Goal: Communication & Community: Share content

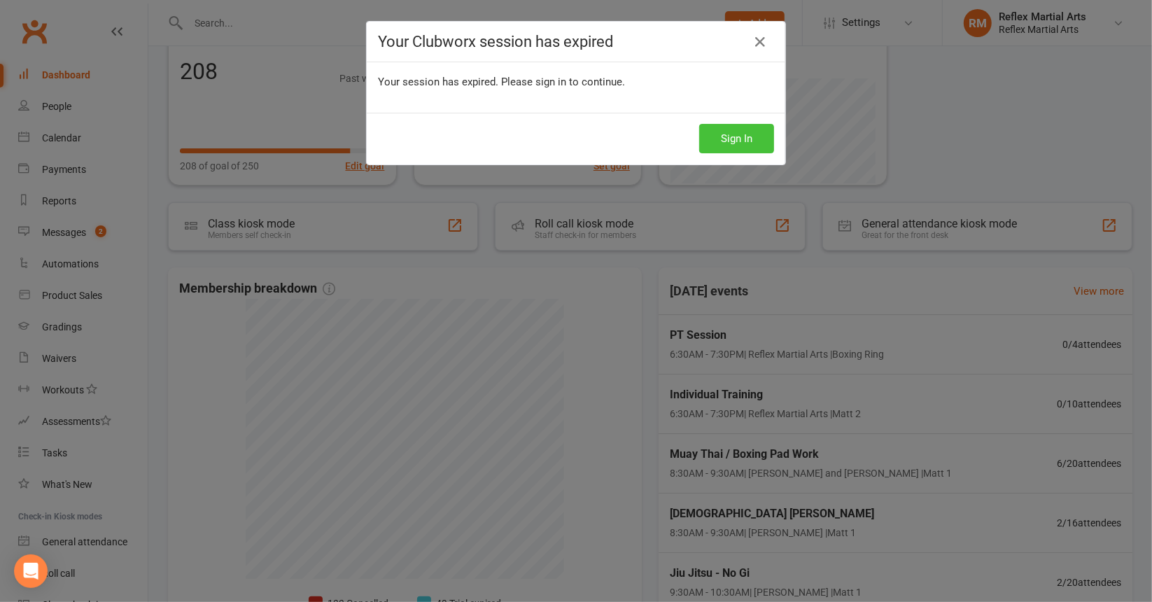
click at [743, 135] on button "Sign In" at bounding box center [736, 138] width 75 height 29
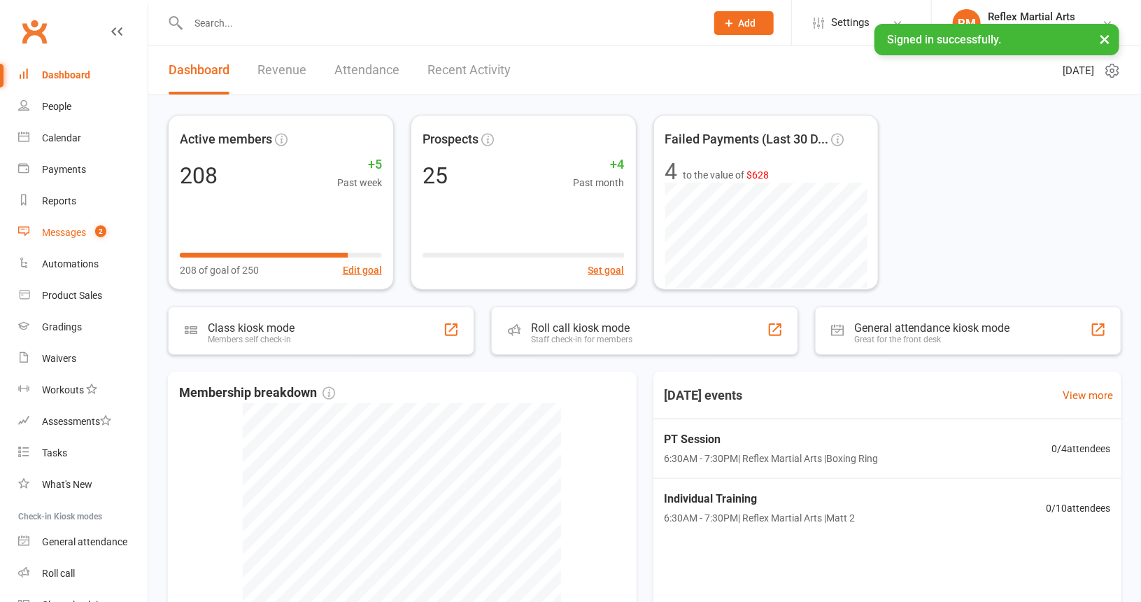
click at [64, 232] on div "Messages" at bounding box center [64, 232] width 44 height 11
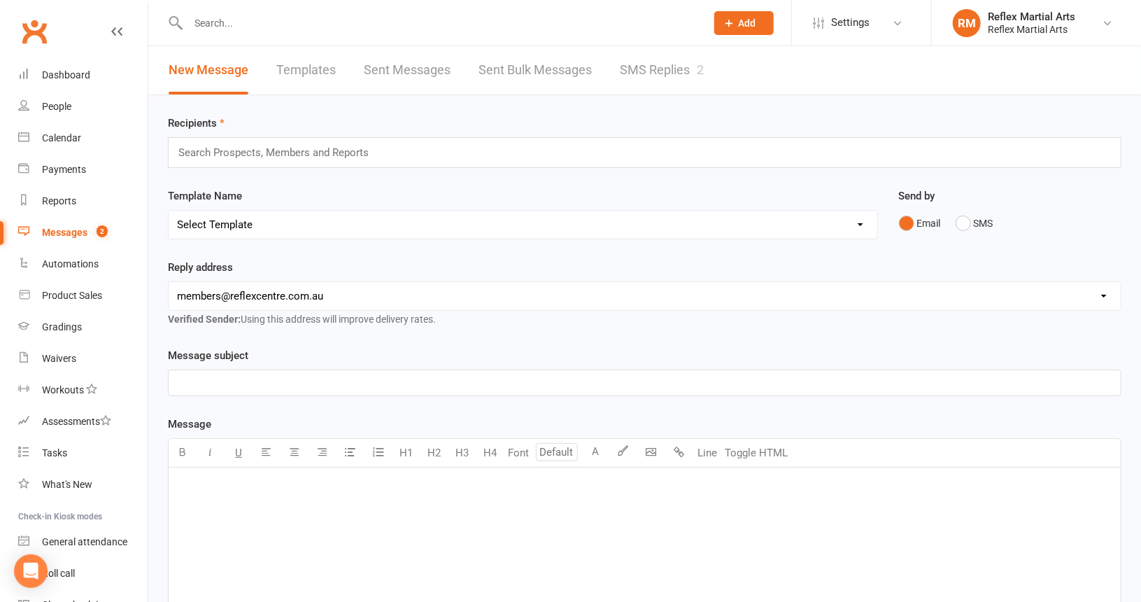
click at [647, 65] on link "SMS Replies 2" at bounding box center [662, 70] width 84 height 48
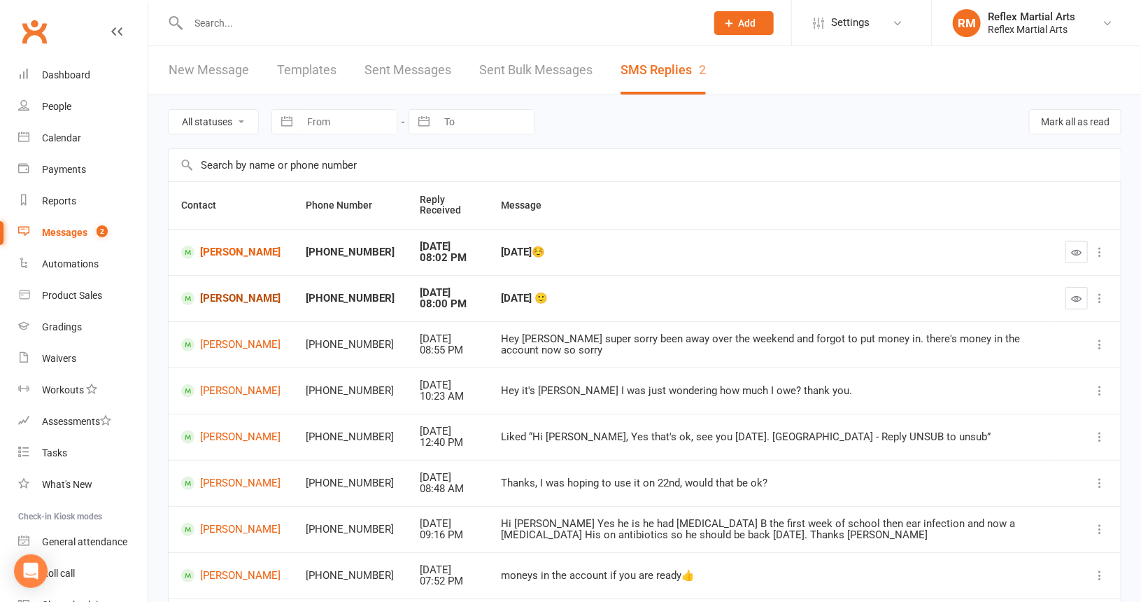
click at [235, 302] on link "[PERSON_NAME]" at bounding box center [230, 298] width 99 height 13
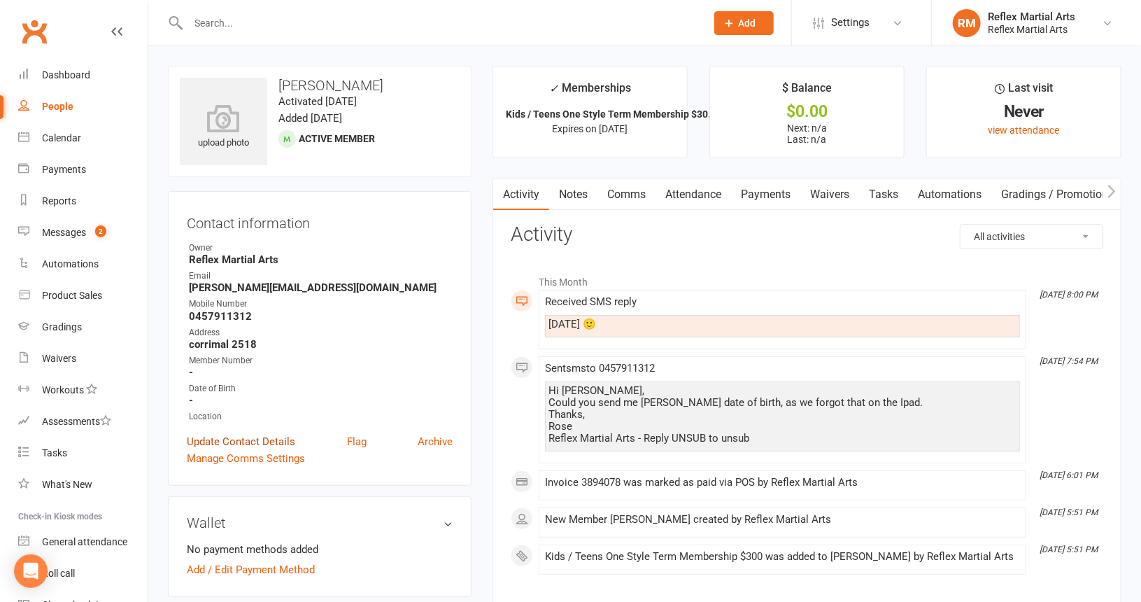
click at [224, 441] on link "Update Contact Details" at bounding box center [241, 441] width 108 height 17
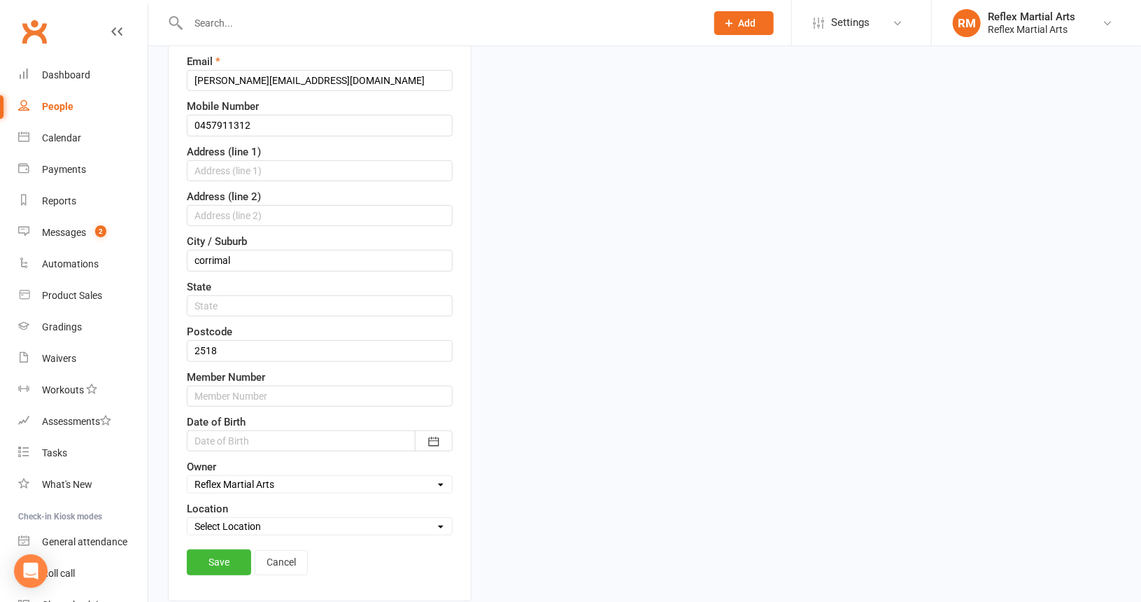
scroll to position [276, 0]
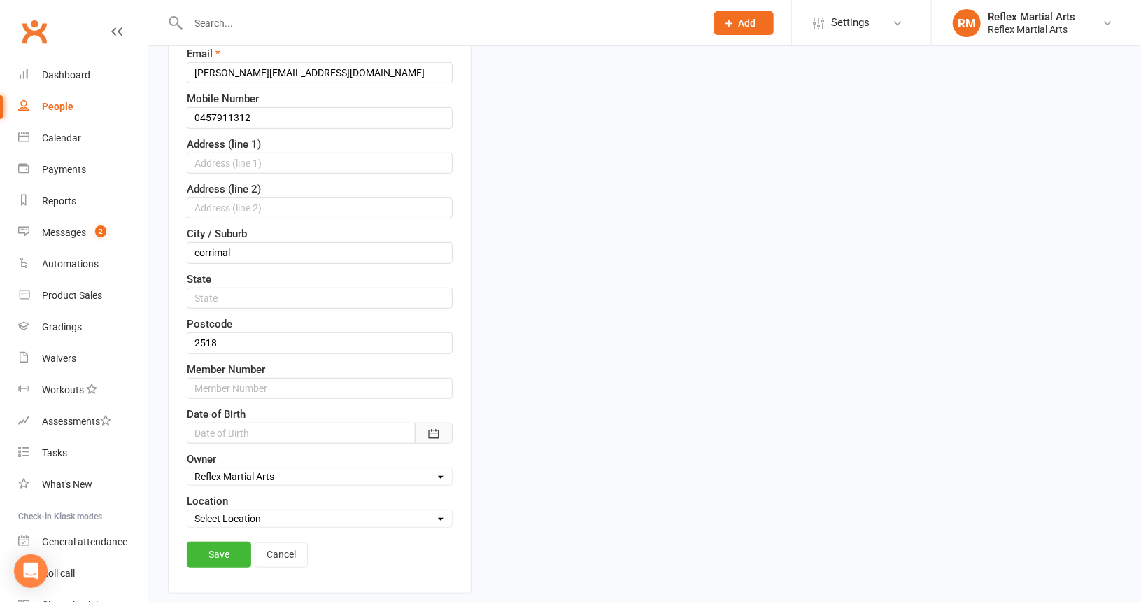
click at [429, 428] on icon "button" at bounding box center [434, 434] width 14 height 14
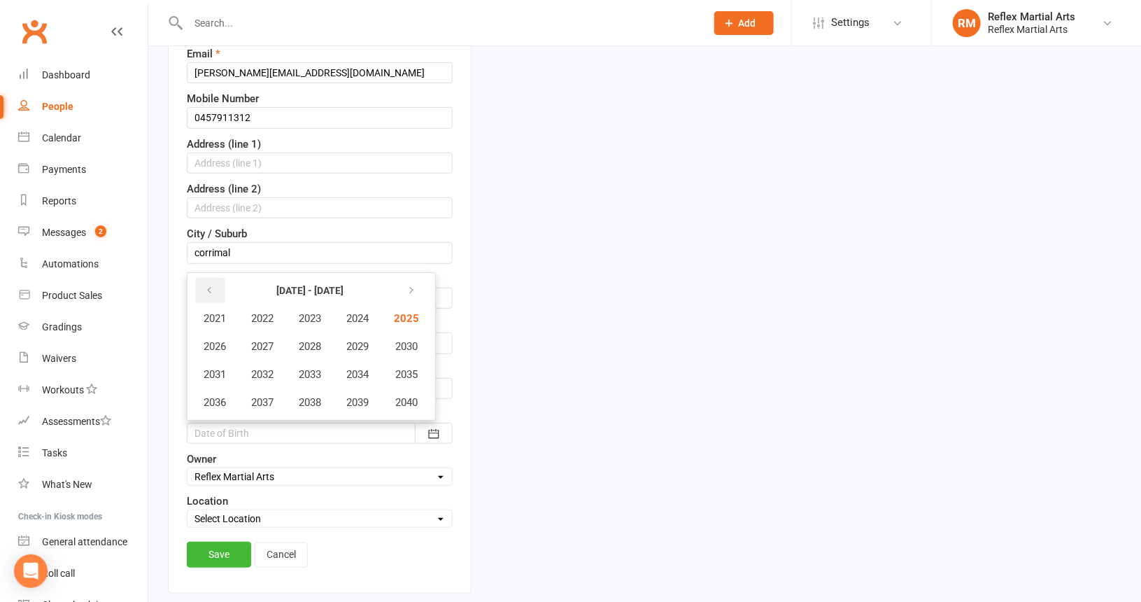
click at [211, 285] on icon "button" at bounding box center [209, 290] width 10 height 11
click at [301, 368] on span "2013" at bounding box center [310, 374] width 22 height 13
click at [387, 314] on span "March" at bounding box center [392, 318] width 29 height 13
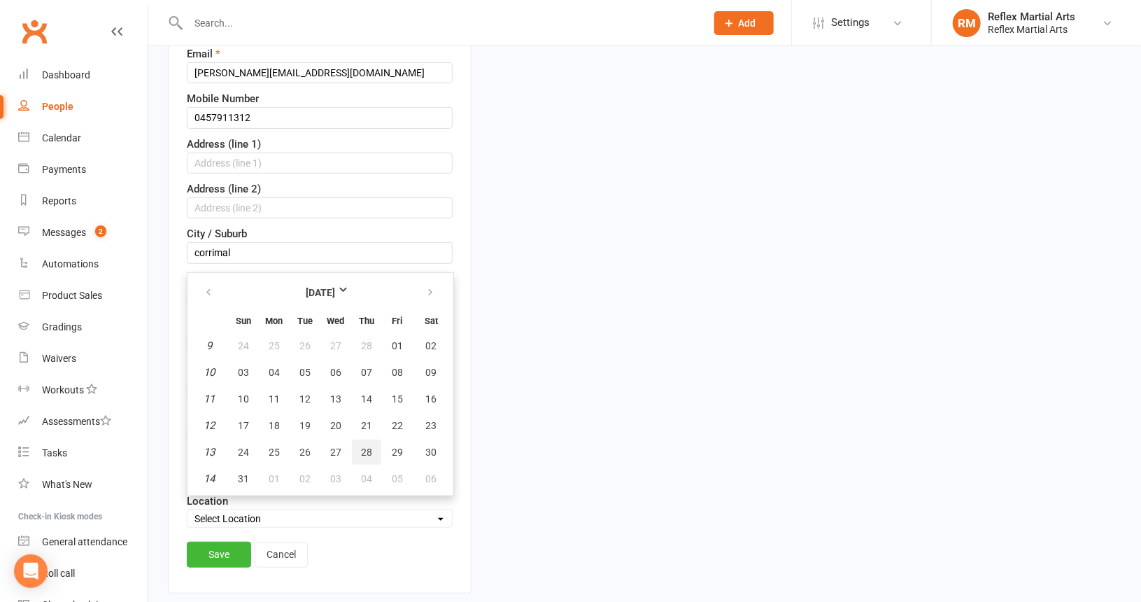
click at [363, 446] on span "28" at bounding box center [366, 451] width 11 height 11
type input "28 Mar 2013"
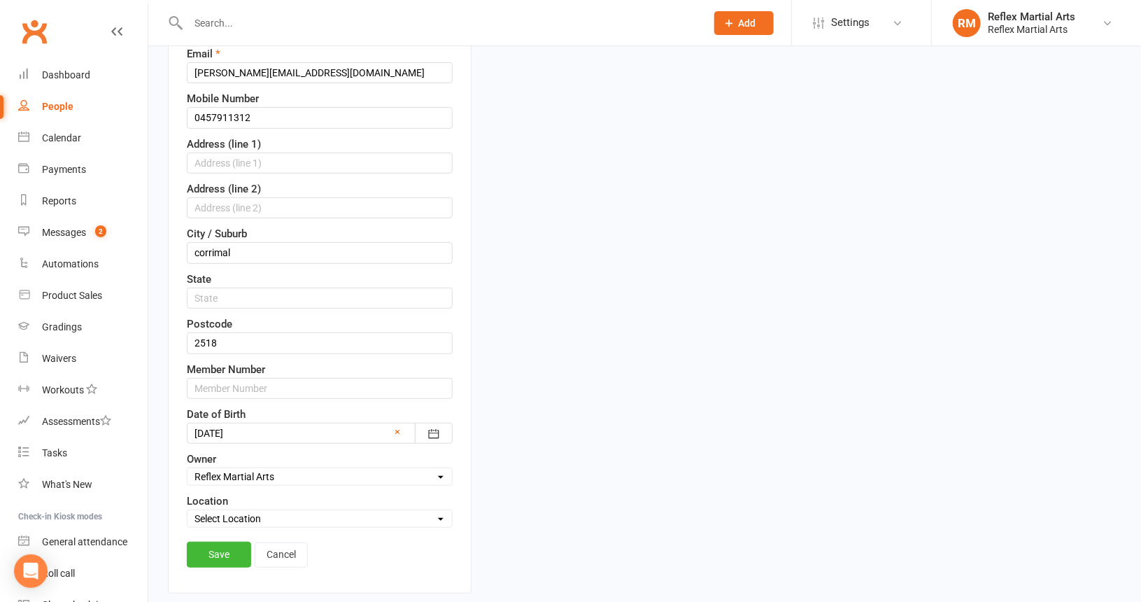
click at [214, 544] on link "Save" at bounding box center [219, 554] width 64 height 25
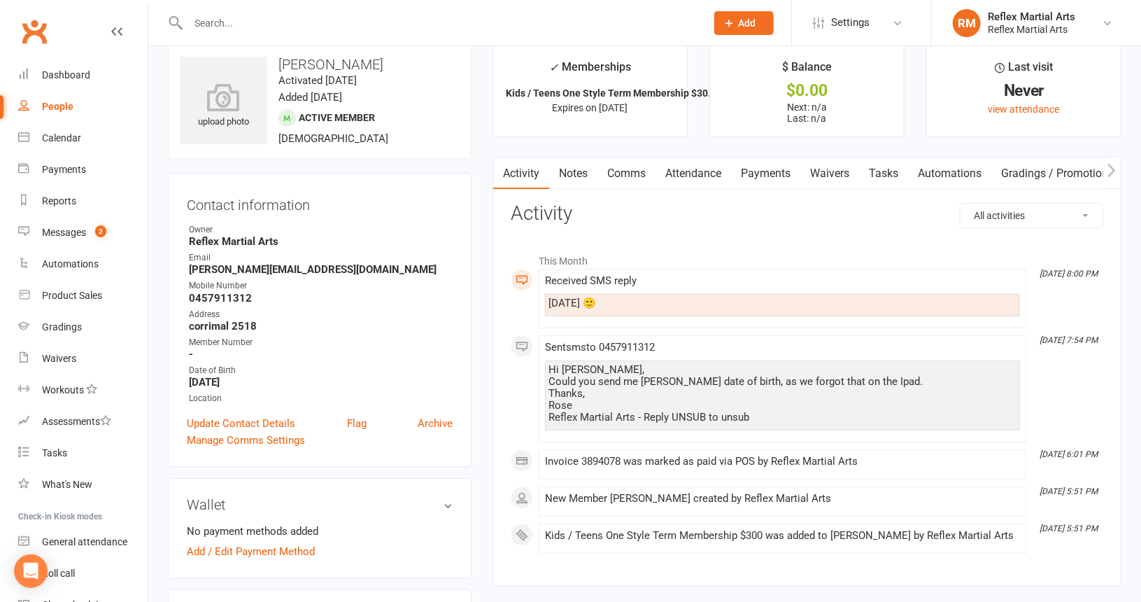
scroll to position [0, 0]
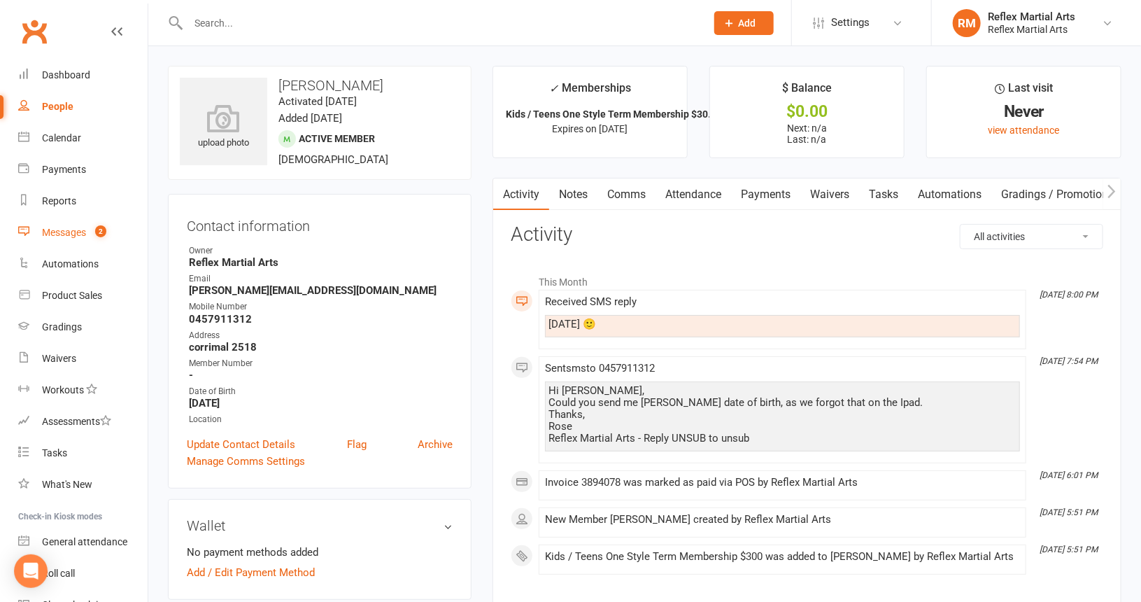
click at [78, 230] on div "Messages" at bounding box center [64, 232] width 44 height 11
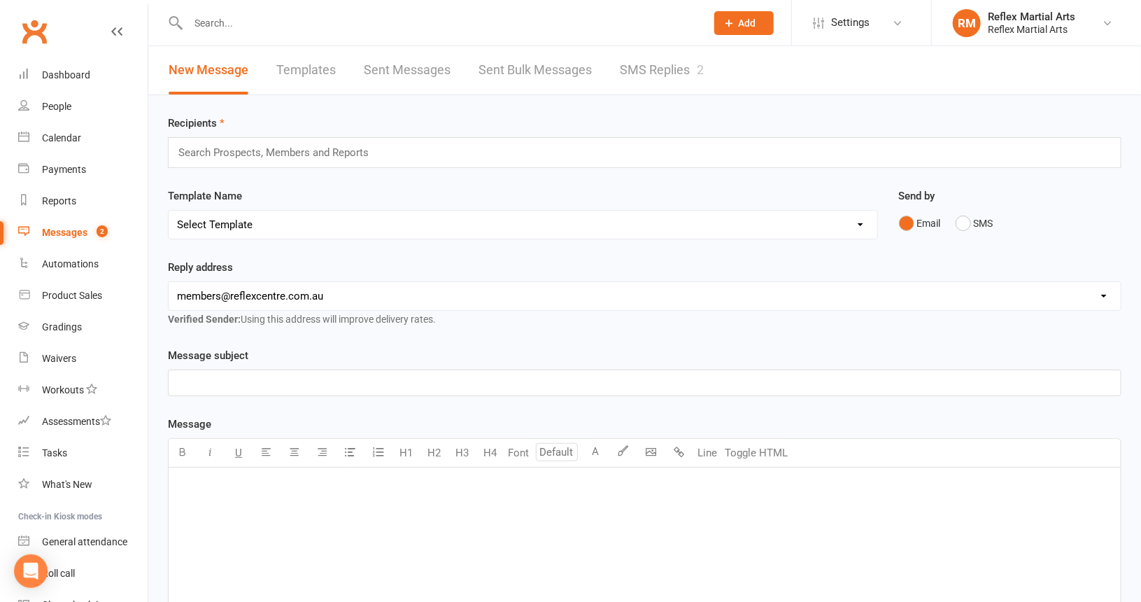
click at [645, 67] on link "SMS Replies 2" at bounding box center [662, 70] width 84 height 48
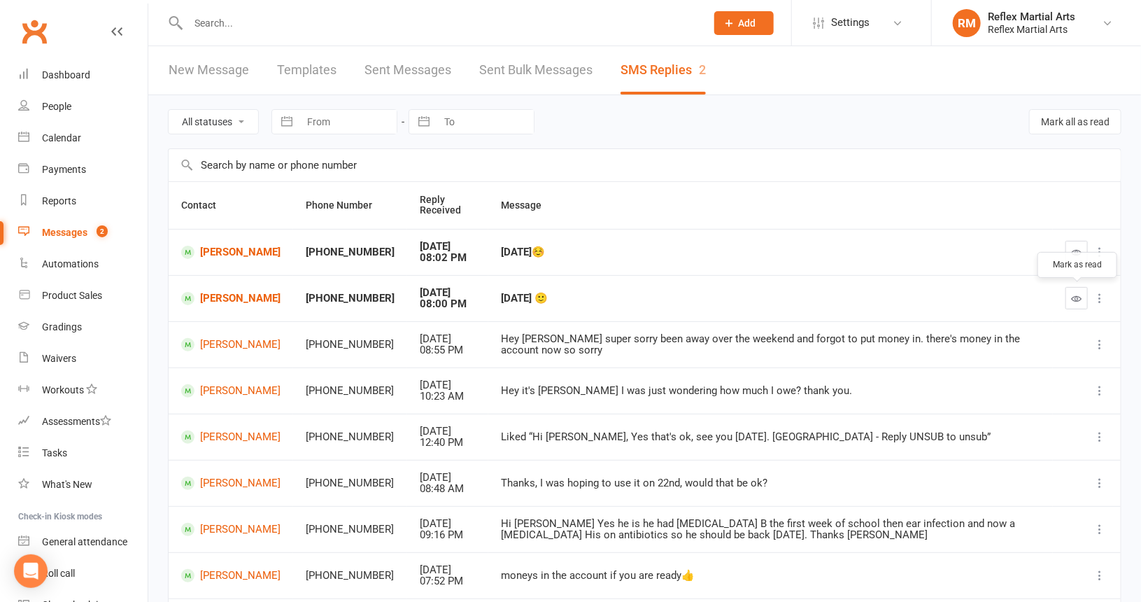
click at [1076, 293] on icon "button" at bounding box center [1077, 298] width 10 height 10
click at [219, 246] on link "Enrique Mercado" at bounding box center [230, 252] width 99 height 13
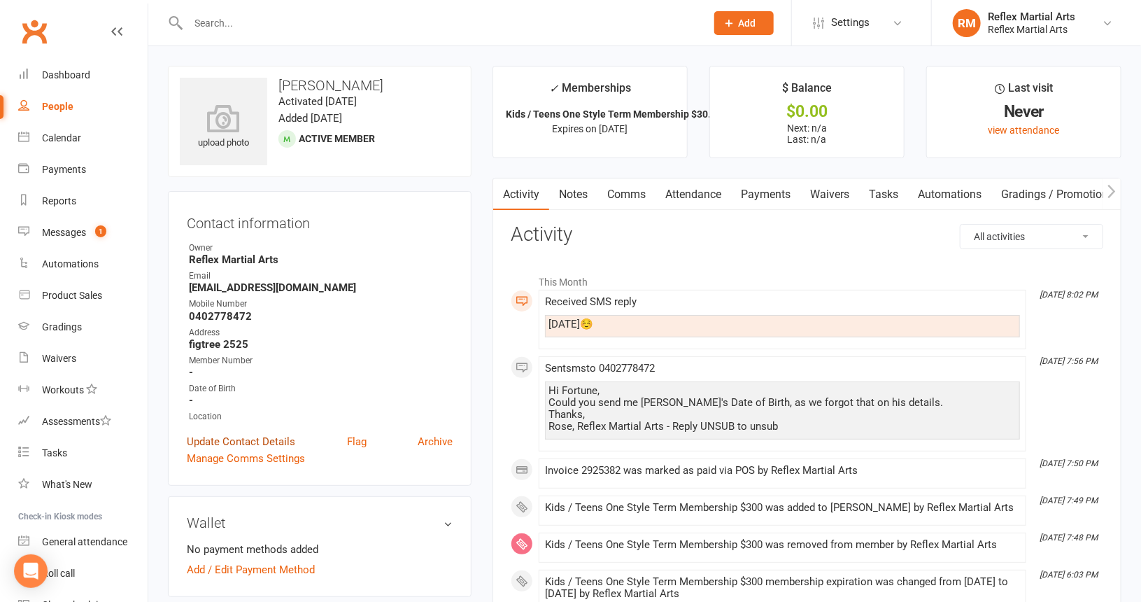
click at [246, 441] on link "Update Contact Details" at bounding box center [241, 441] width 108 height 17
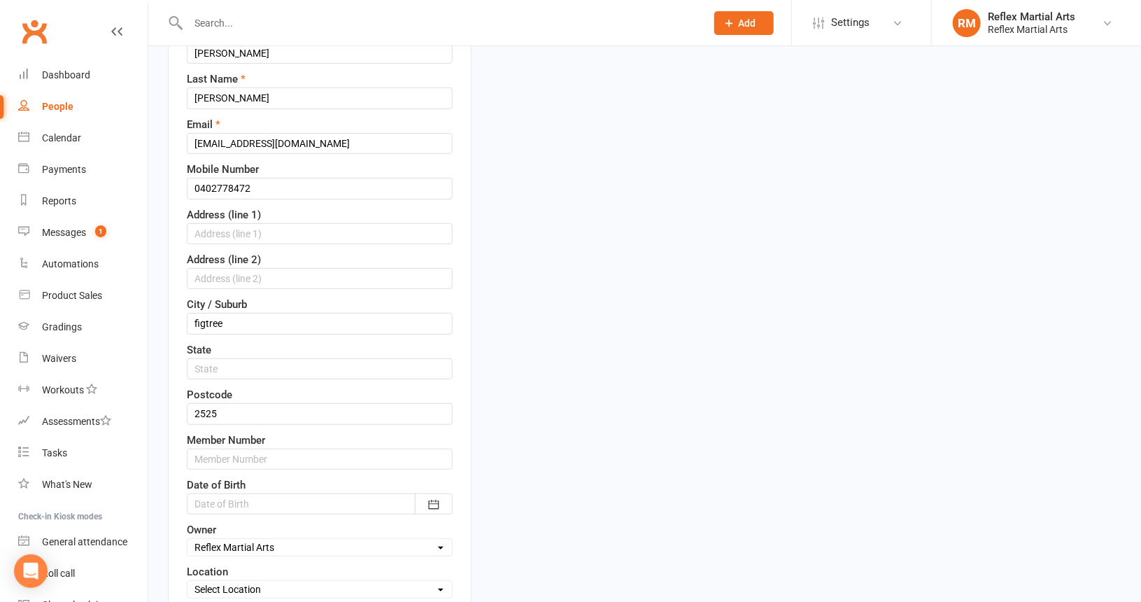
scroll to position [206, 0]
click at [440, 497] on icon "button" at bounding box center [434, 504] width 14 height 14
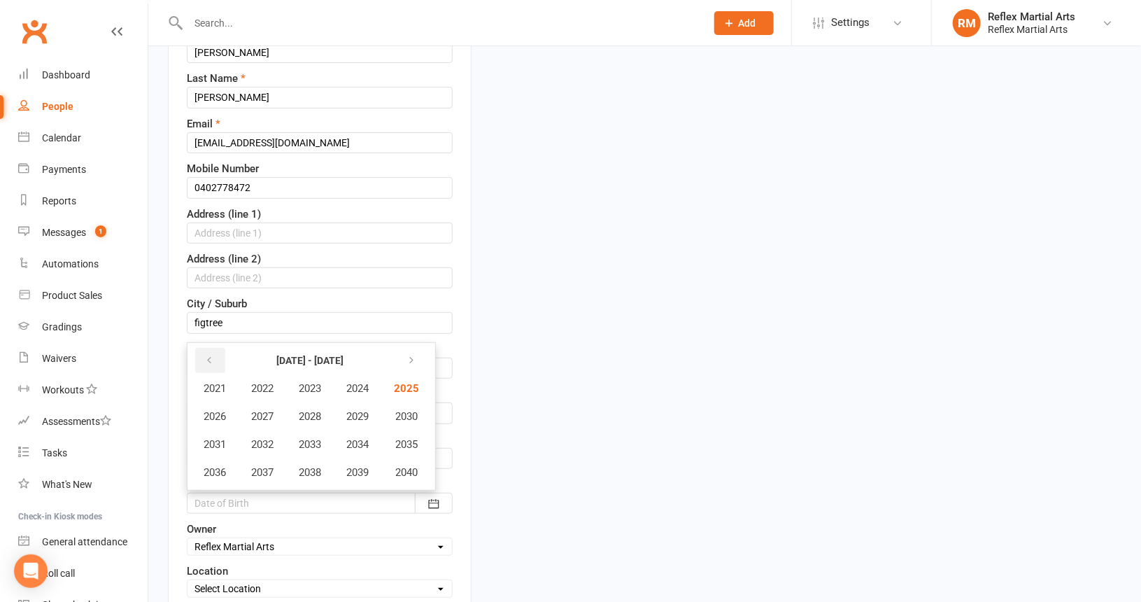
click at [211, 355] on icon "button" at bounding box center [209, 360] width 10 height 11
click at [308, 438] on span "2013" at bounding box center [310, 444] width 22 height 13
click at [230, 410] on span "April" at bounding box center [222, 416] width 22 height 13
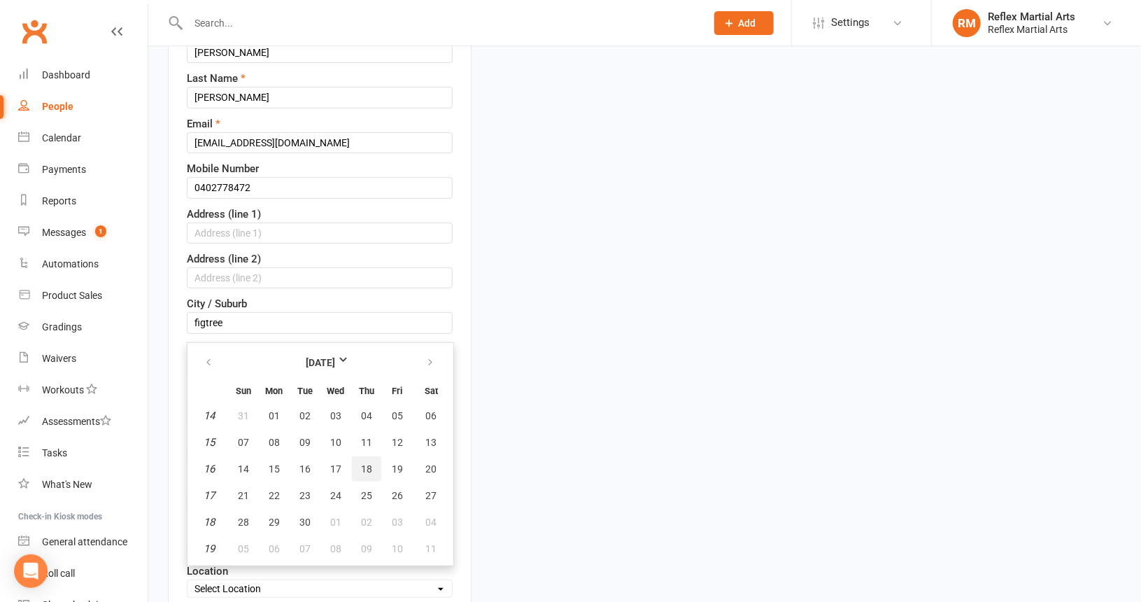
click at [361, 463] on span "18" at bounding box center [366, 468] width 11 height 11
type input "18 Apr 2013"
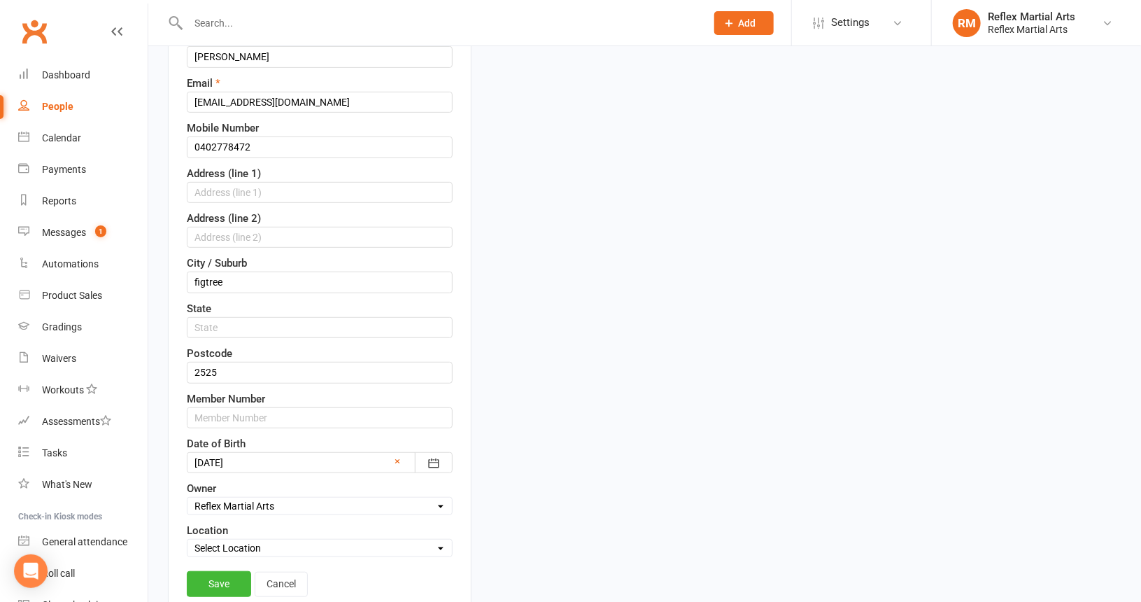
scroll to position [276, 0]
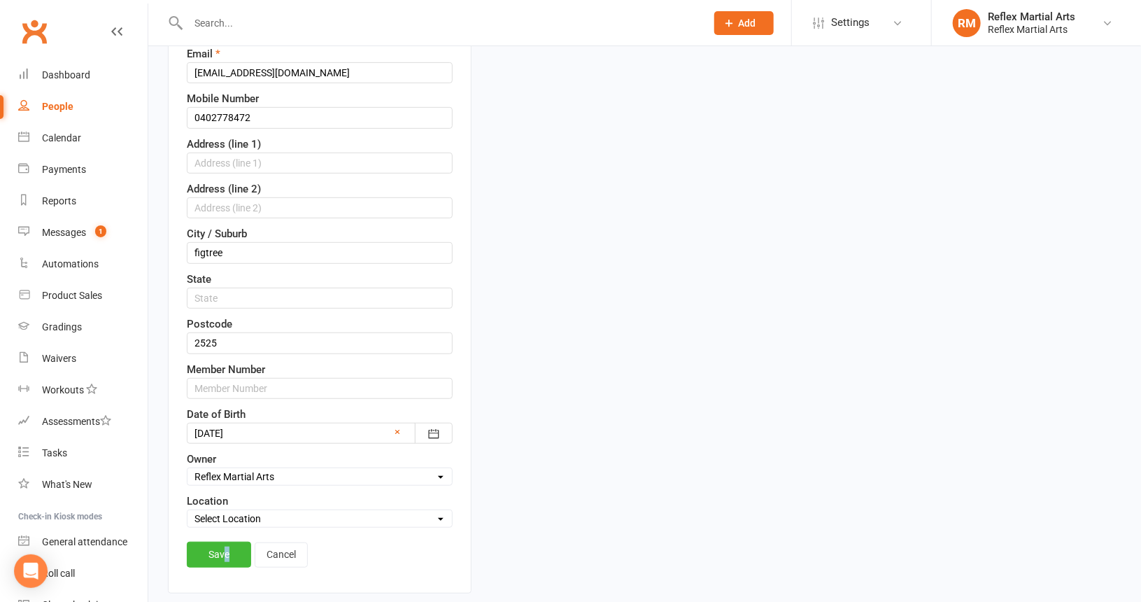
click at [226, 542] on link "Save" at bounding box center [219, 554] width 64 height 25
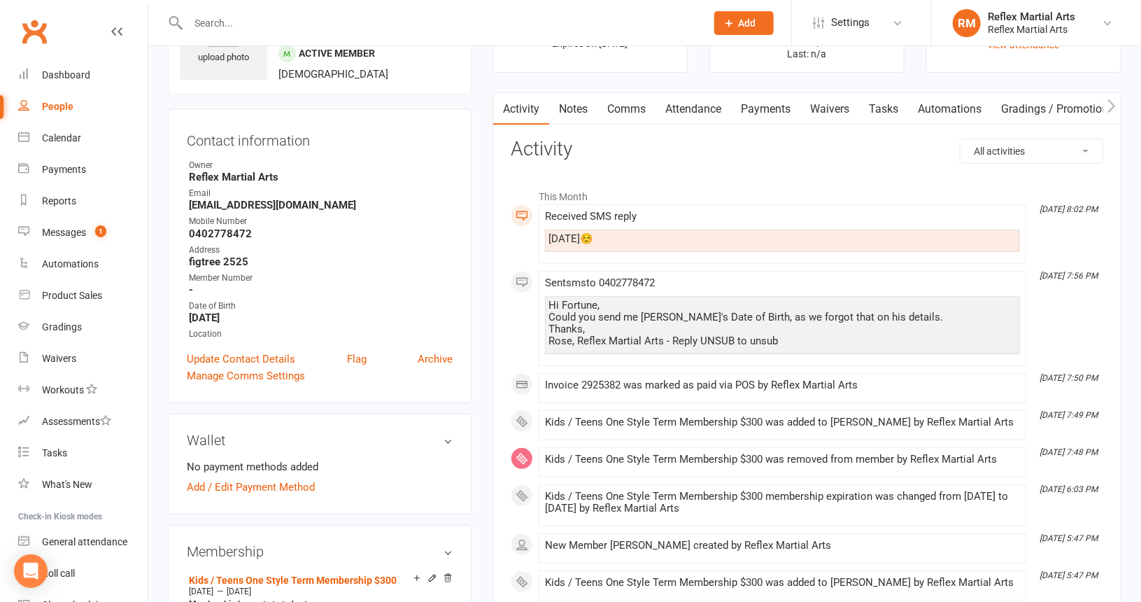
scroll to position [69, 0]
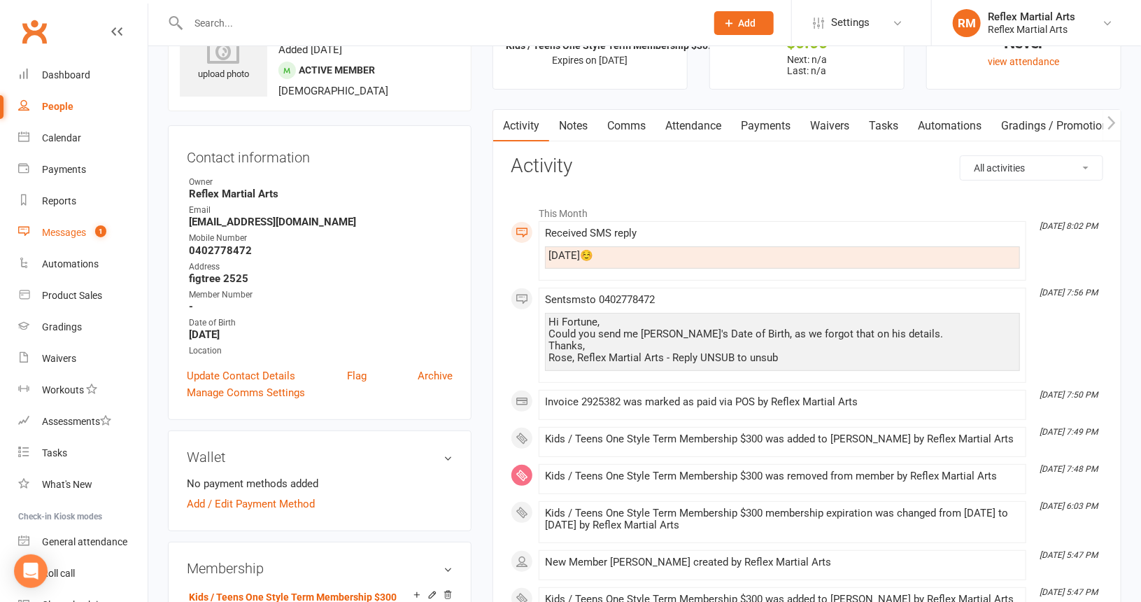
click at [65, 232] on div "Messages" at bounding box center [64, 232] width 44 height 11
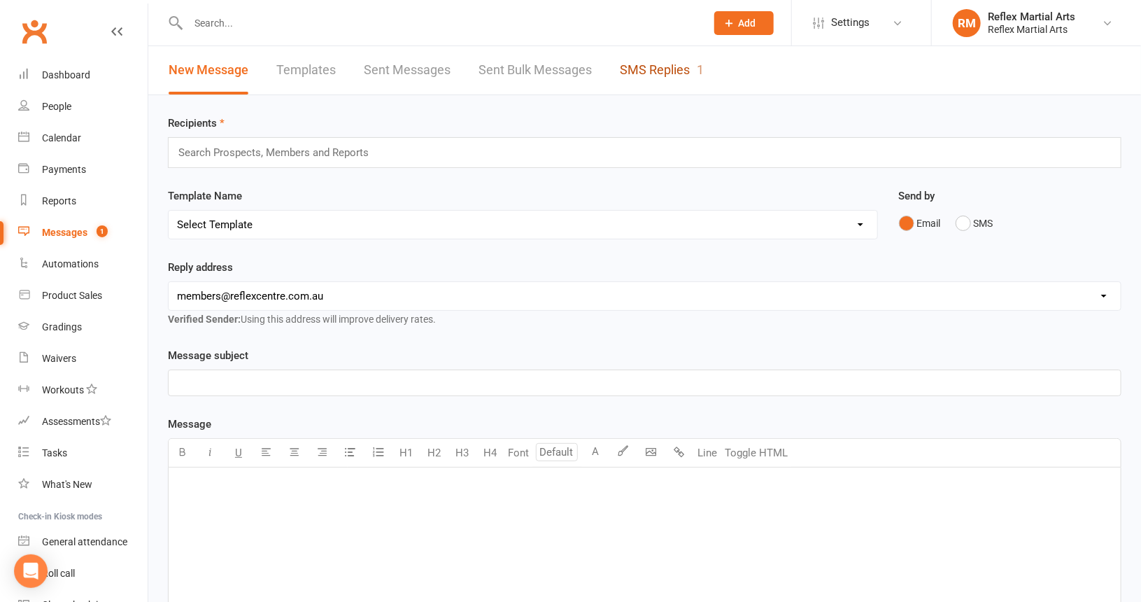
click at [658, 67] on link "SMS Replies 1" at bounding box center [662, 70] width 84 height 48
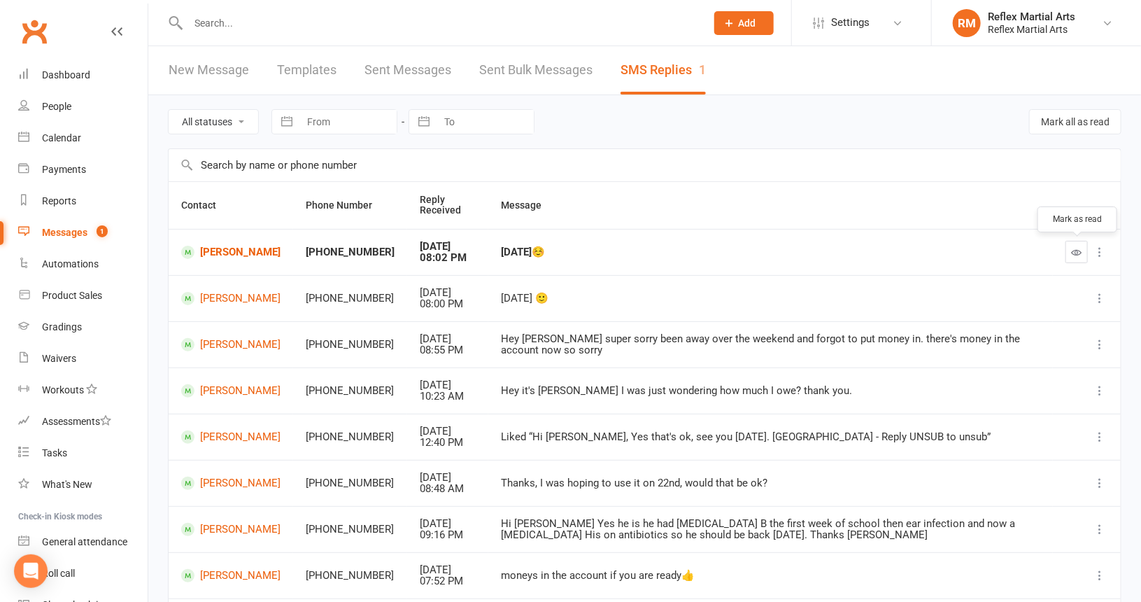
click at [1080, 251] on icon "button" at bounding box center [1077, 252] width 10 height 10
click at [64, 80] on link "Dashboard" at bounding box center [82, 74] width 129 height 31
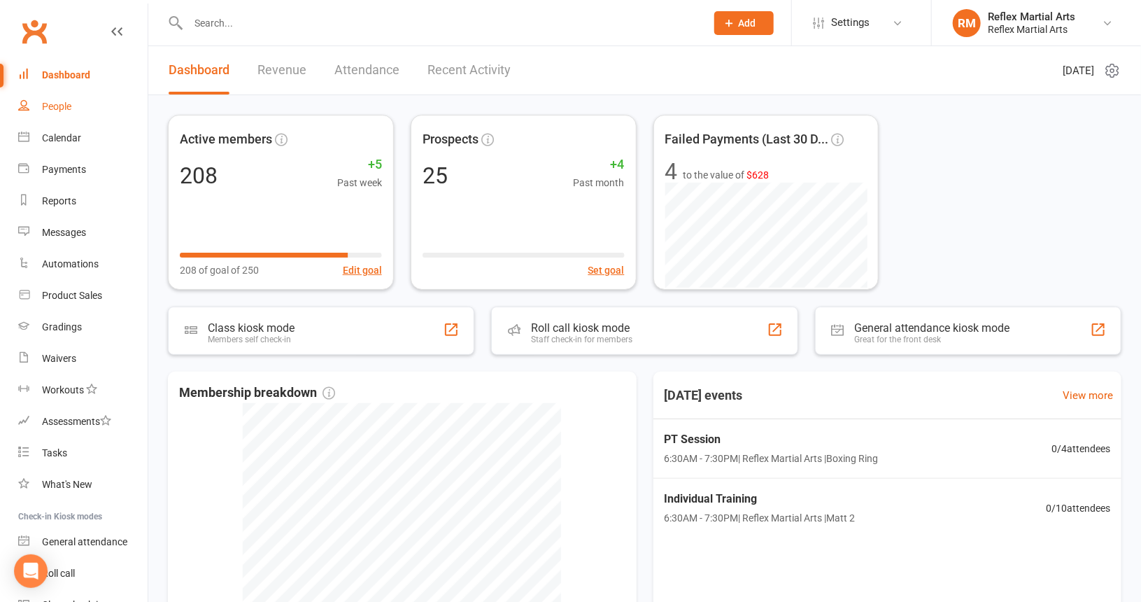
click at [57, 104] on div "People" at bounding box center [56, 106] width 29 height 11
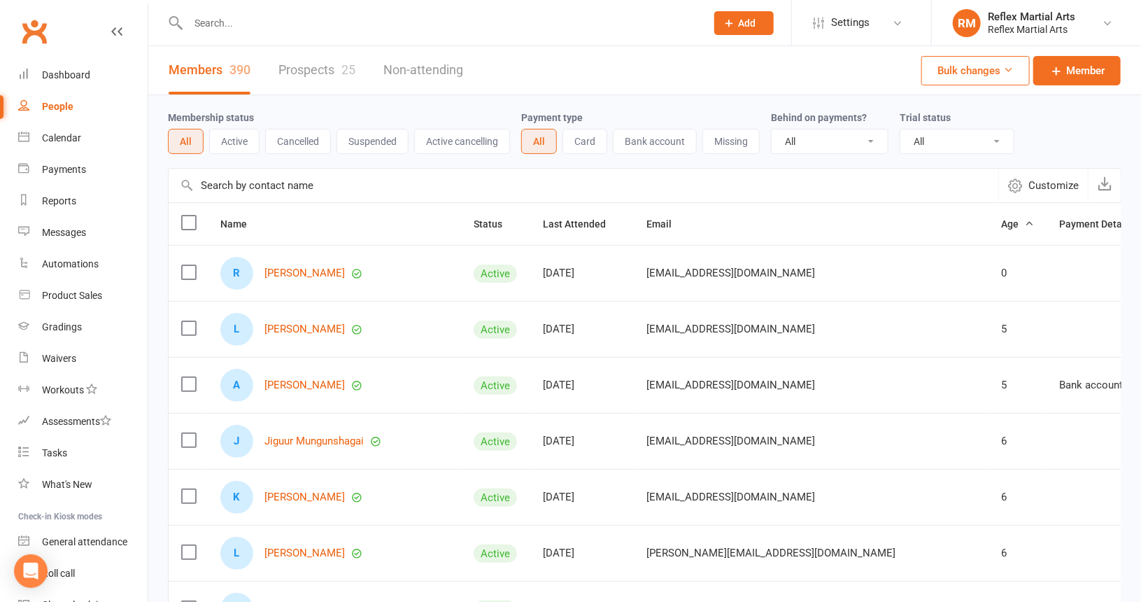
click at [232, 143] on button "Active" at bounding box center [234, 141] width 50 height 25
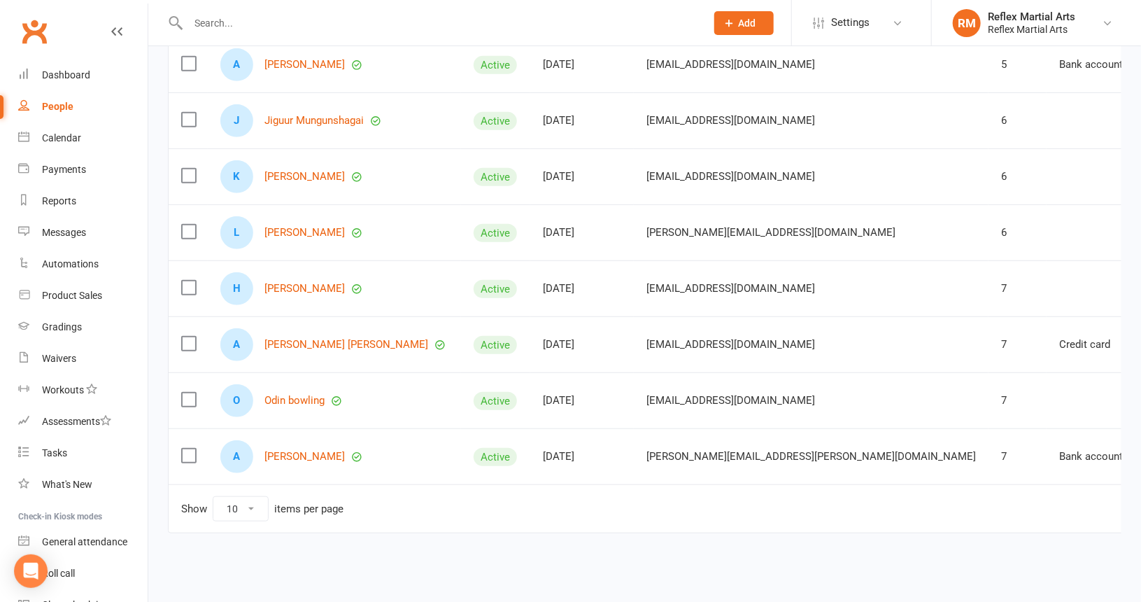
scroll to position [321, 0]
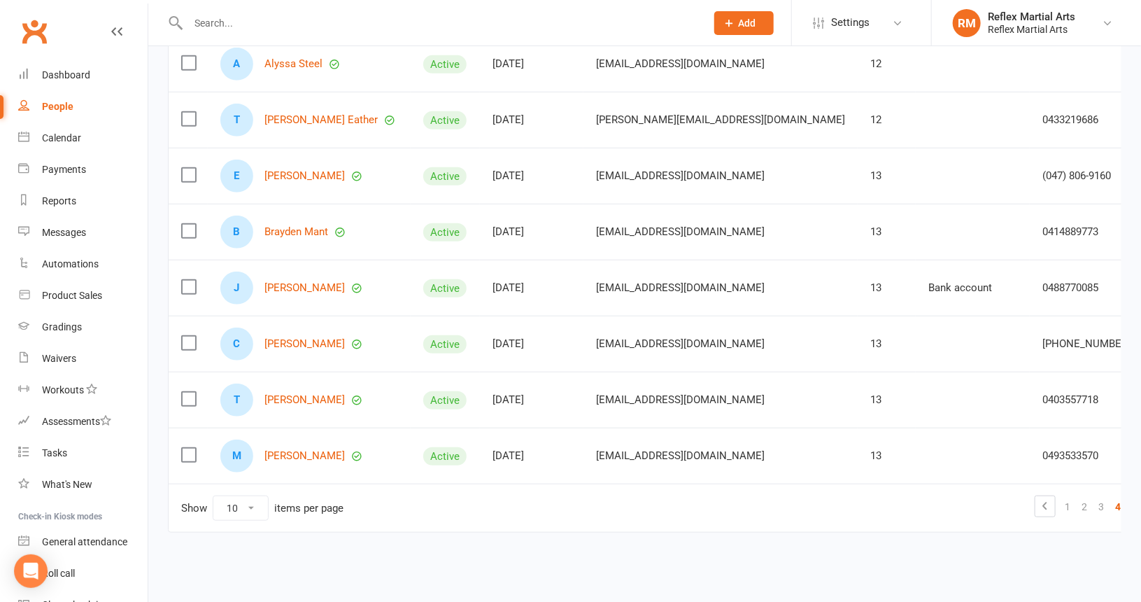
click at [1127, 498] on link "5" at bounding box center [1135, 507] width 17 height 20
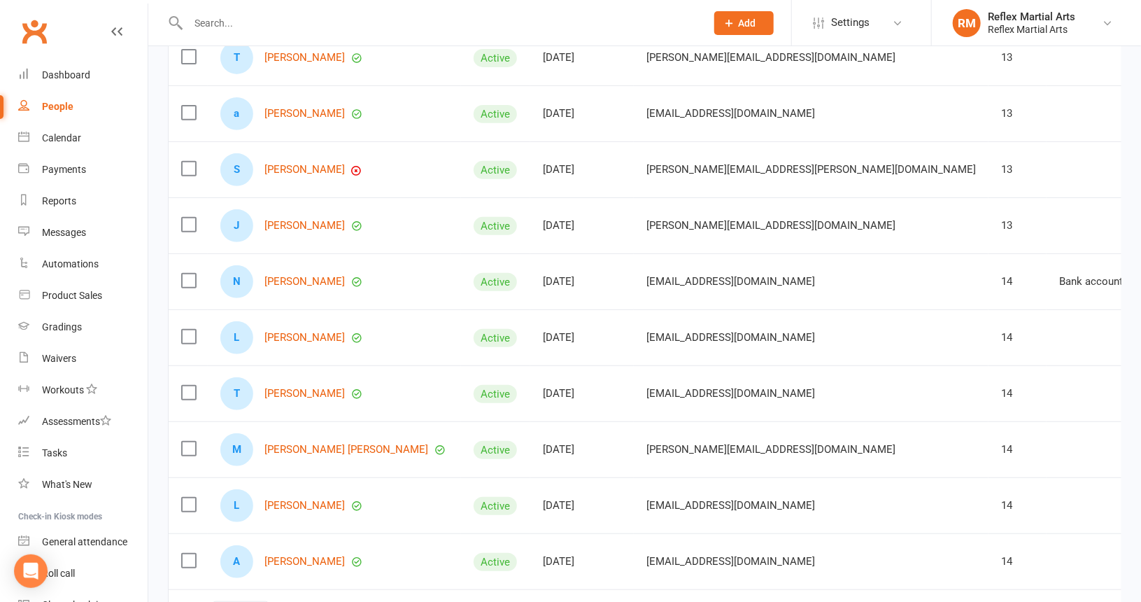
scroll to position [181, 0]
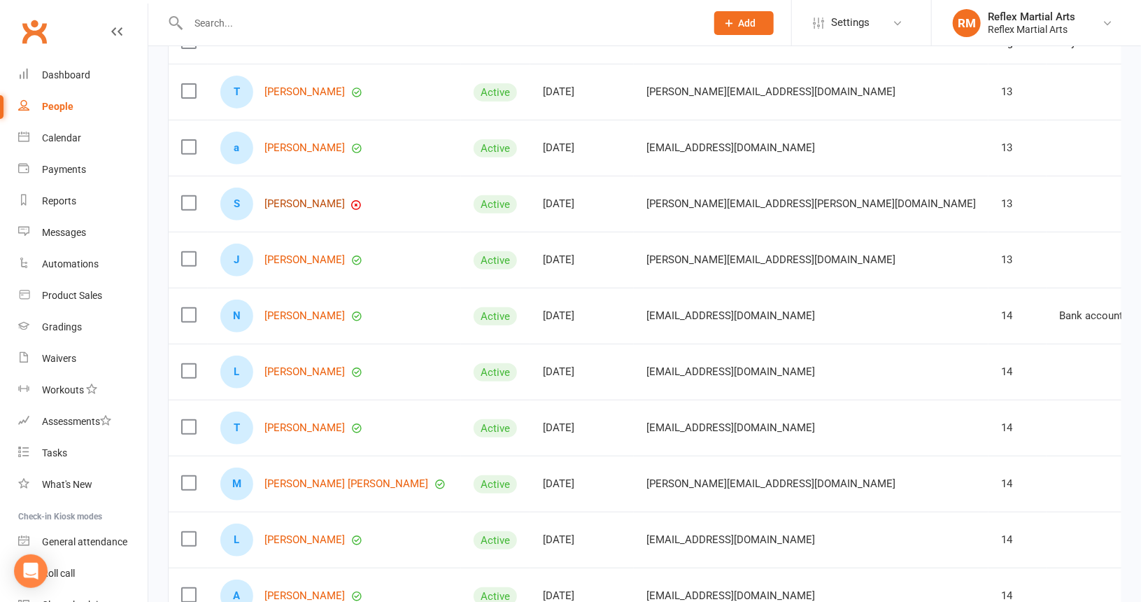
click at [295, 202] on link "Sandy Atkin" at bounding box center [305, 204] width 80 height 12
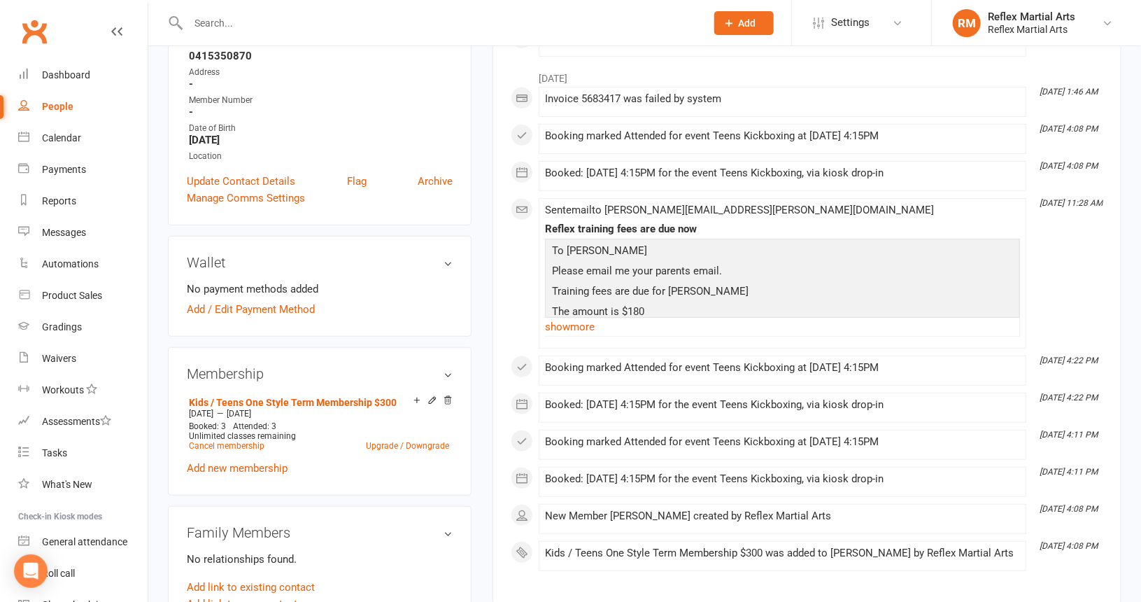
scroll to position [280, 0]
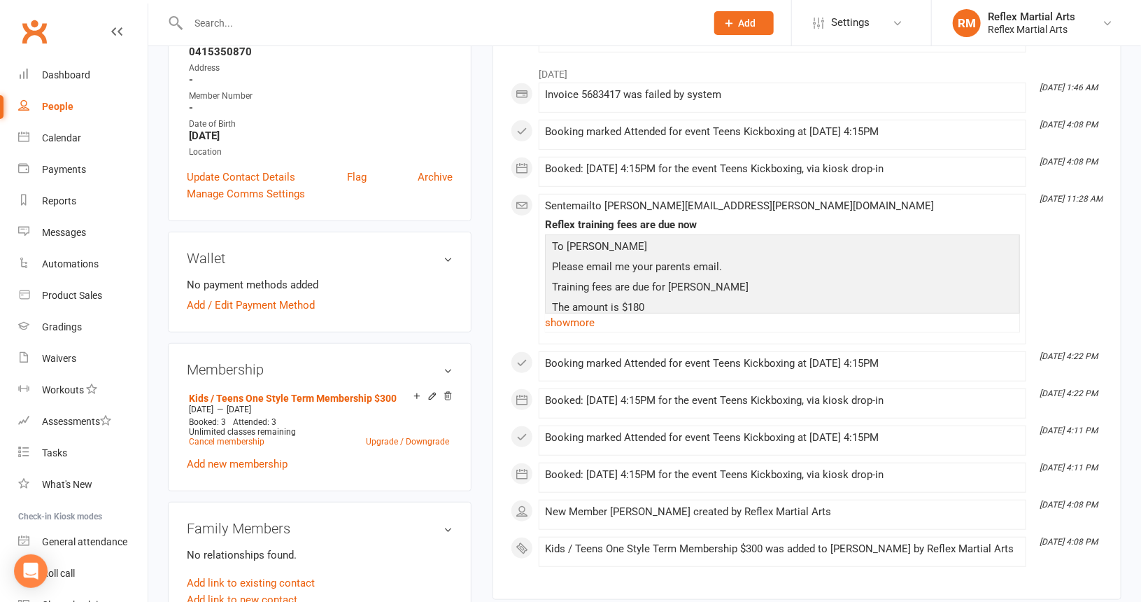
click at [448, 392] on icon at bounding box center [448, 396] width 7 height 8
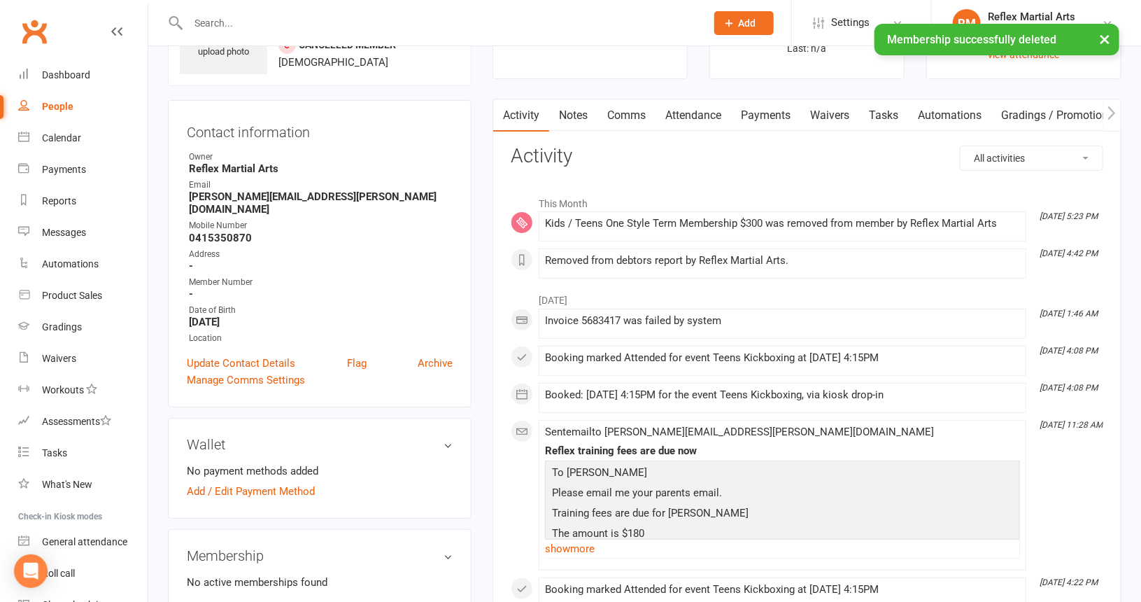
scroll to position [0, 0]
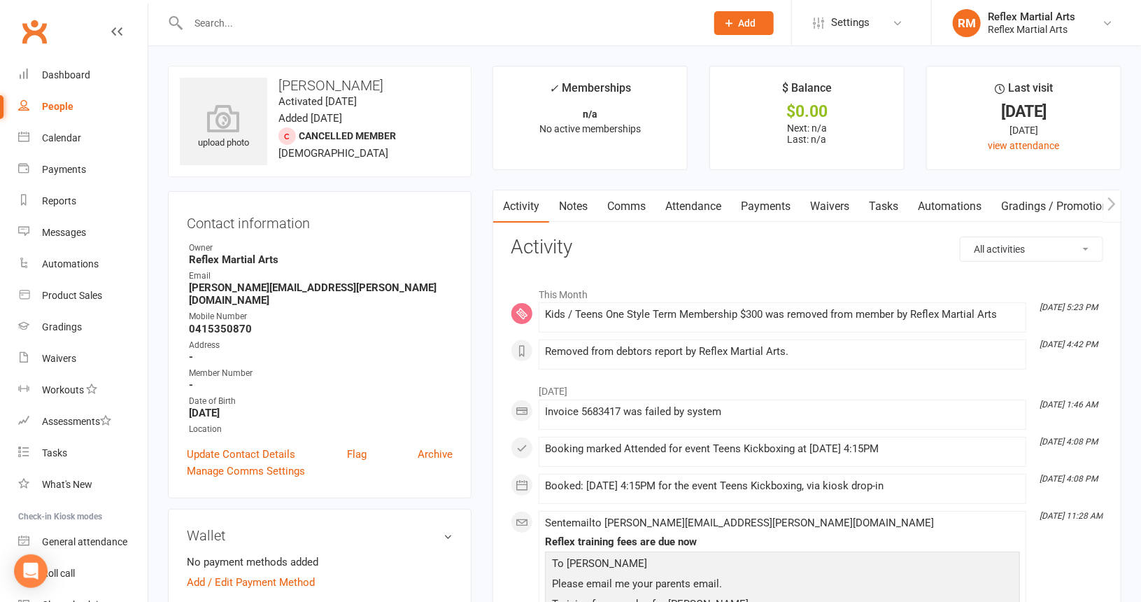
click at [62, 103] on div "People" at bounding box center [57, 106] width 31 height 11
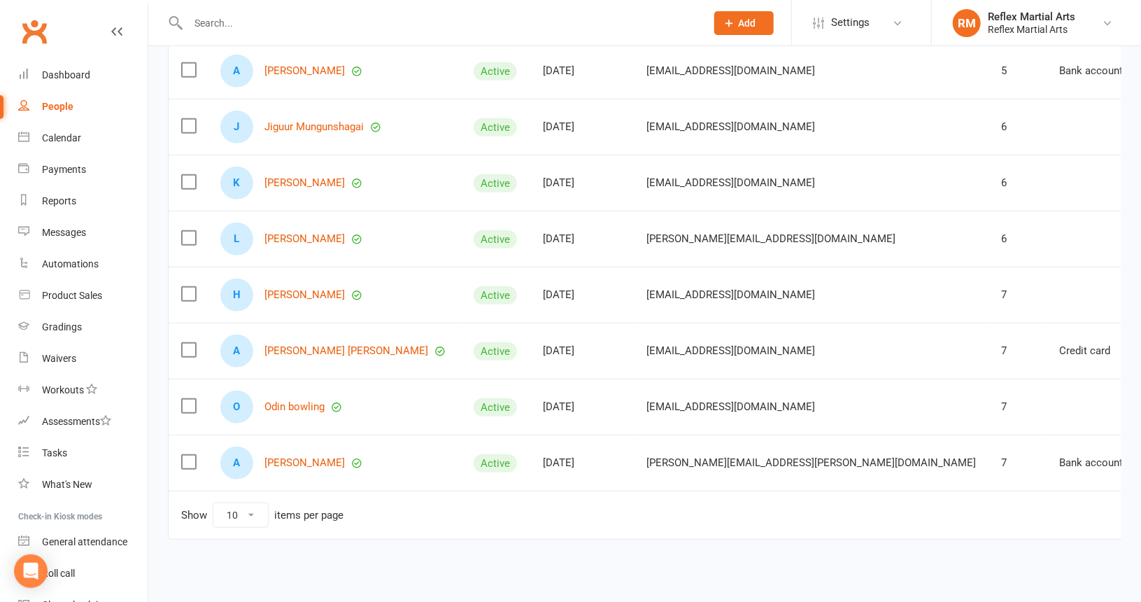
scroll to position [321, 0]
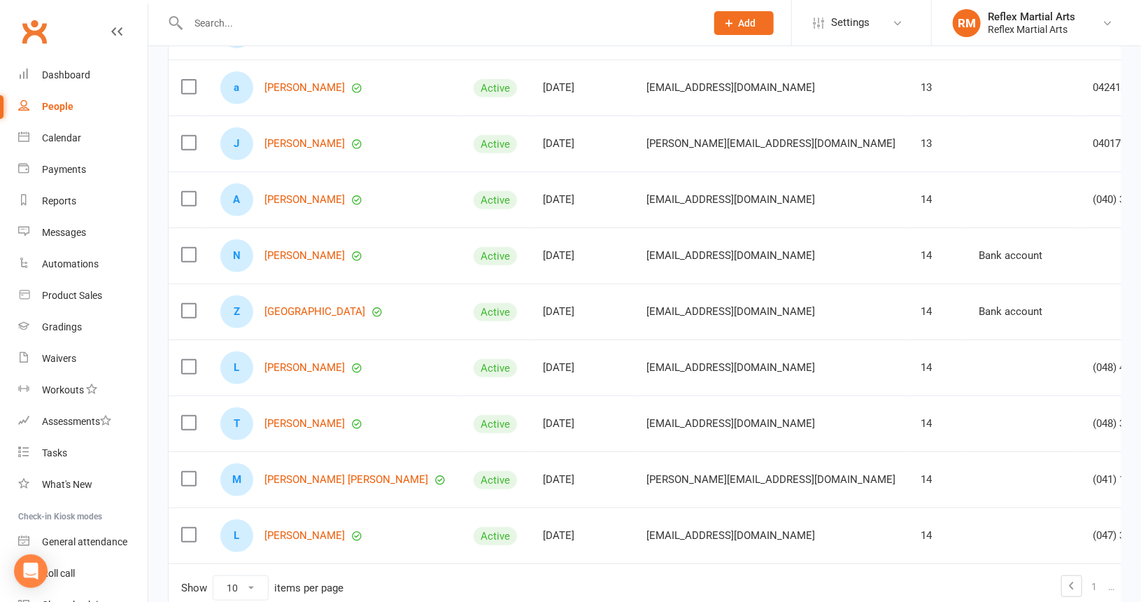
scroll to position [251, 0]
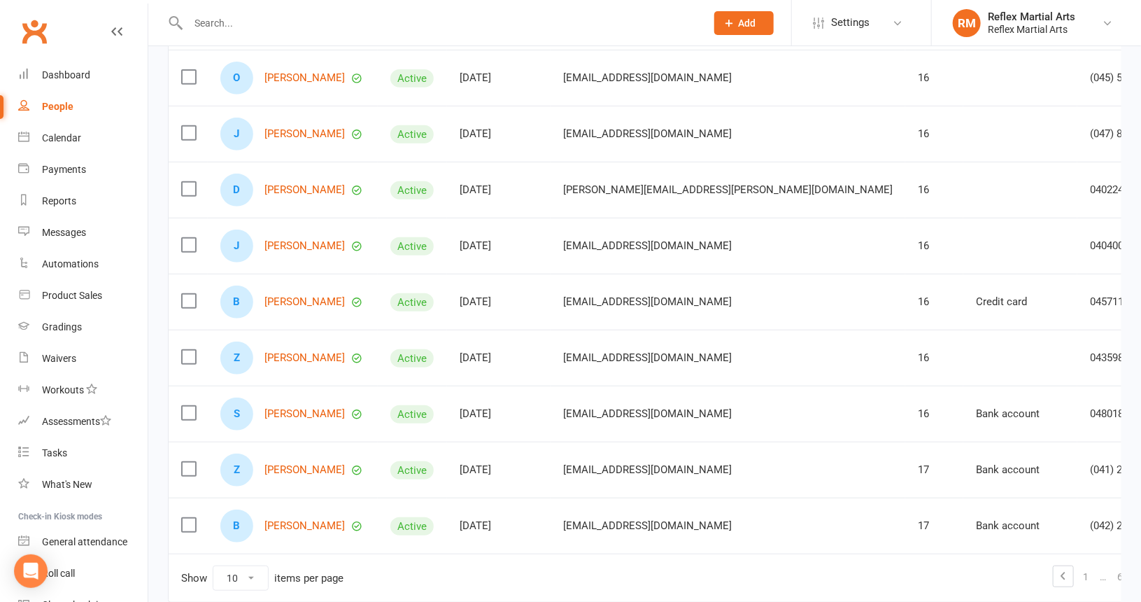
click at [1129, 572] on link "7" at bounding box center [1137, 577] width 17 height 20
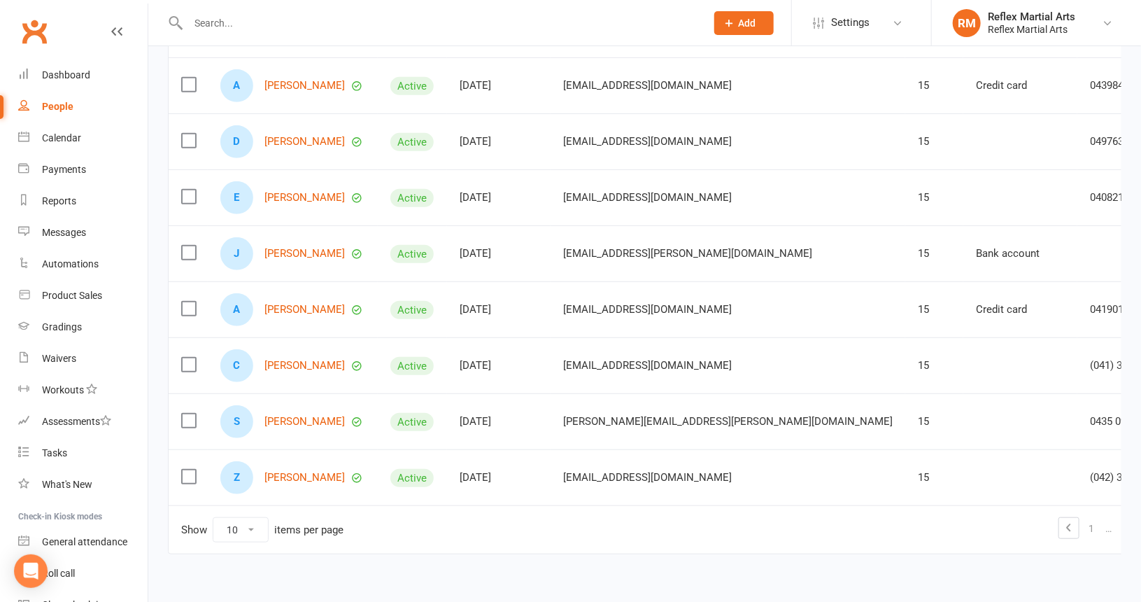
scroll to position [321, 0]
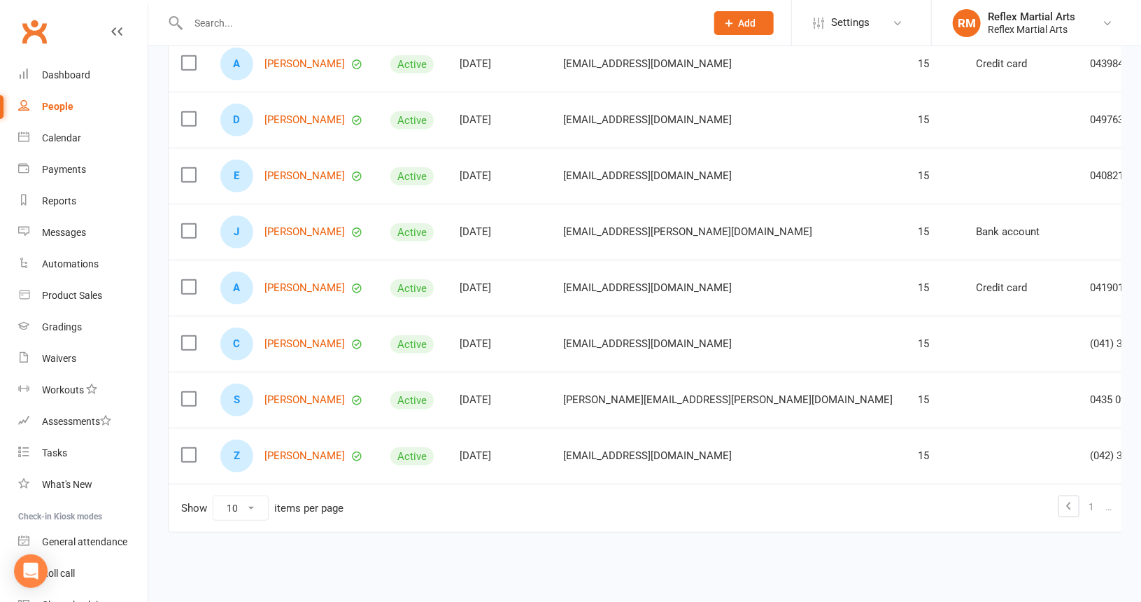
click at [1134, 507] on link "6" at bounding box center [1142, 507] width 17 height 20
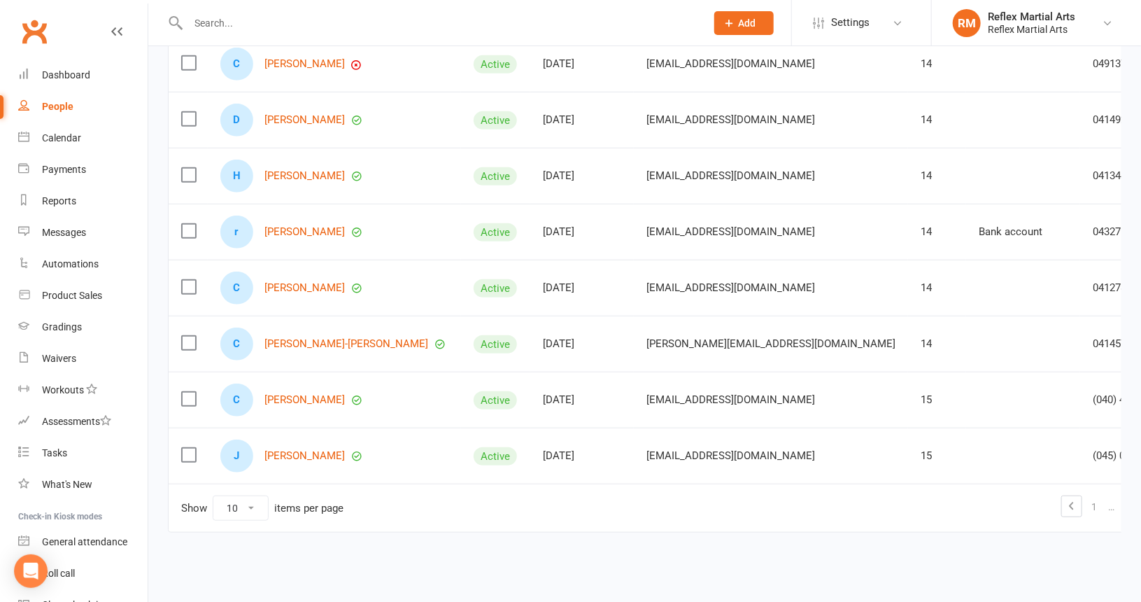
click at [1137, 500] on link "5" at bounding box center [1145, 507] width 17 height 20
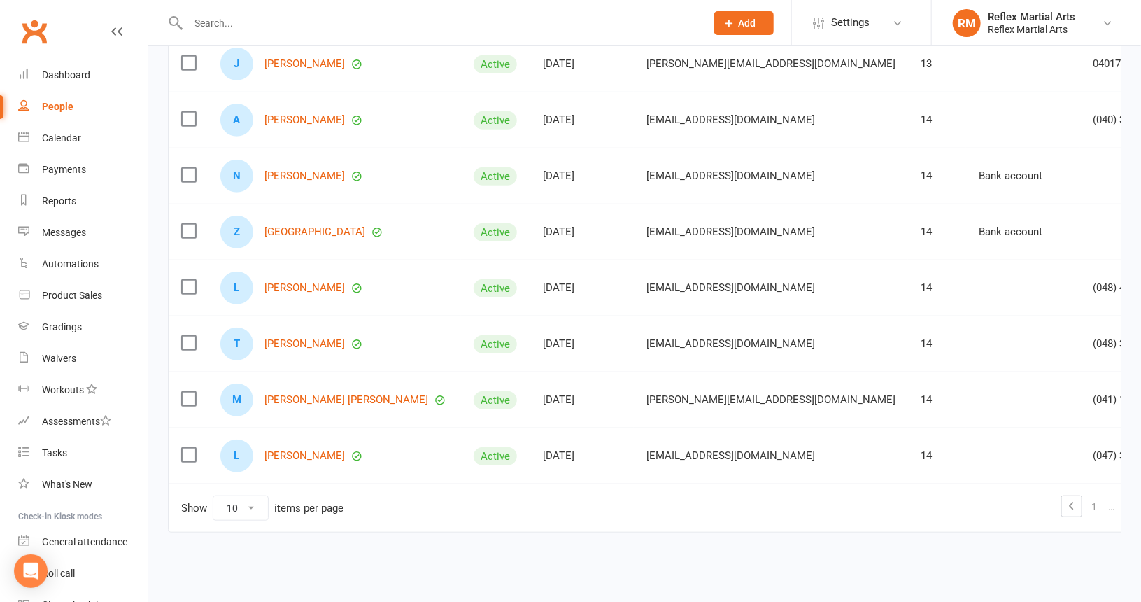
click at [1137, 500] on link "4" at bounding box center [1145, 507] width 17 height 20
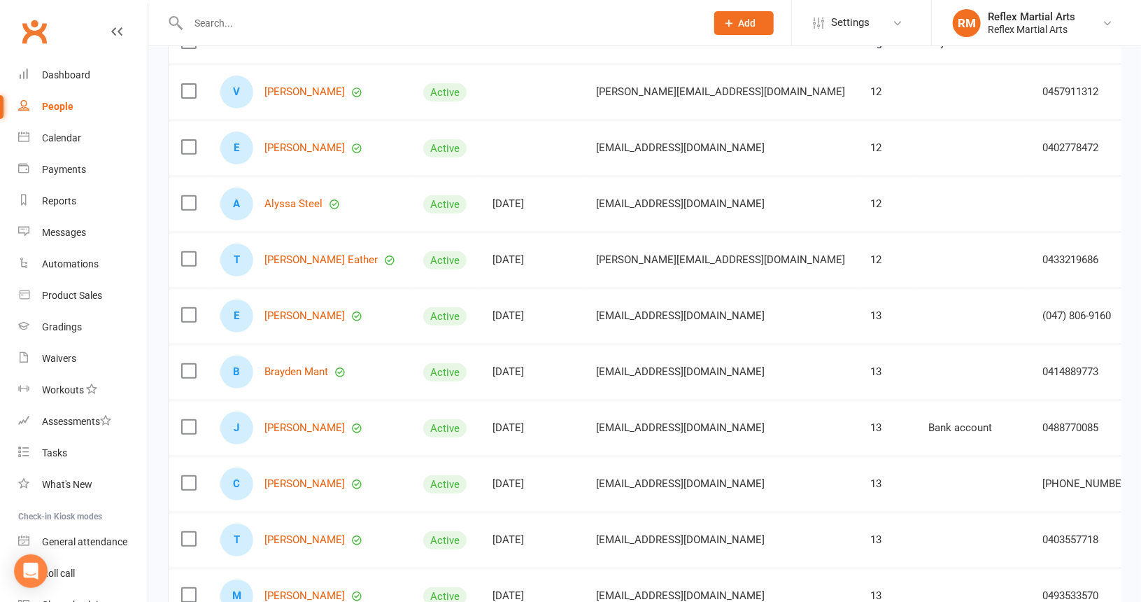
scroll to position [111, 0]
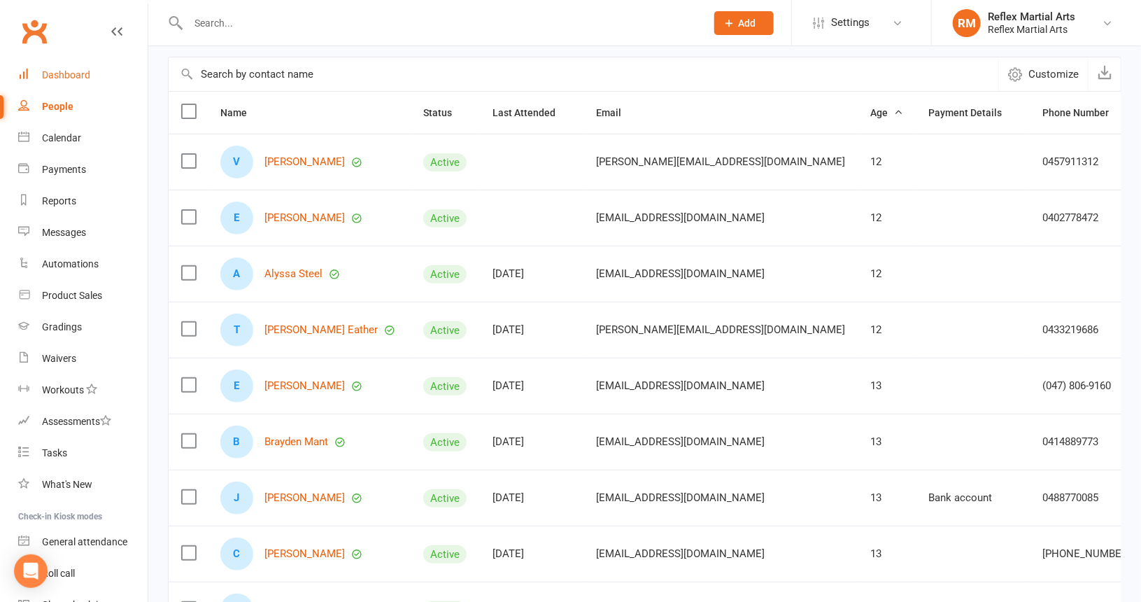
click at [63, 73] on div "Dashboard" at bounding box center [66, 74] width 48 height 11
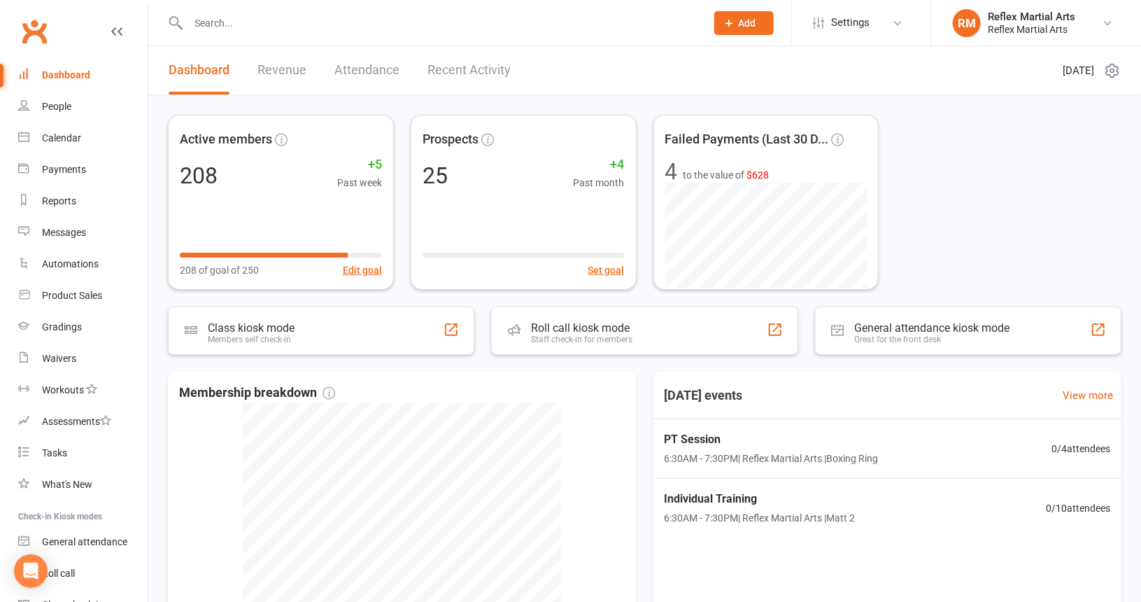
drag, startPoint x: 444, startPoint y: 73, endPoint x: 416, endPoint y: 73, distance: 28.0
click at [443, 73] on link "Recent Activity" at bounding box center [469, 70] width 83 height 48
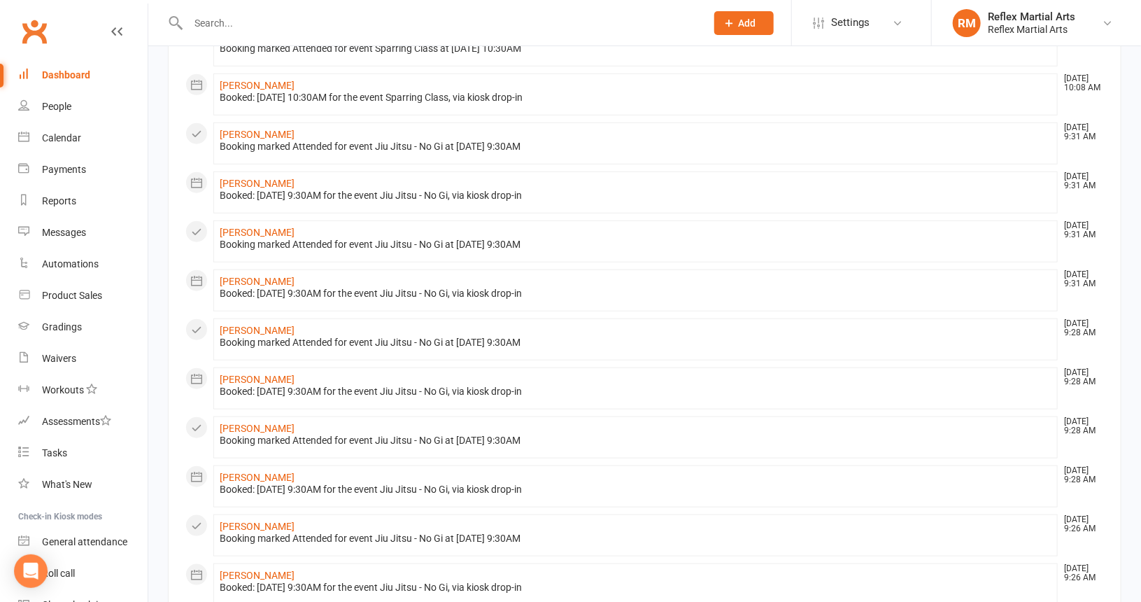
scroll to position [258, 0]
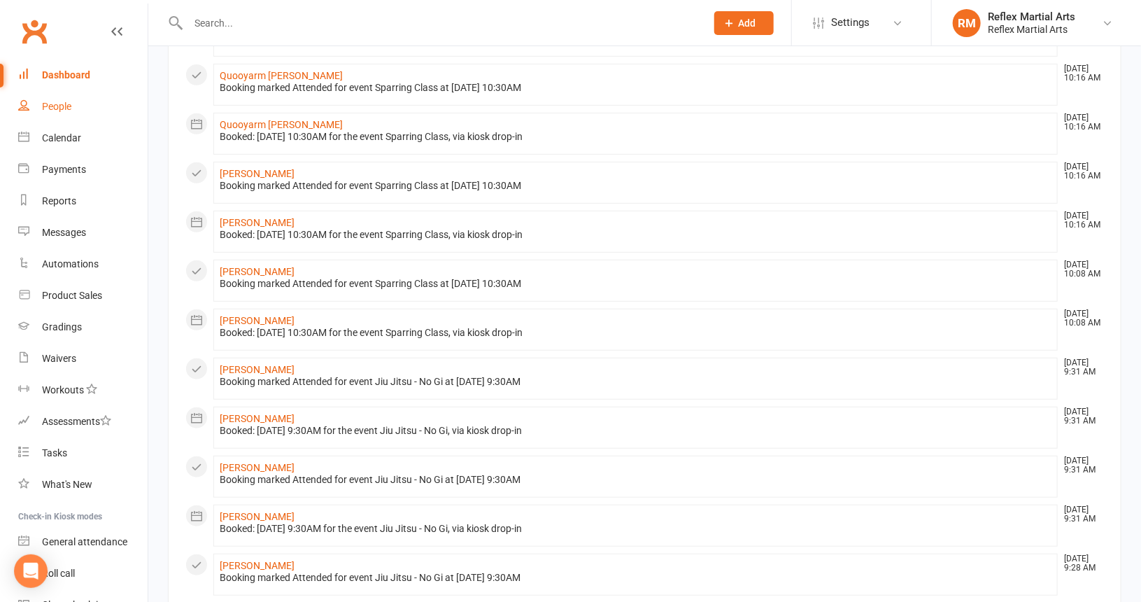
click at [58, 104] on div "People" at bounding box center [56, 106] width 29 height 11
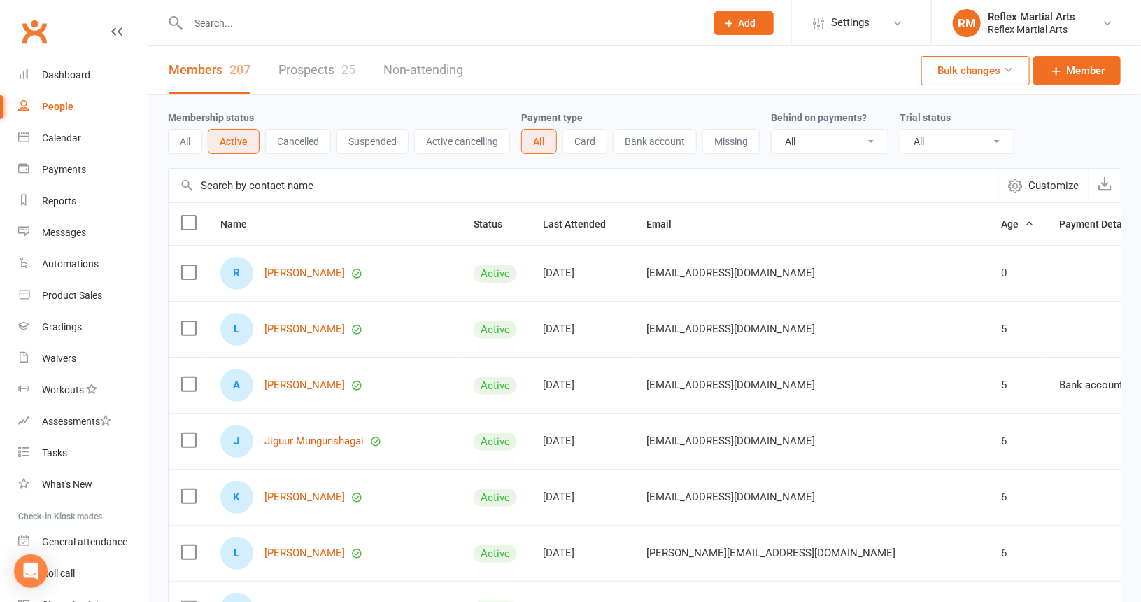
click at [213, 28] on input "text" at bounding box center [440, 23] width 512 height 20
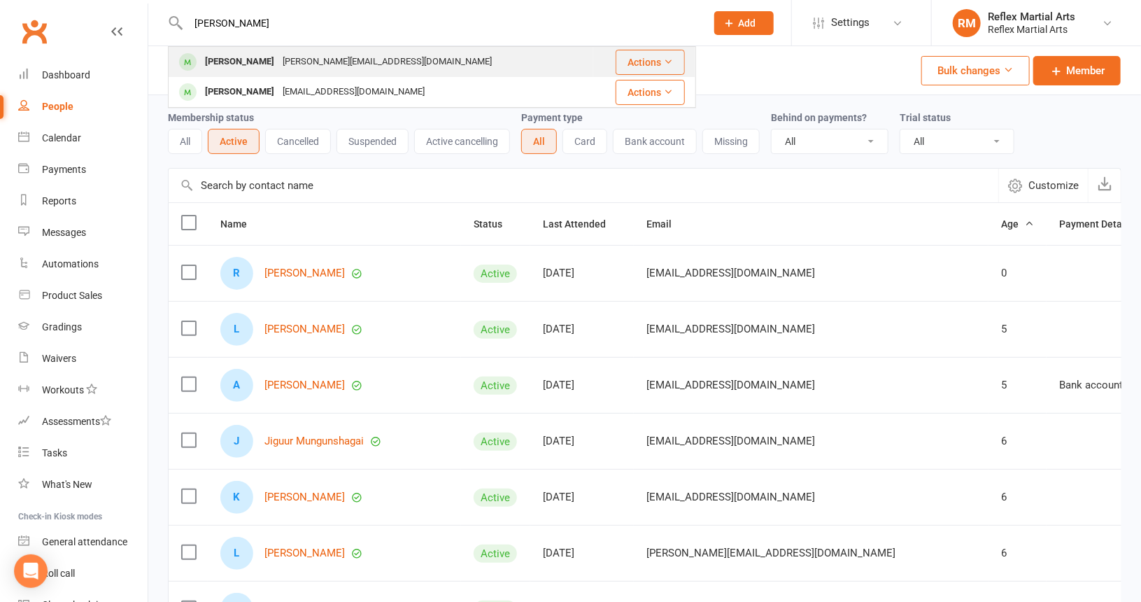
type input "vincent"
click at [235, 58] on div "Vincent Bird" at bounding box center [240, 62] width 78 height 20
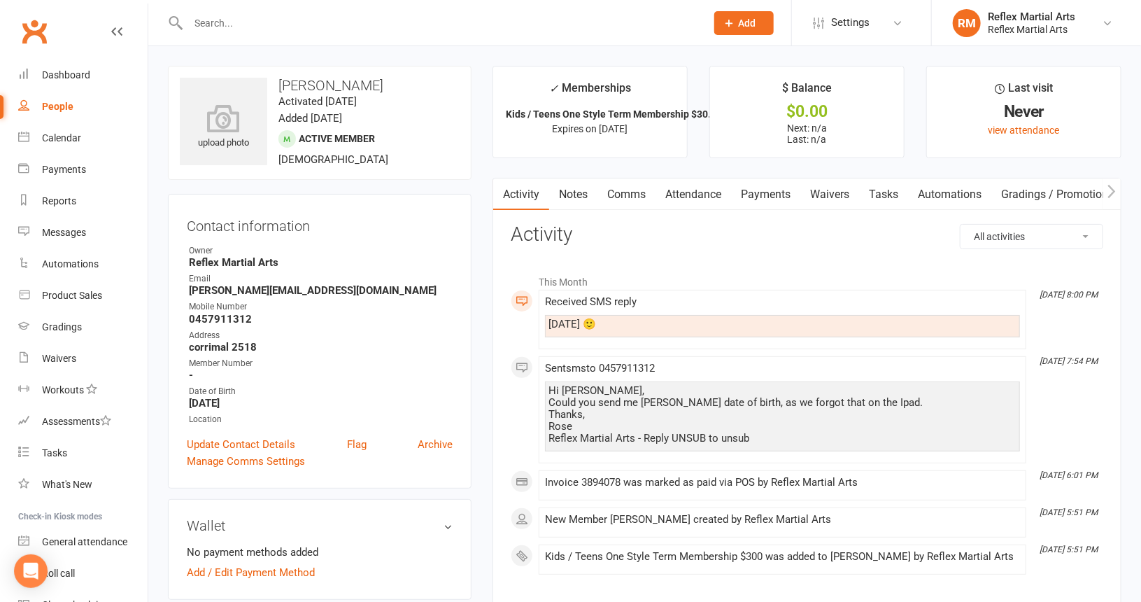
click at [703, 192] on link "Attendance" at bounding box center [694, 194] width 76 height 32
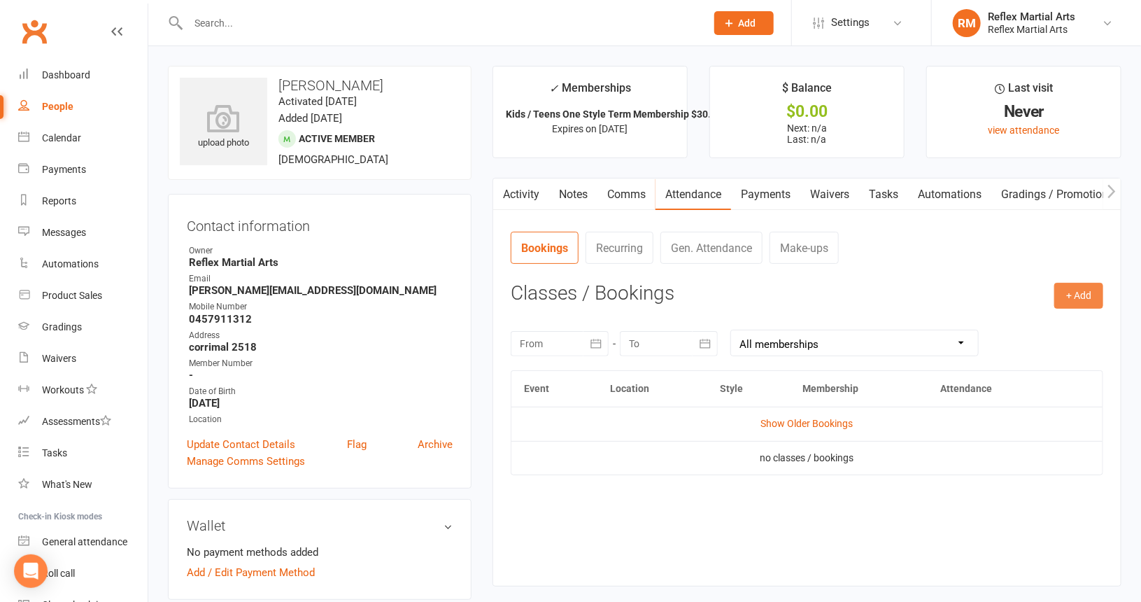
click at [1079, 293] on button "+ Add" at bounding box center [1079, 295] width 49 height 25
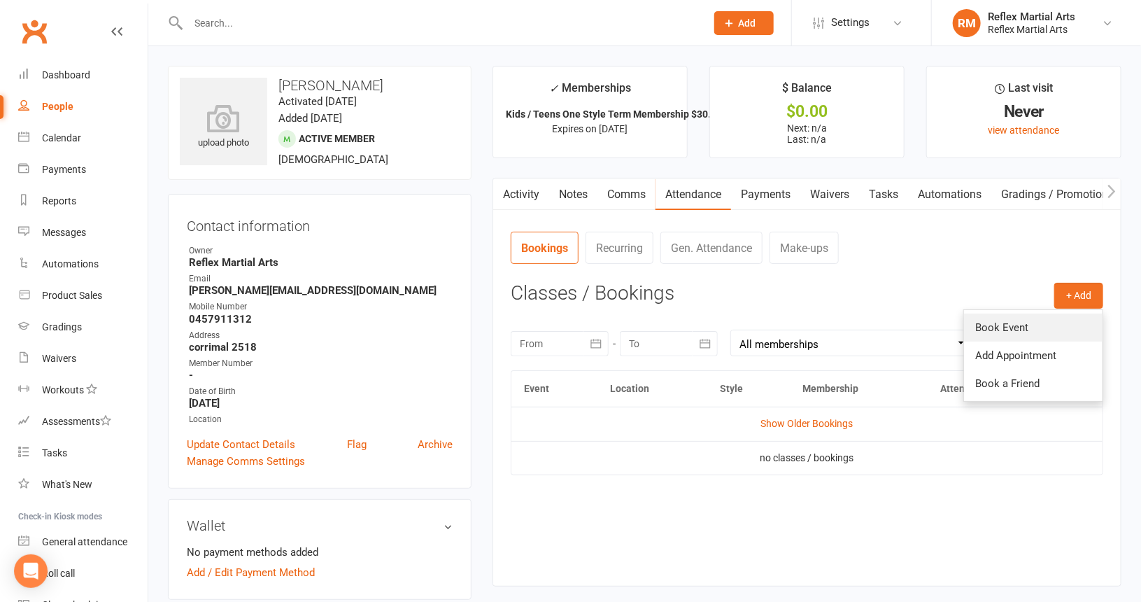
click at [1020, 325] on link "Book Event" at bounding box center [1033, 328] width 139 height 28
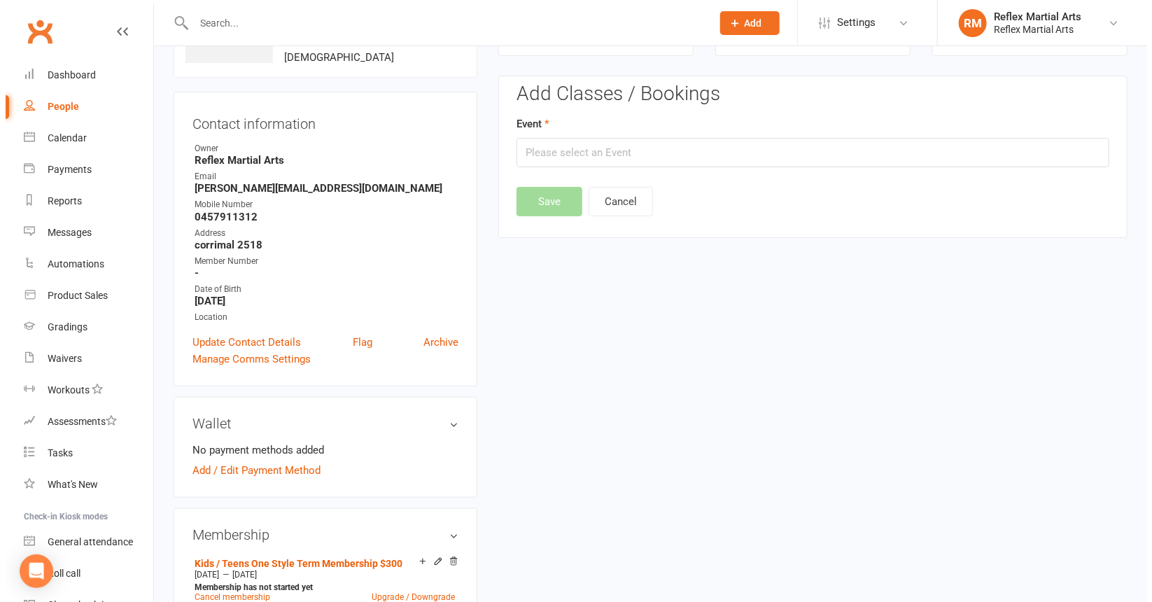
scroll to position [106, 0]
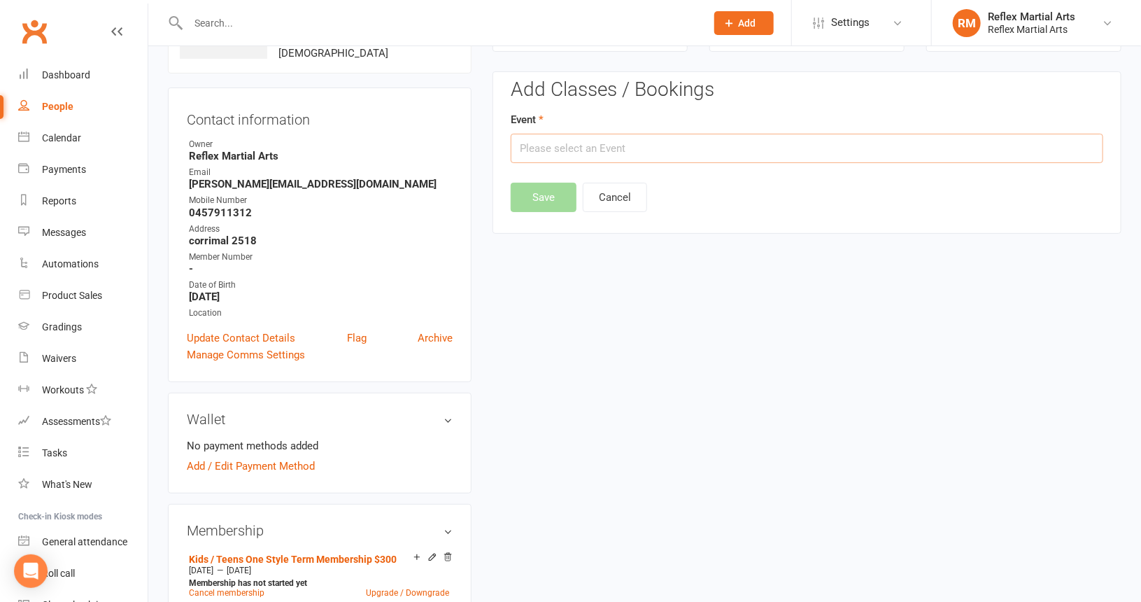
click at [659, 139] on input "text" at bounding box center [807, 148] width 593 height 29
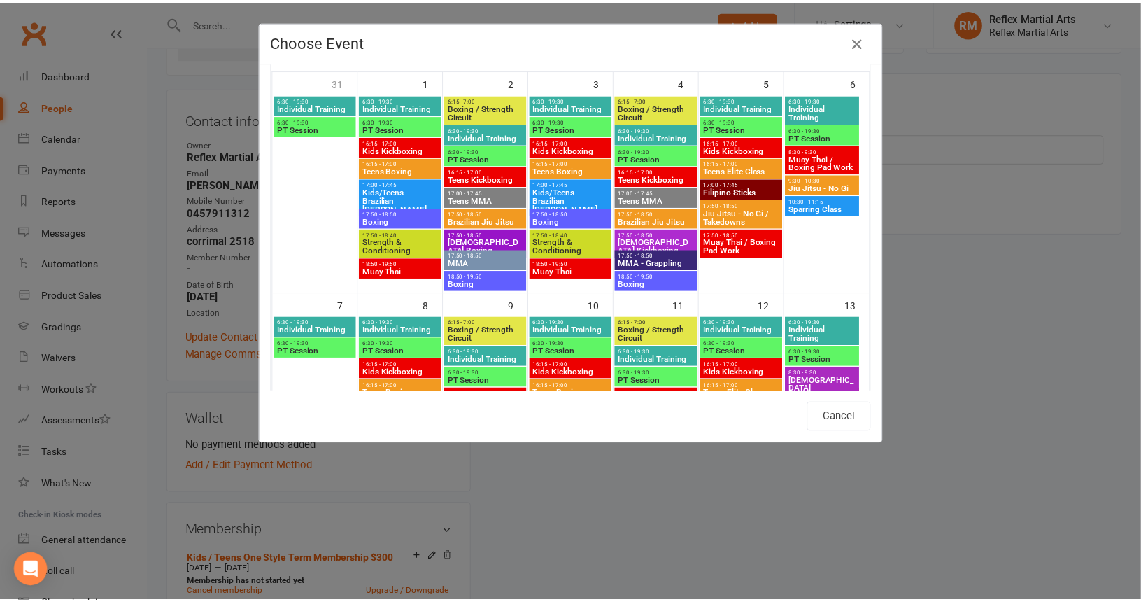
scroll to position [210, 0]
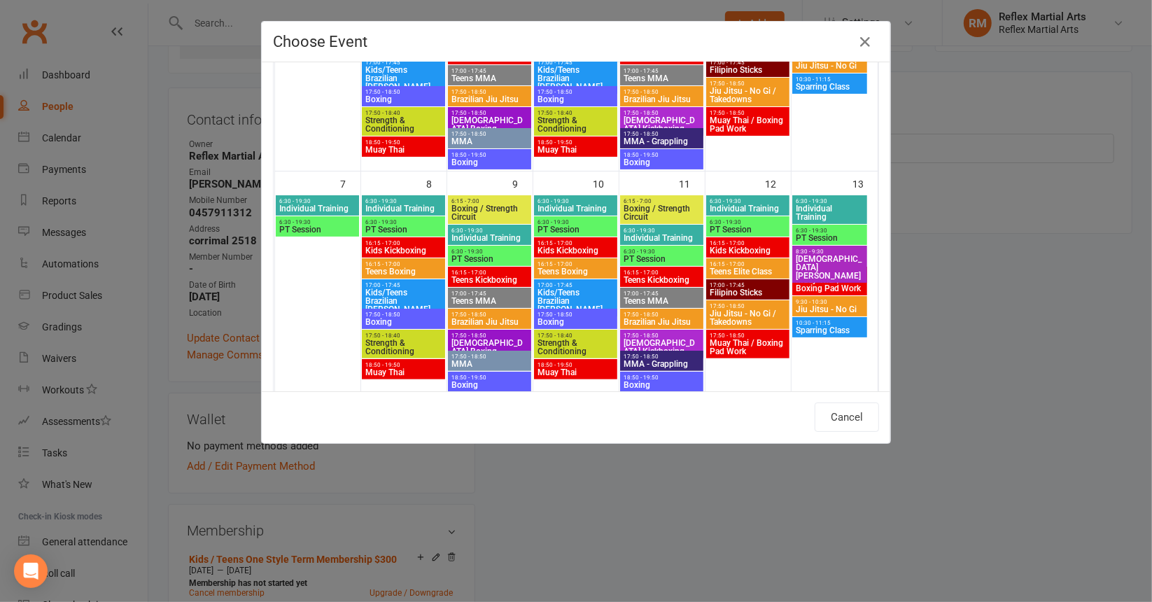
click at [661, 276] on span "Teens Kickboxing" at bounding box center [661, 280] width 77 height 8
type input "Teens Kickboxing - Sep 11, 2025 4:15:00 PM"
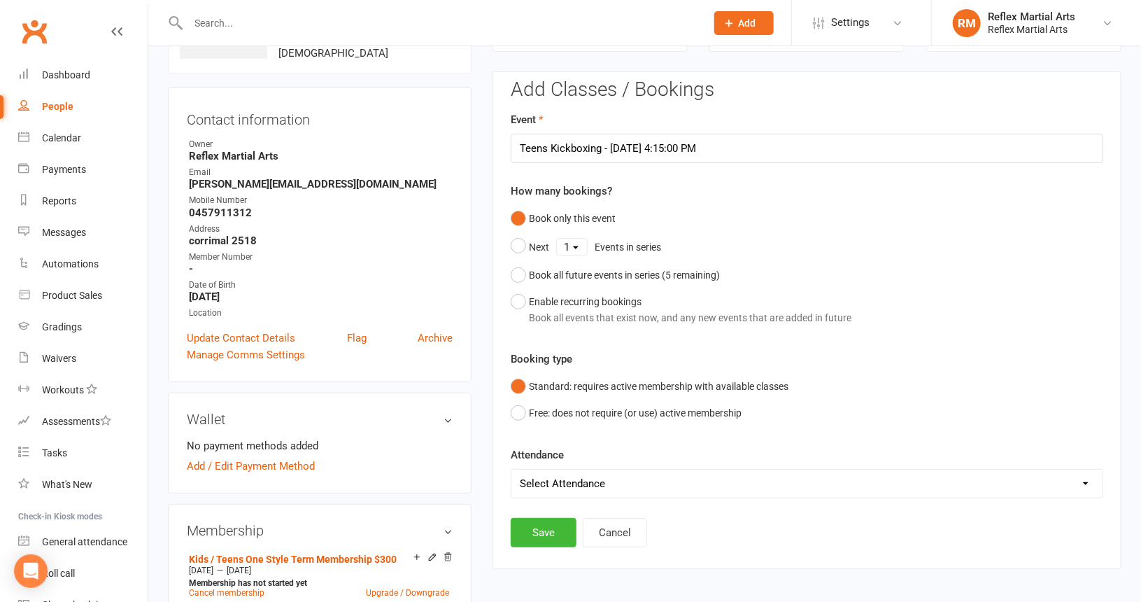
click at [584, 482] on select "Select Attendance Attended Absent" at bounding box center [807, 484] width 591 height 28
select select "0"
click at [512, 470] on select "Select Attendance Attended Absent" at bounding box center [807, 484] width 591 height 28
click at [558, 525] on button "Save" at bounding box center [544, 532] width 66 height 29
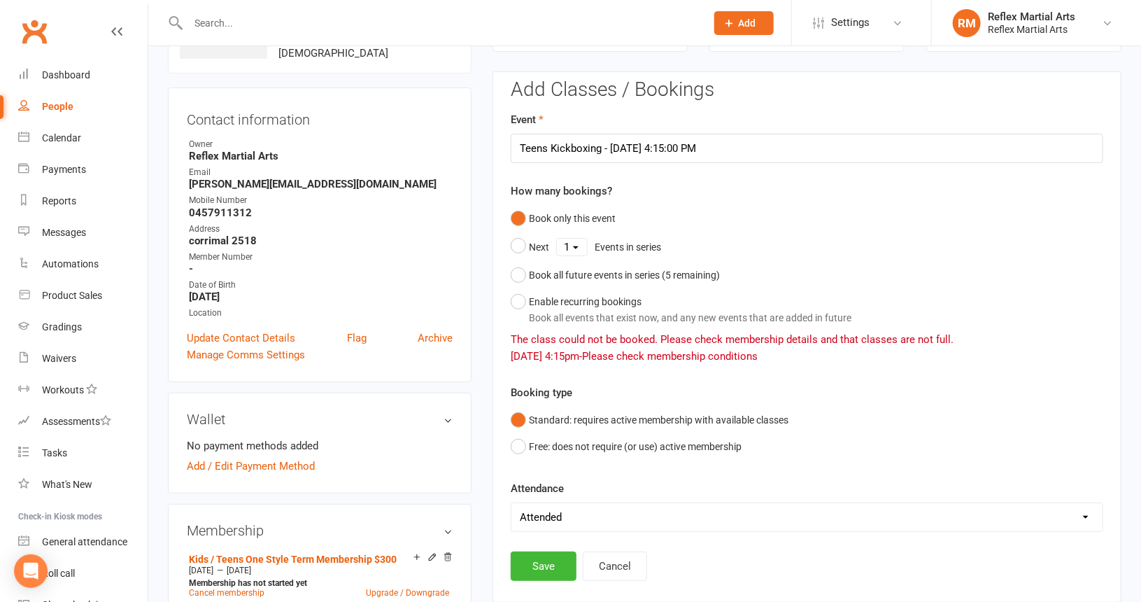
click at [612, 338] on span "The class could not be booked. Please check membership details and that classes…" at bounding box center [732, 339] width 443 height 13
click at [56, 106] on div "People" at bounding box center [57, 106] width 31 height 11
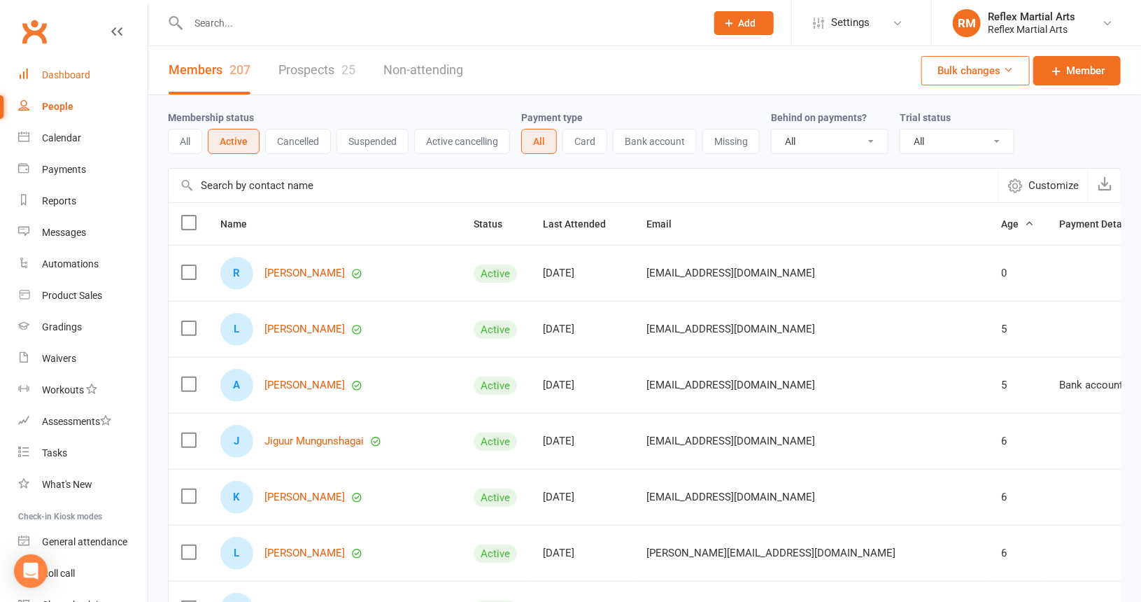
click at [64, 73] on div "Dashboard" at bounding box center [66, 74] width 48 height 11
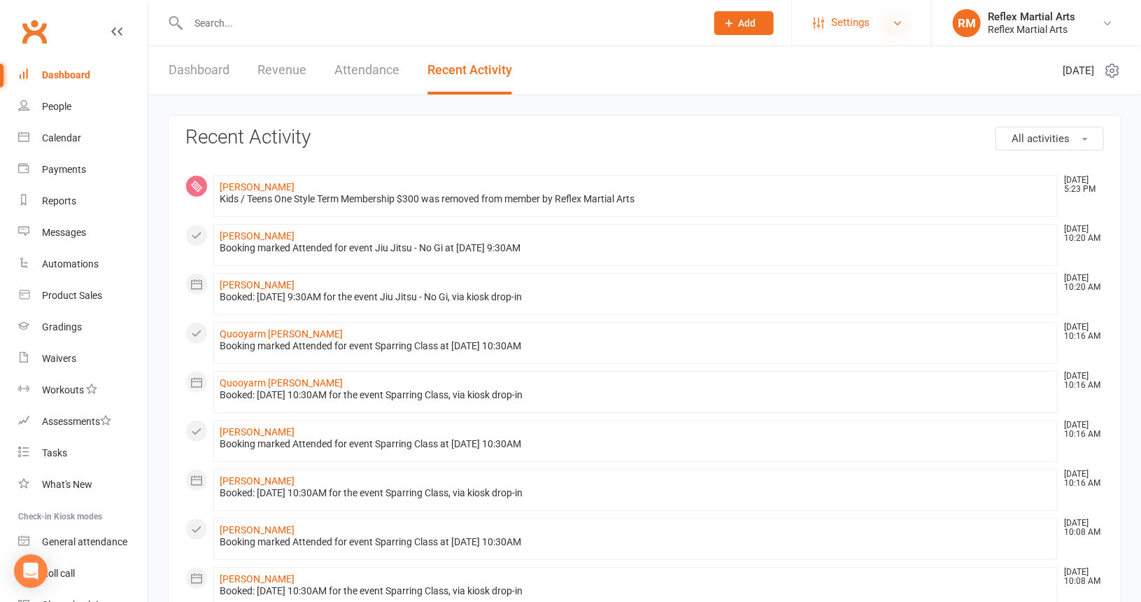
click at [894, 23] on icon at bounding box center [897, 22] width 11 height 11
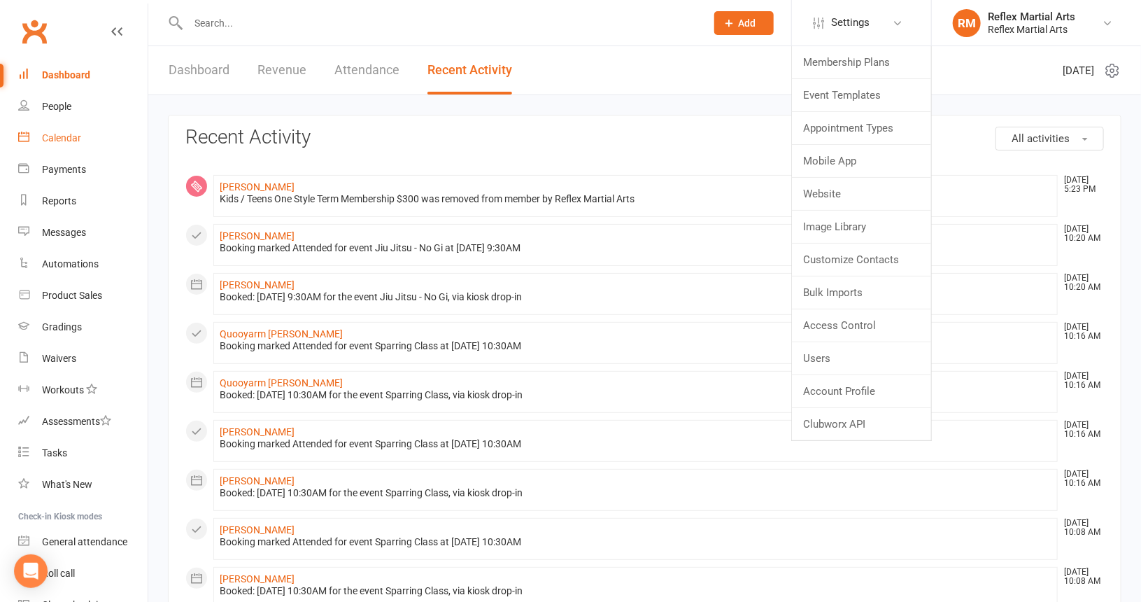
click at [71, 138] on div "Calendar" at bounding box center [61, 137] width 39 height 11
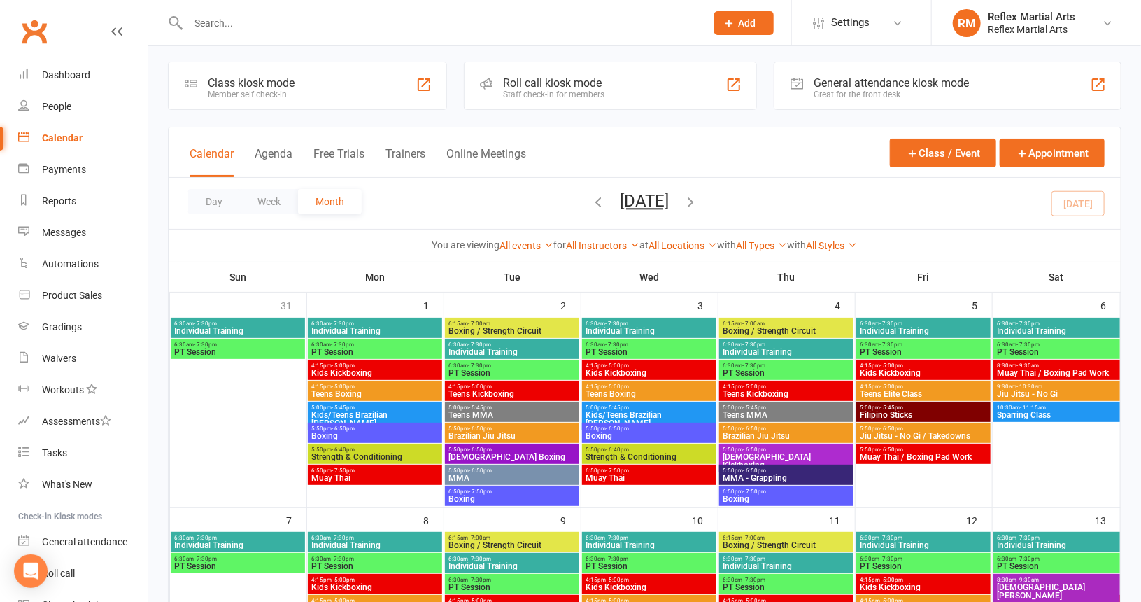
scroll to position [210, 0]
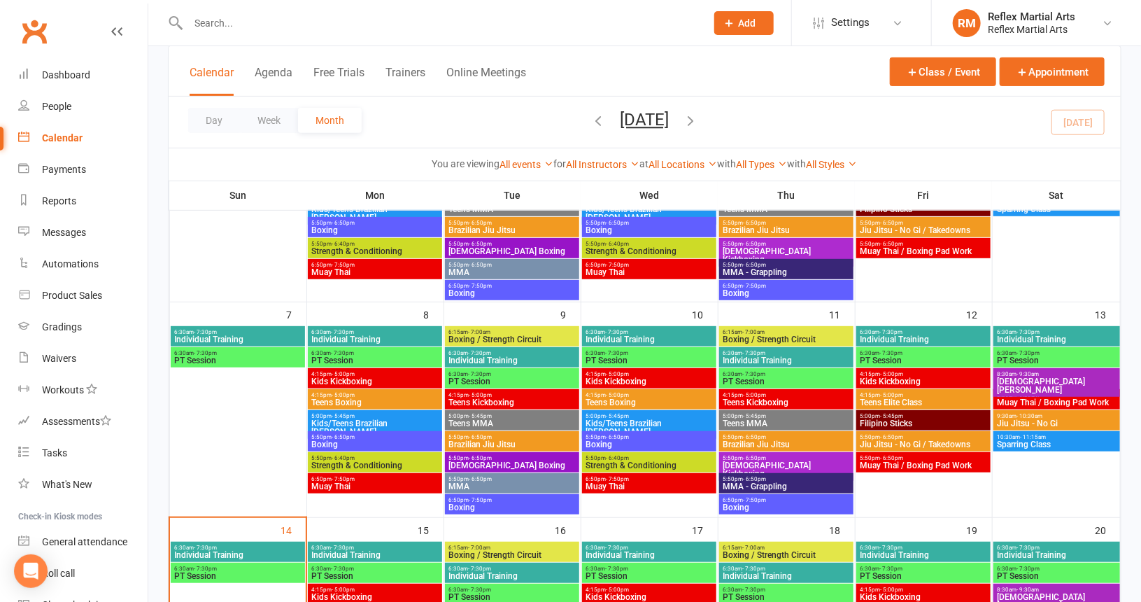
click at [757, 401] on span "Teens Kickboxing" at bounding box center [786, 402] width 128 height 8
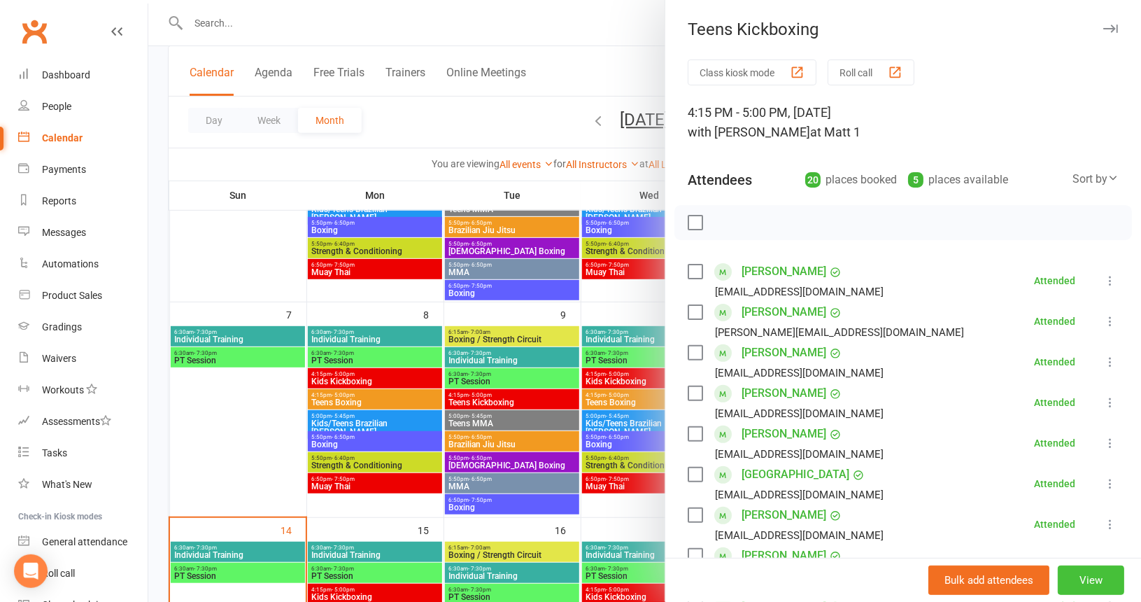
click at [1069, 582] on button "View" at bounding box center [1091, 579] width 66 height 29
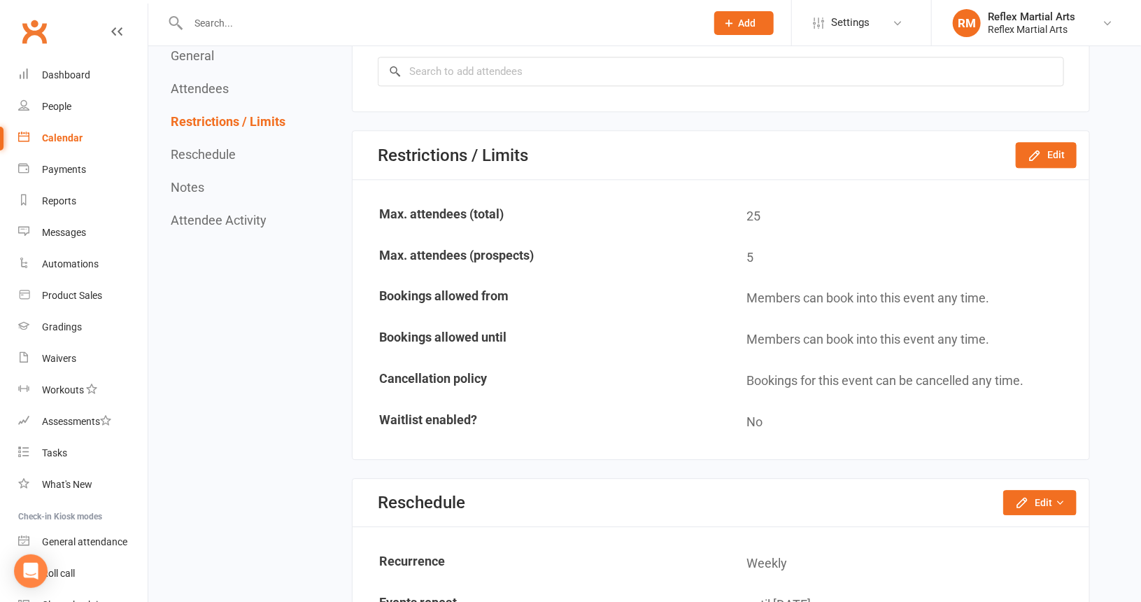
scroll to position [1750, 0]
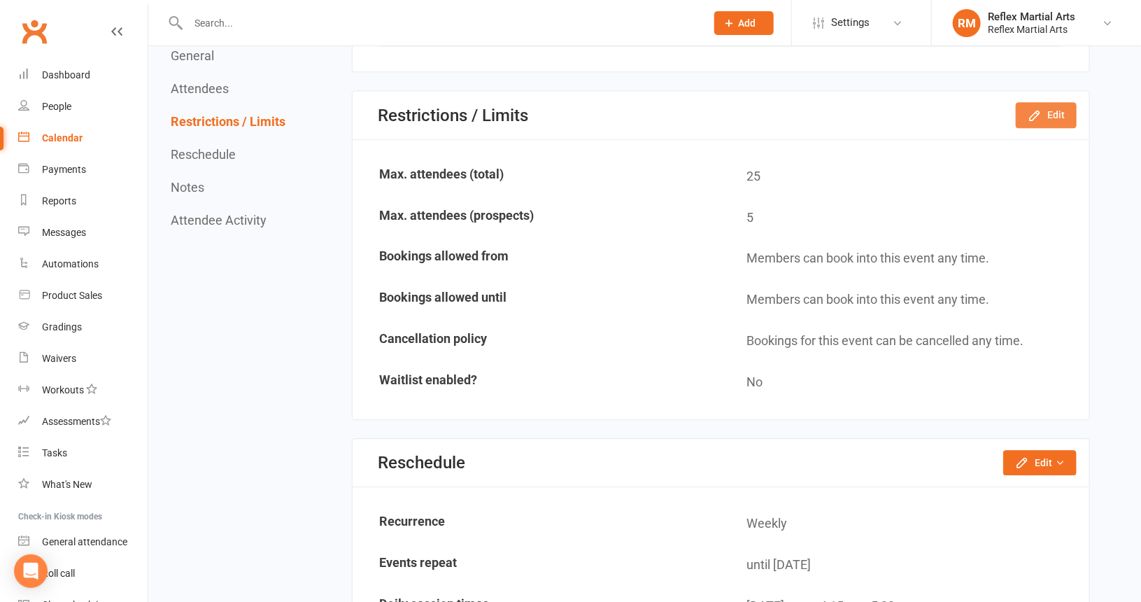
click at [1057, 111] on button "Edit" at bounding box center [1046, 114] width 61 height 25
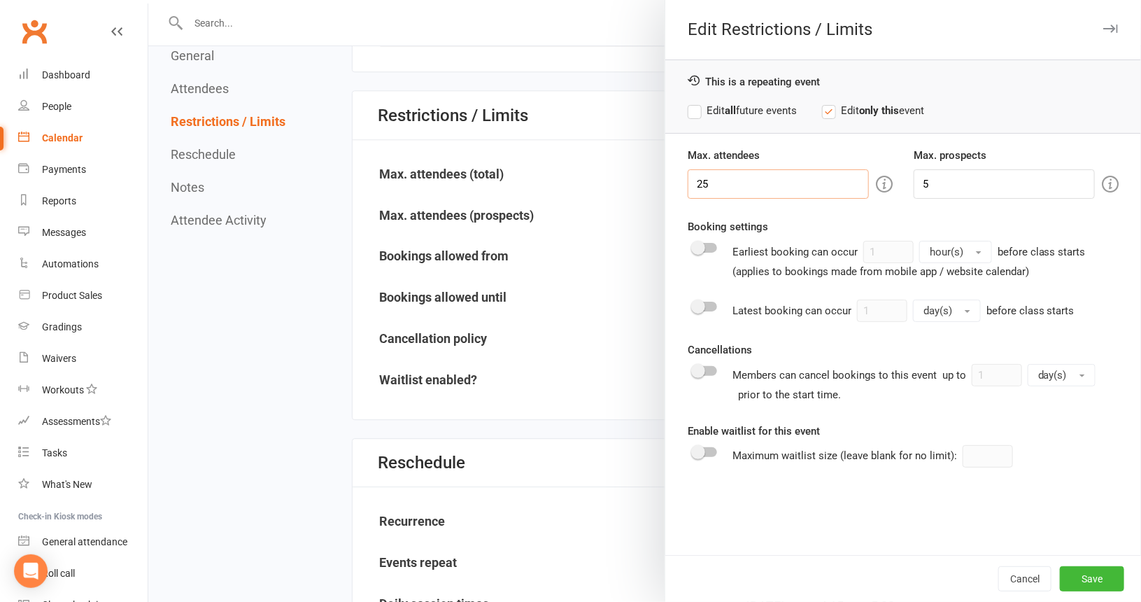
click at [726, 183] on input "25" at bounding box center [778, 183] width 181 height 29
type input "2"
type input "30"
click at [1085, 579] on button "Save" at bounding box center [1092, 578] width 64 height 25
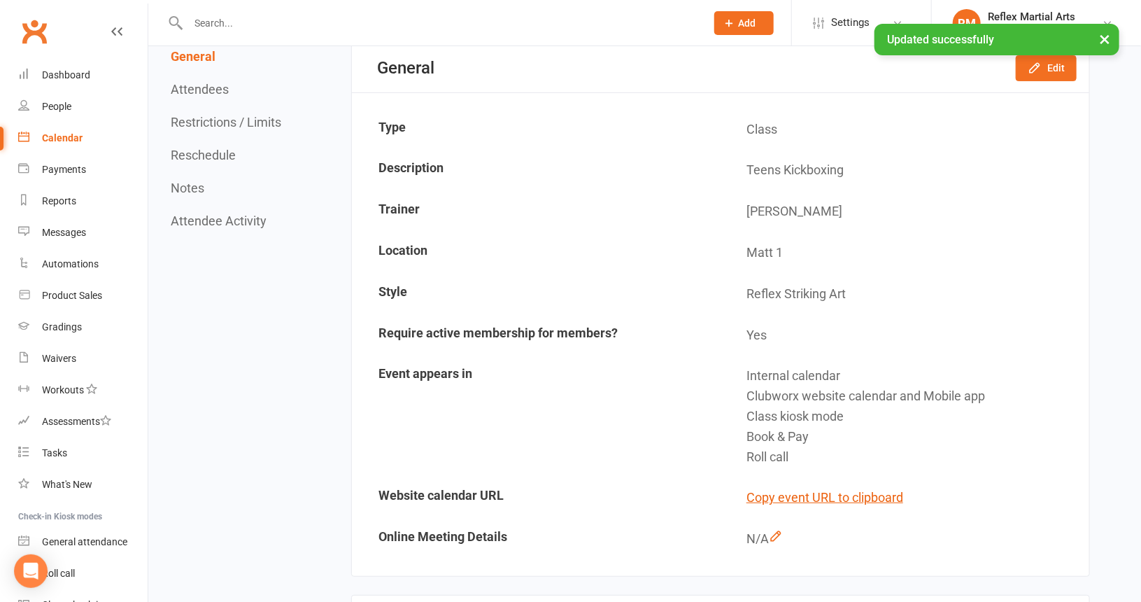
scroll to position [0, 0]
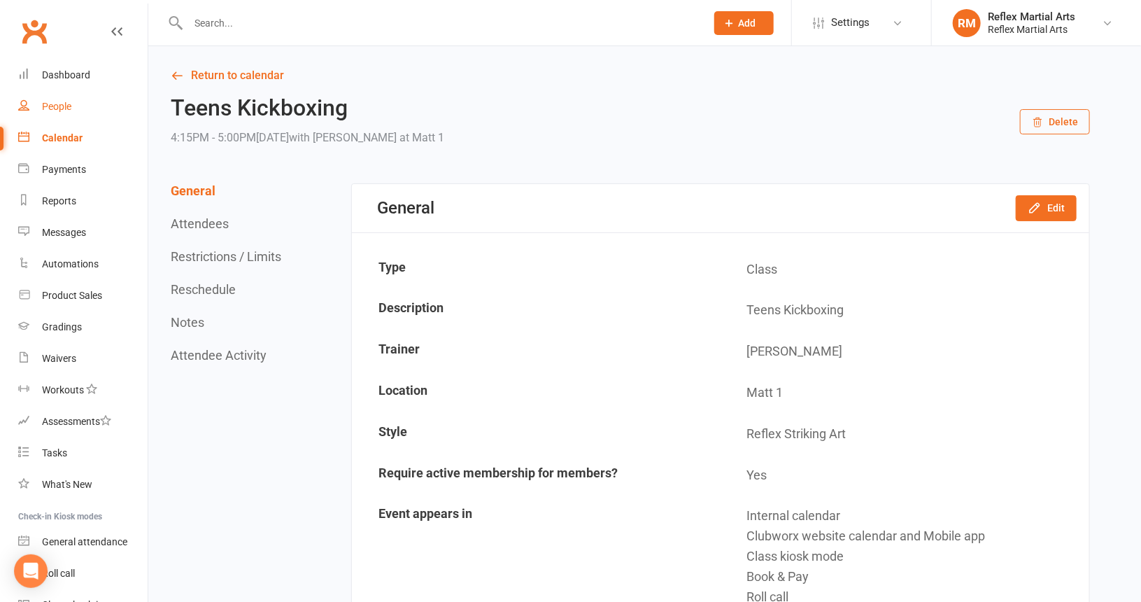
click at [57, 106] on div "People" at bounding box center [56, 106] width 29 height 11
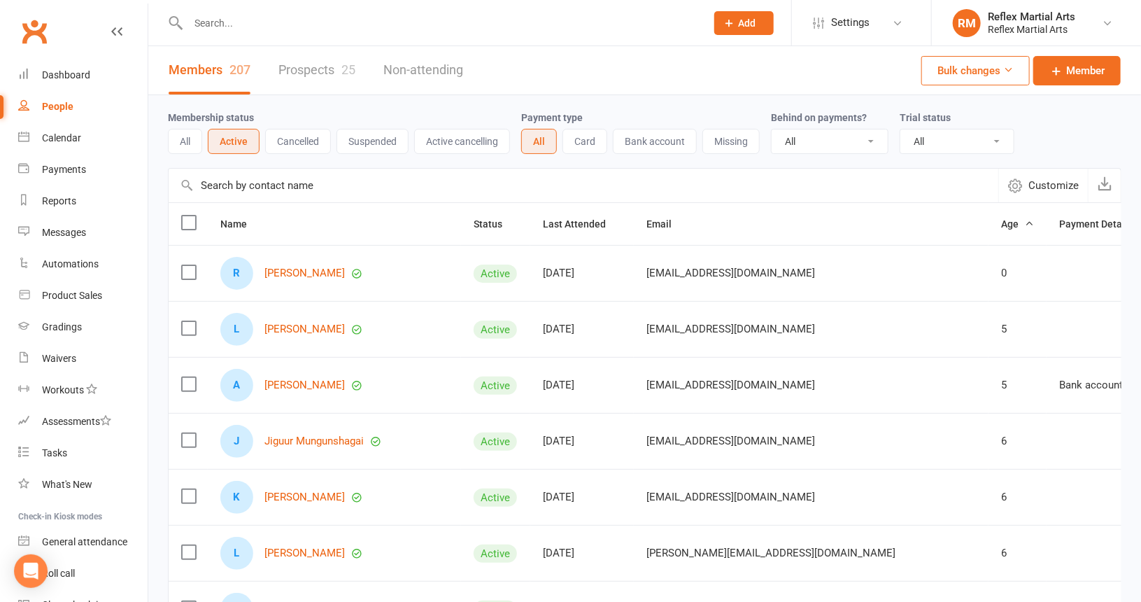
click at [204, 20] on input "text" at bounding box center [440, 23] width 512 height 20
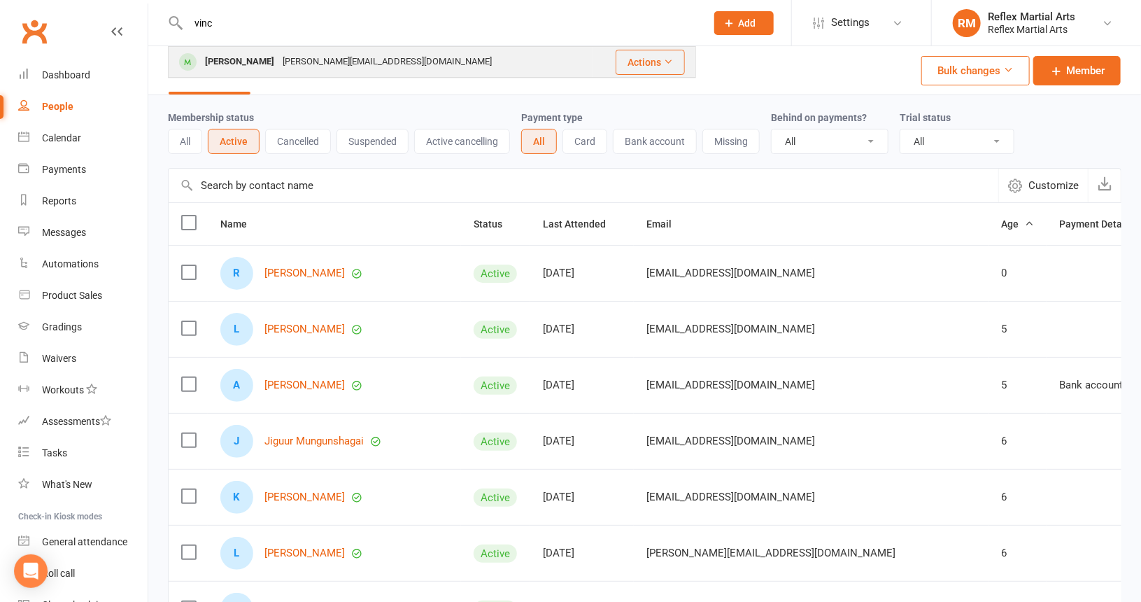
type input "vinc"
click at [223, 62] on div "Vincent Bird" at bounding box center [240, 62] width 78 height 20
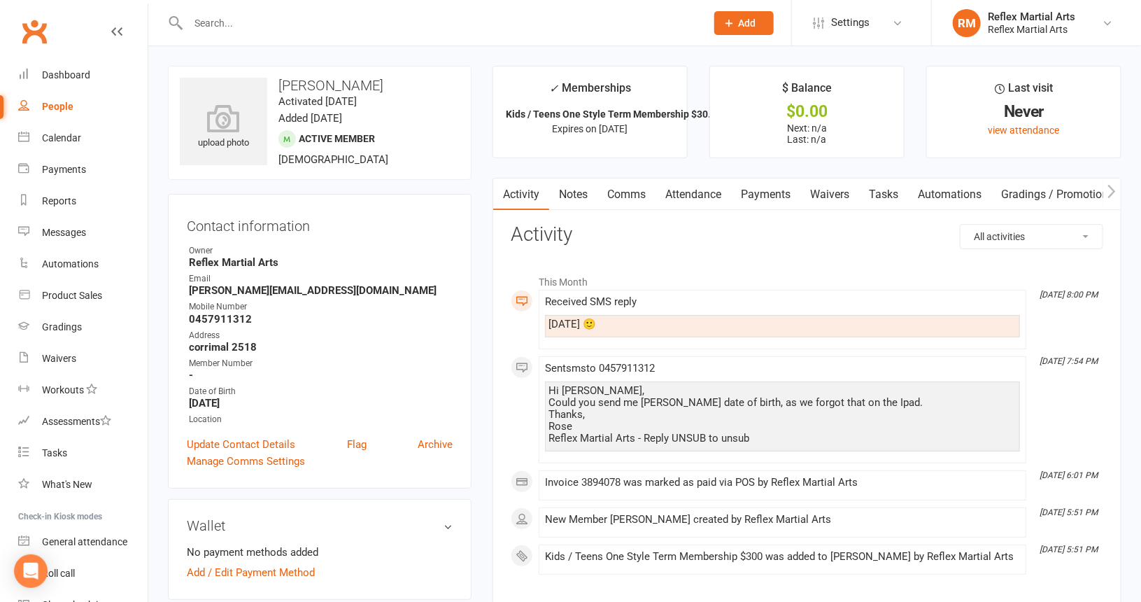
click at [682, 192] on link "Attendance" at bounding box center [694, 194] width 76 height 32
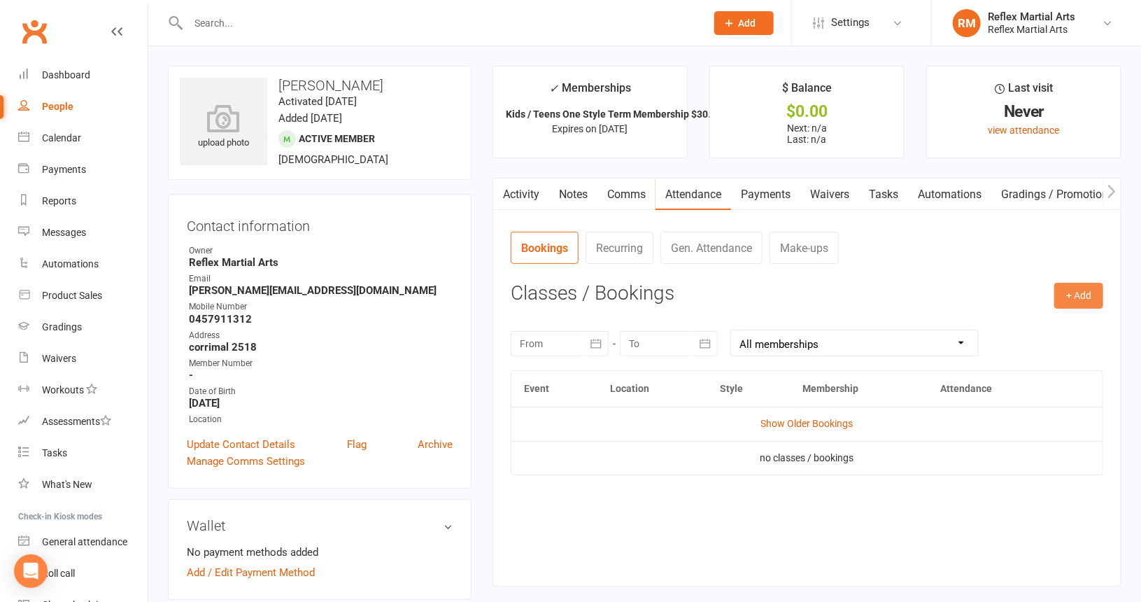
click at [1076, 296] on button "+ Add" at bounding box center [1079, 295] width 49 height 25
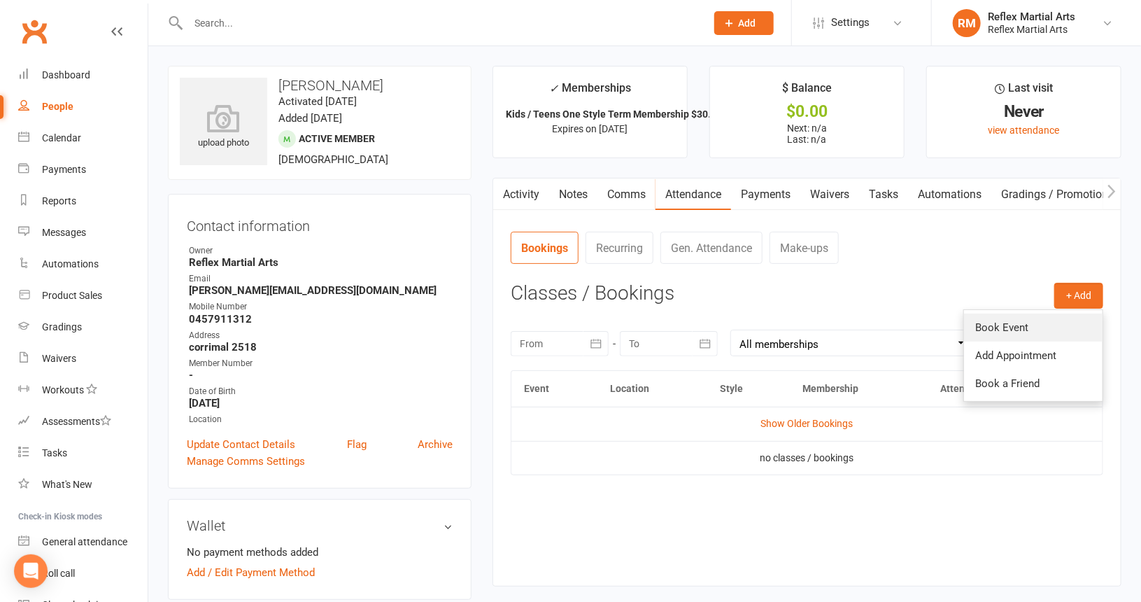
click at [1004, 322] on link "Book Event" at bounding box center [1033, 328] width 139 height 28
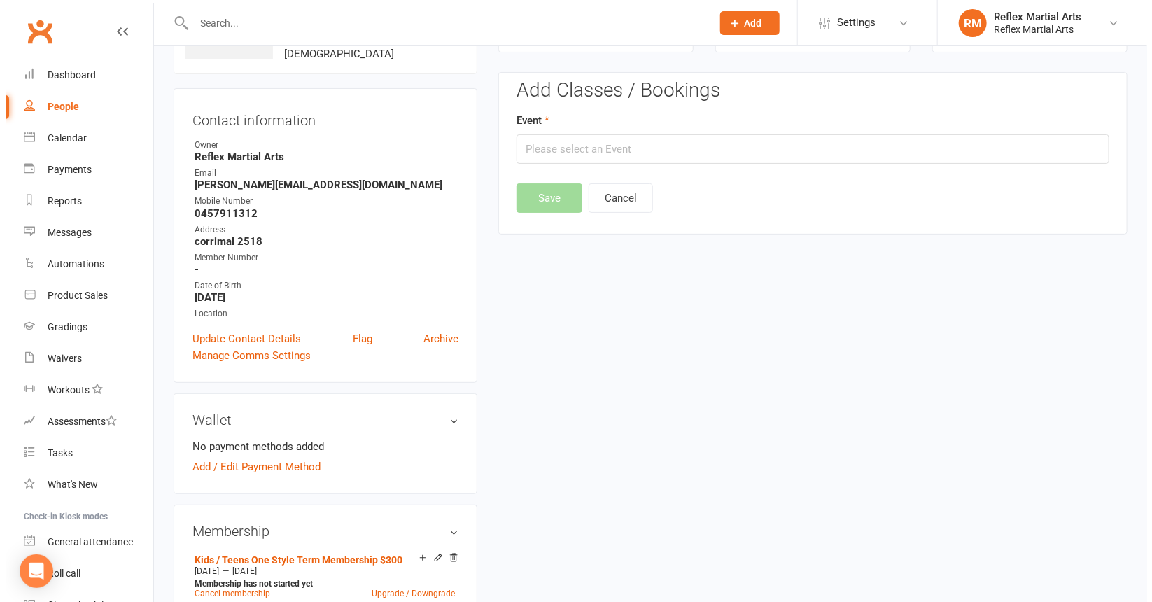
scroll to position [106, 0]
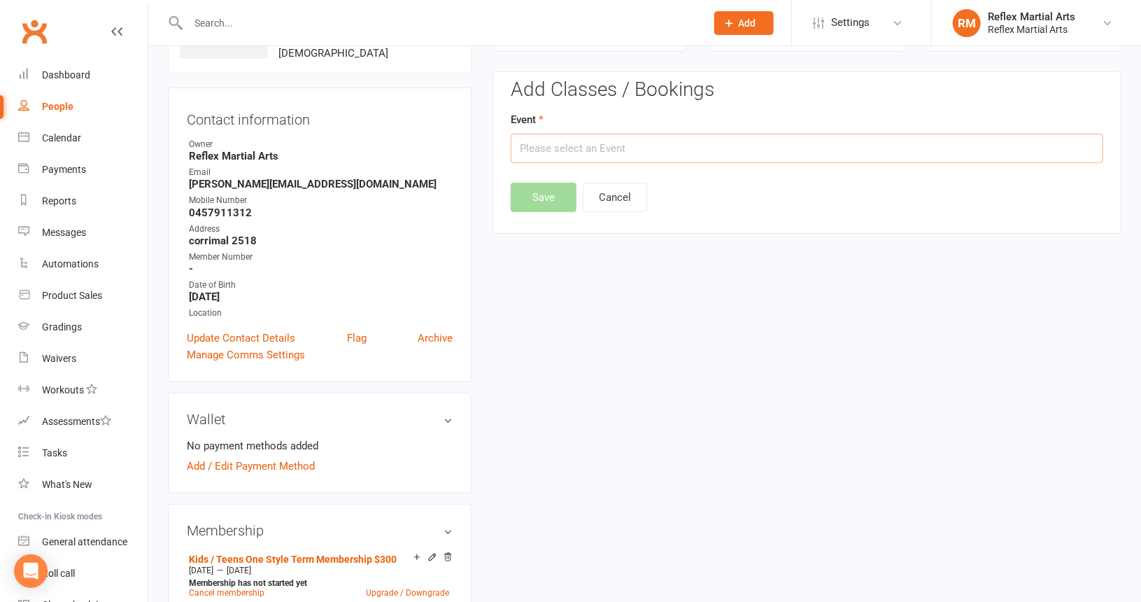
click at [682, 145] on input "text" at bounding box center [807, 148] width 593 height 29
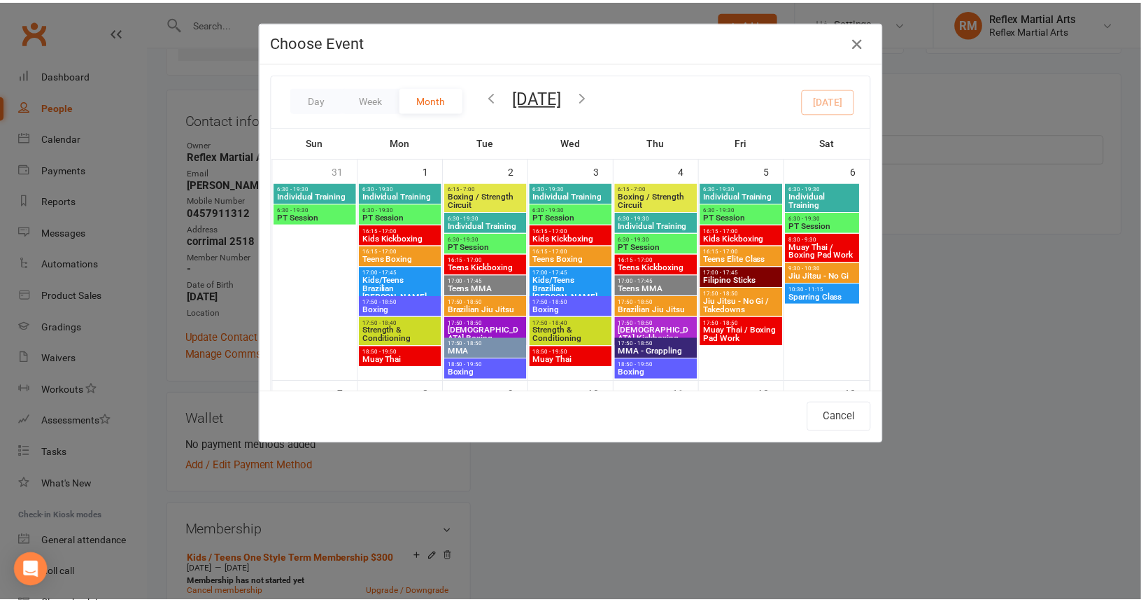
scroll to position [210, 0]
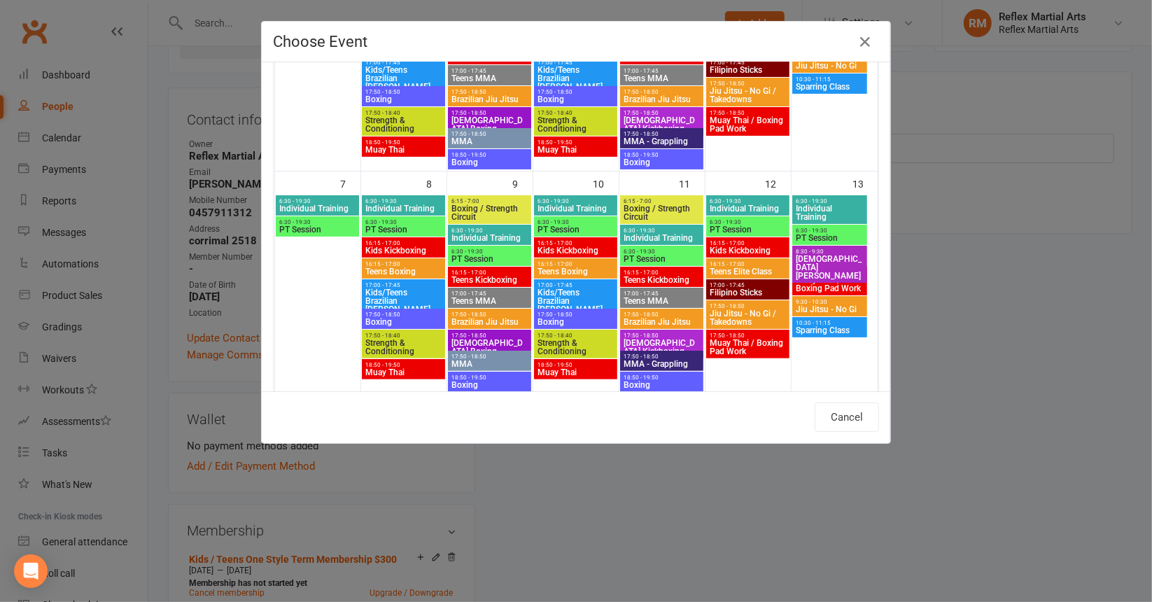
click at [649, 279] on span "Teens Kickboxing" at bounding box center [661, 280] width 77 height 8
type input "Teens Kickboxing - Sep 11, 2025 4:15:00 PM"
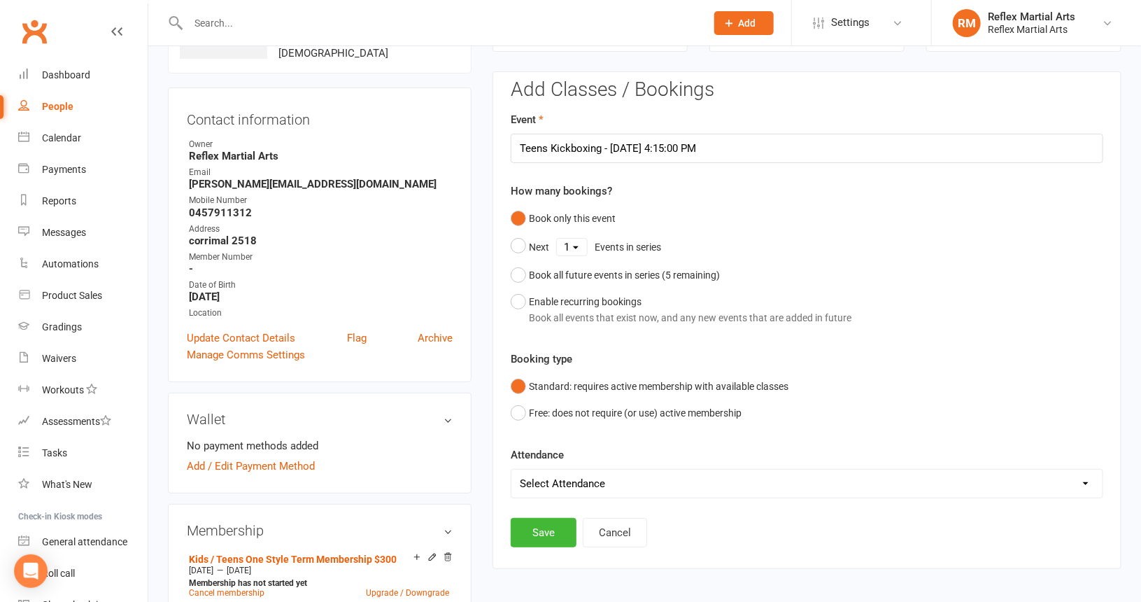
click at [551, 478] on select "Select Attendance Attended Absent" at bounding box center [807, 484] width 591 height 28
select select "0"
click at [512, 470] on select "Select Attendance Attended Absent" at bounding box center [807, 484] width 591 height 28
click at [550, 532] on button "Save" at bounding box center [544, 532] width 66 height 29
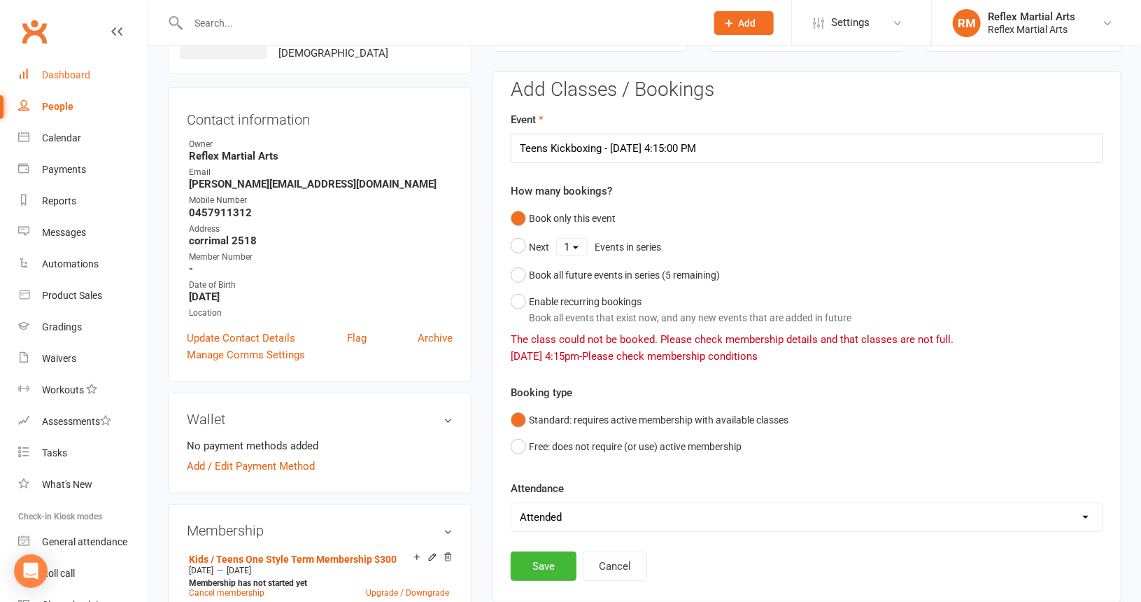
click at [68, 72] on div "Dashboard" at bounding box center [66, 74] width 48 height 11
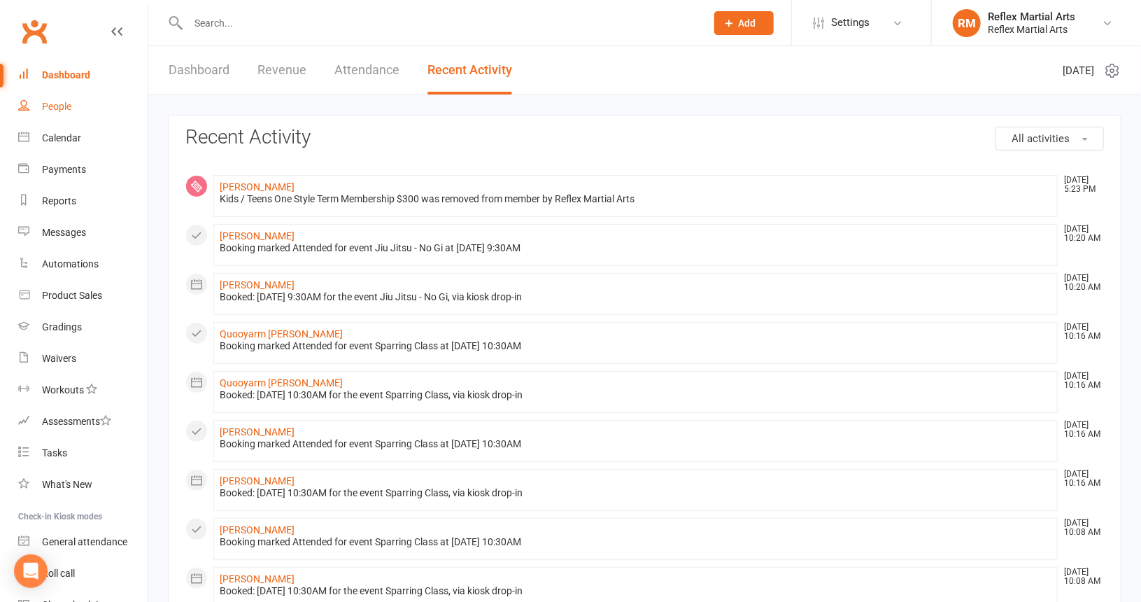
click at [51, 109] on div "People" at bounding box center [56, 106] width 29 height 11
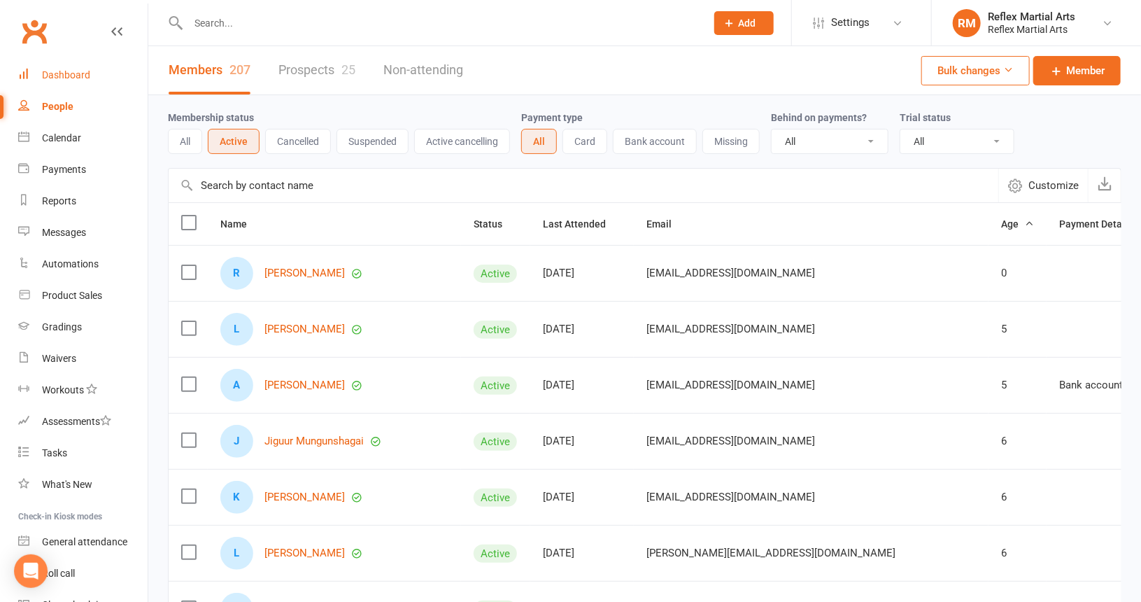
click at [73, 75] on div "Dashboard" at bounding box center [66, 74] width 48 height 11
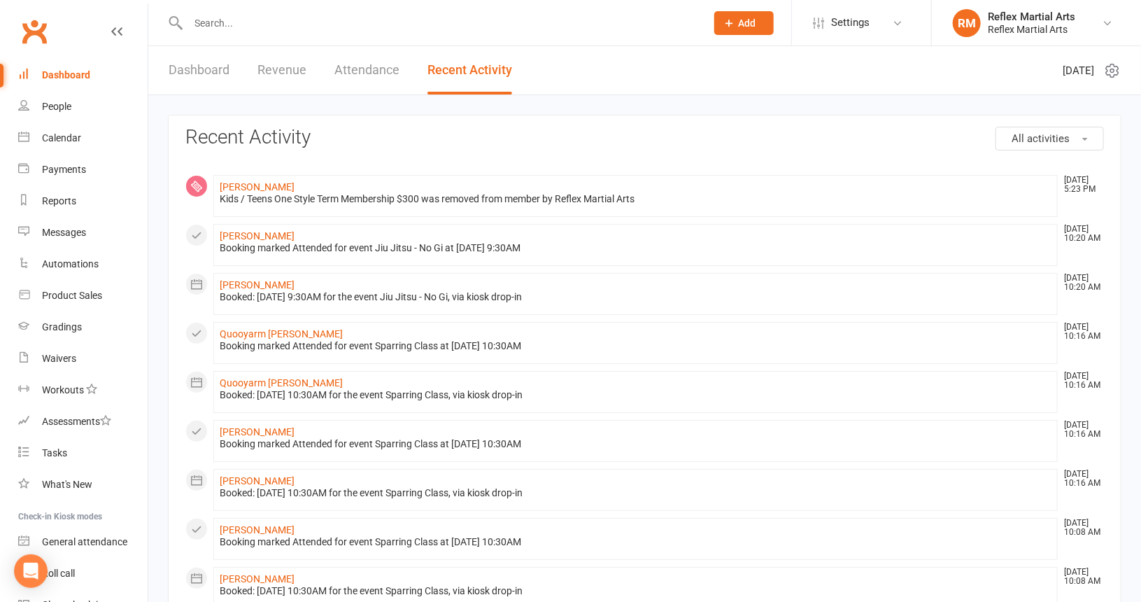
click at [219, 73] on link "Dashboard" at bounding box center [199, 70] width 61 height 48
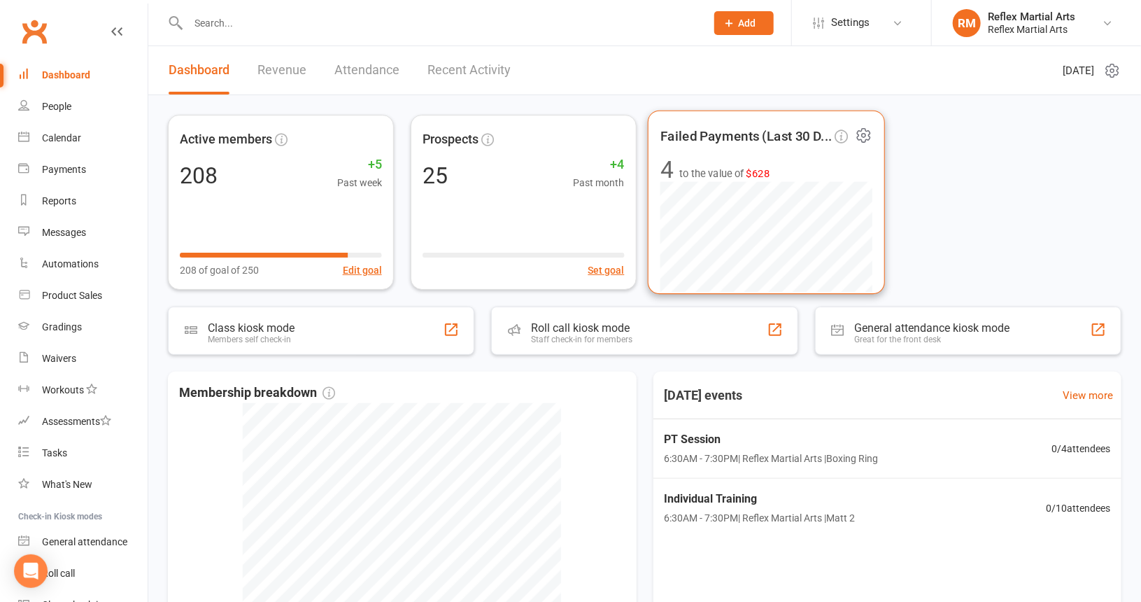
click at [745, 171] on span "to the value of $628" at bounding box center [725, 173] width 90 height 17
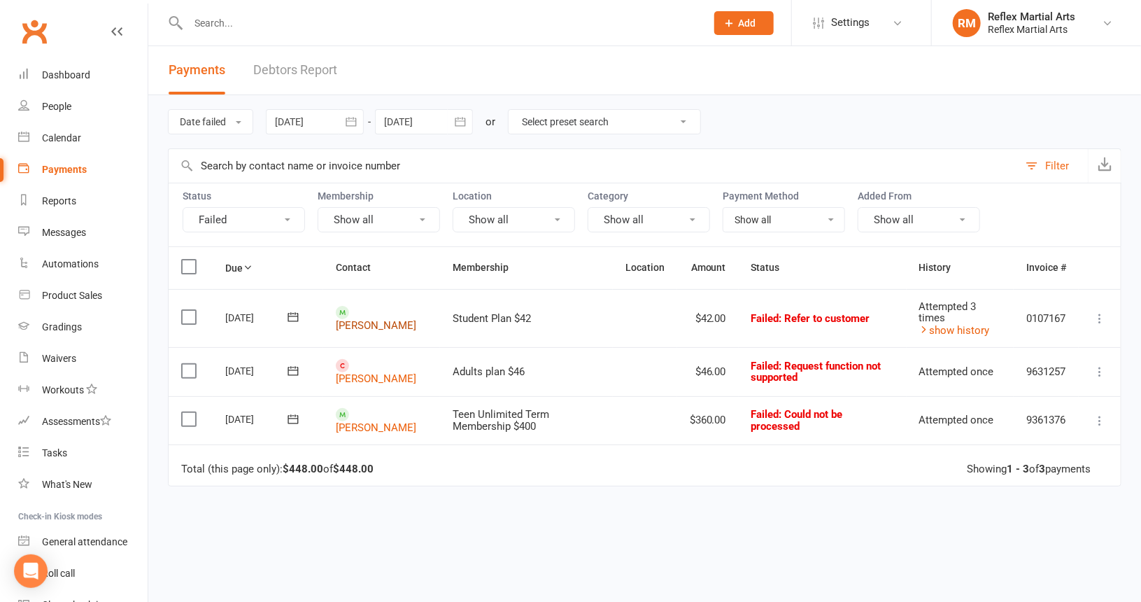
click at [359, 319] on link "Brianna Wood" at bounding box center [376, 325] width 80 height 13
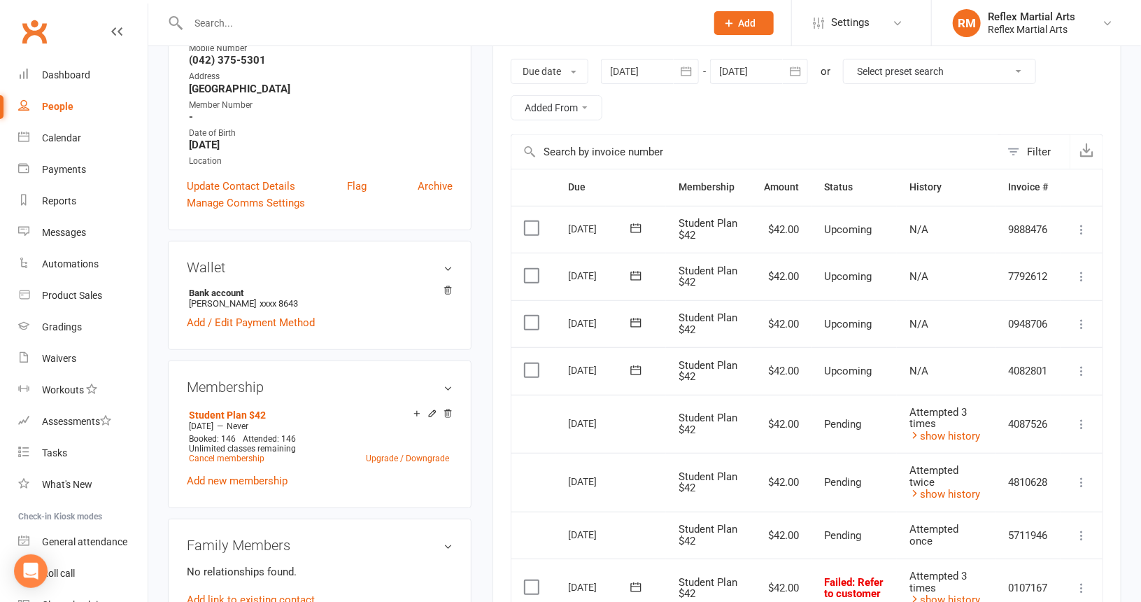
scroll to position [350, 0]
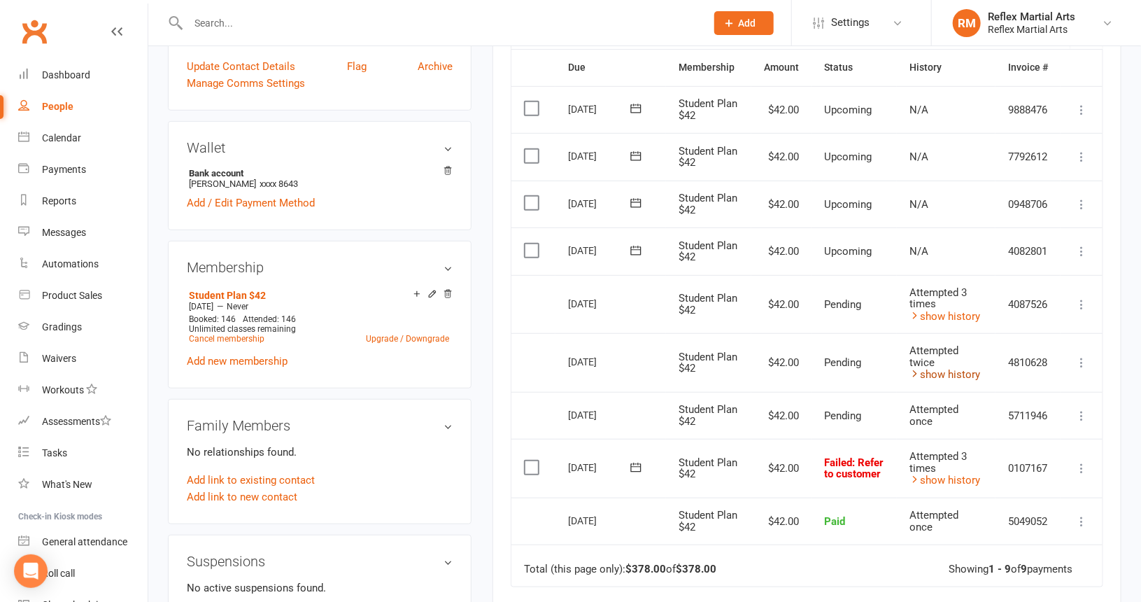
click at [957, 368] on link "show history" at bounding box center [945, 374] width 71 height 13
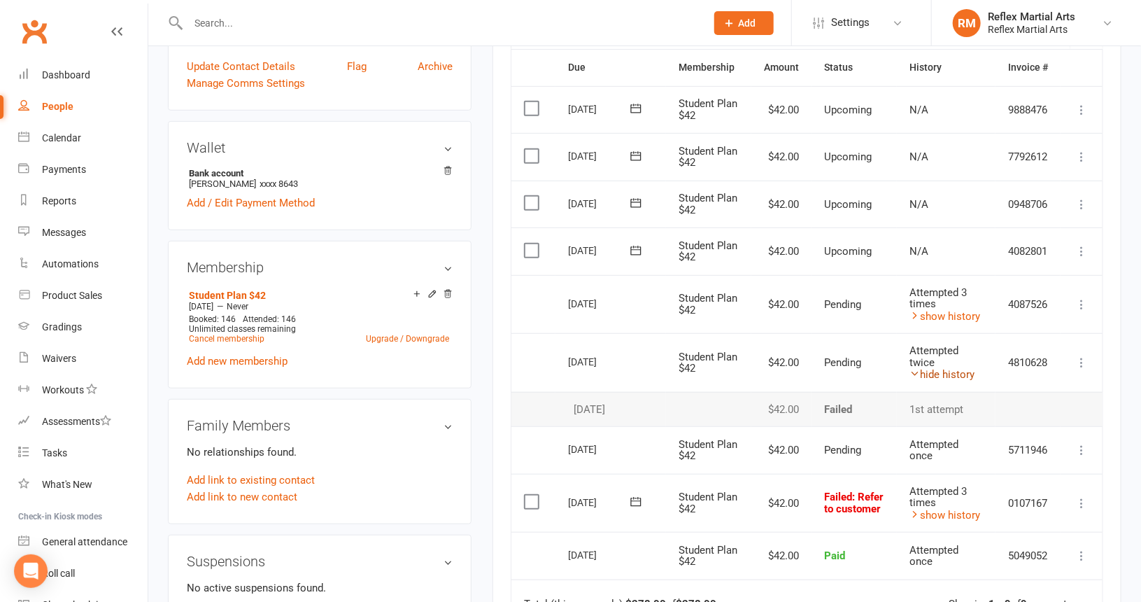
click at [955, 368] on link "hide history" at bounding box center [942, 374] width 65 height 13
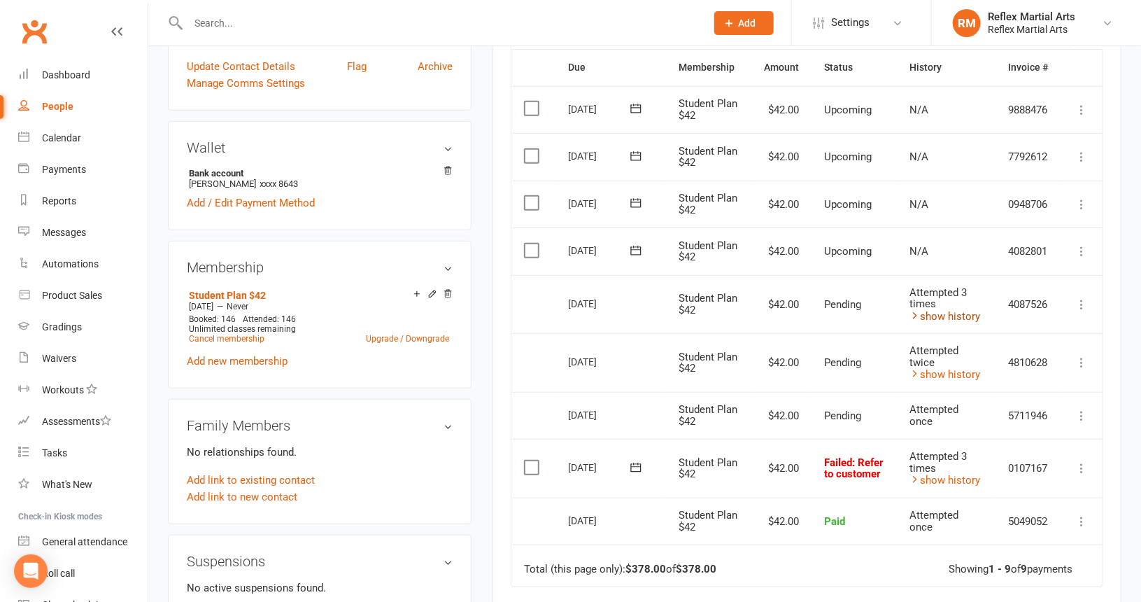
click at [939, 310] on link "show history" at bounding box center [945, 316] width 71 height 13
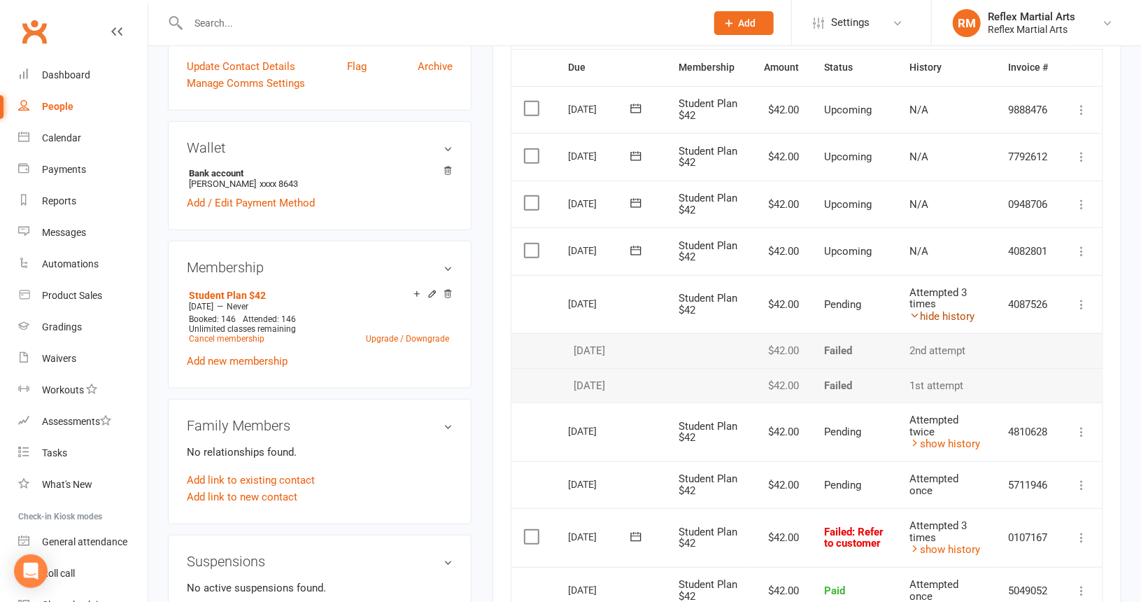
click at [939, 310] on link "hide history" at bounding box center [942, 316] width 65 height 13
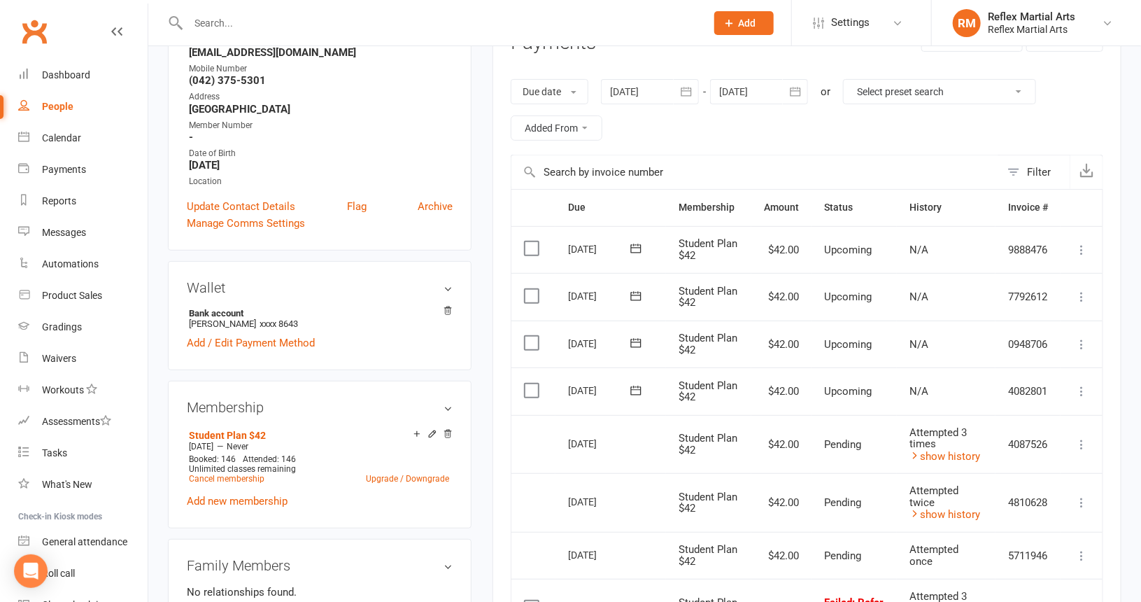
scroll to position [0, 0]
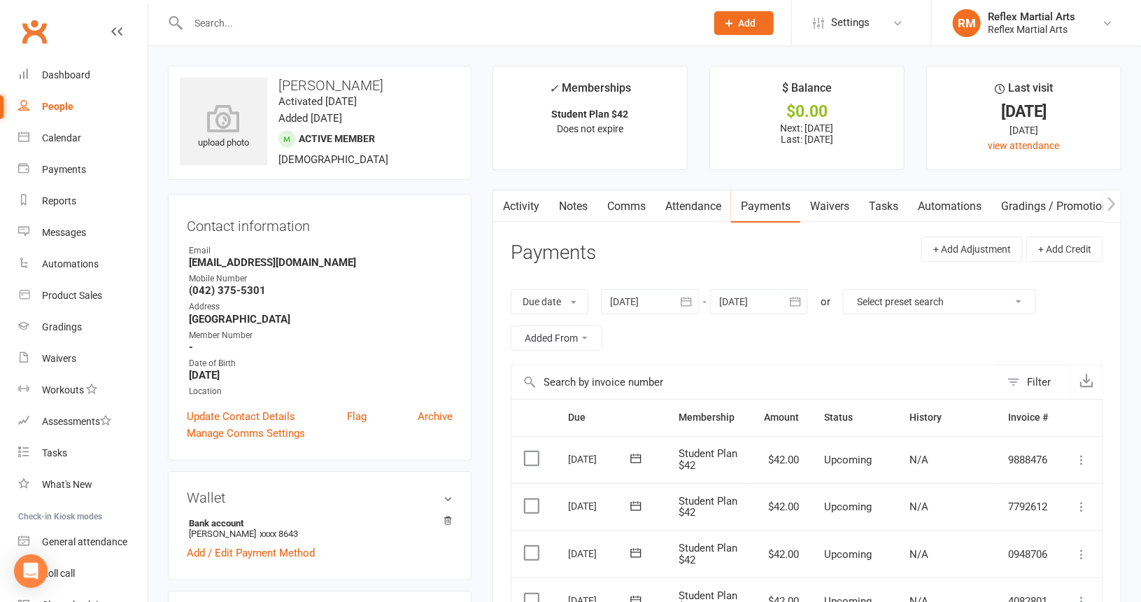
click at [519, 208] on link "Activity" at bounding box center [521, 206] width 56 height 32
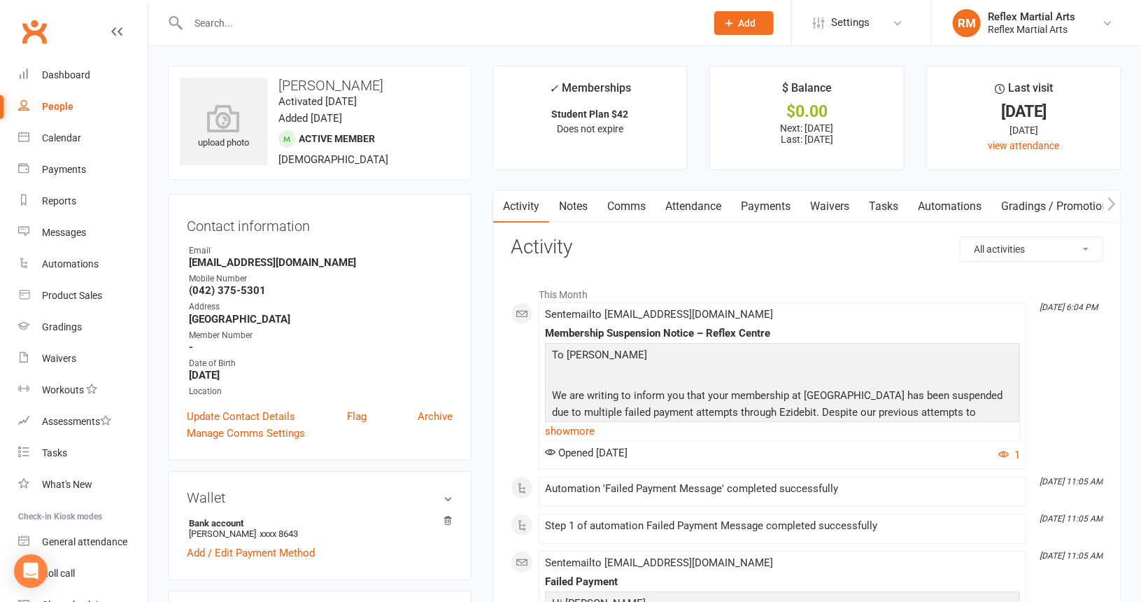
click at [766, 207] on link "Payments" at bounding box center [765, 206] width 69 height 32
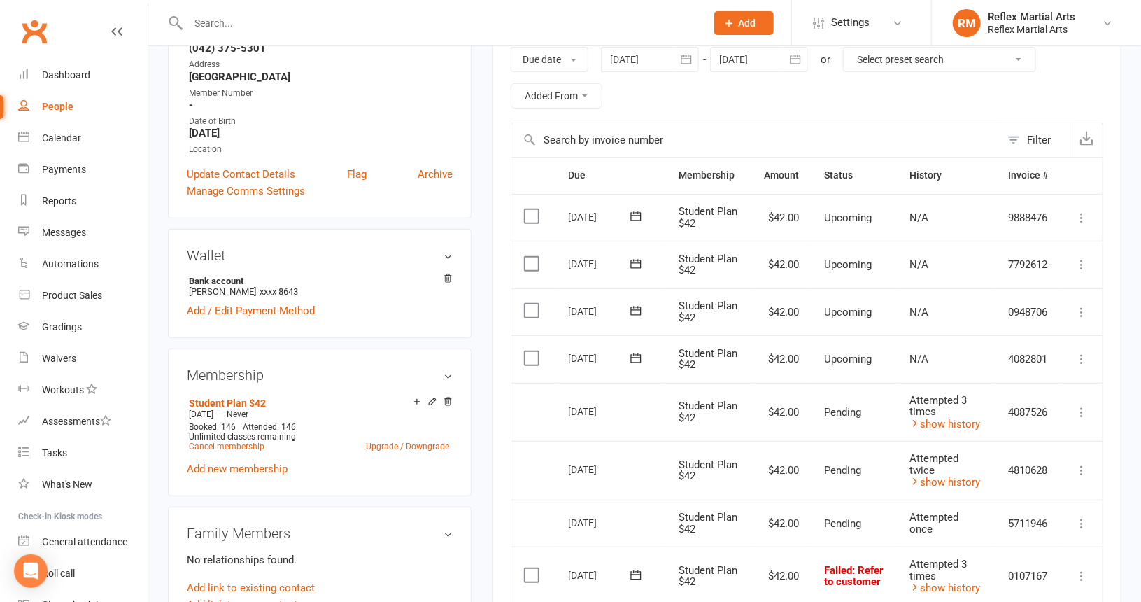
scroll to position [280, 0]
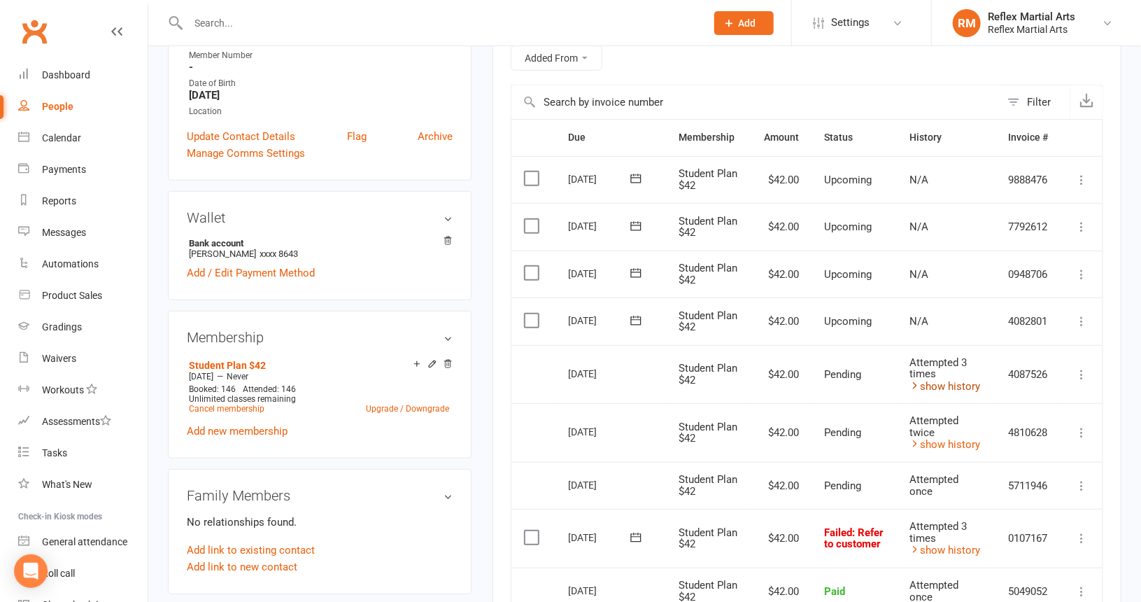
click at [934, 381] on link "show history" at bounding box center [945, 386] width 71 height 13
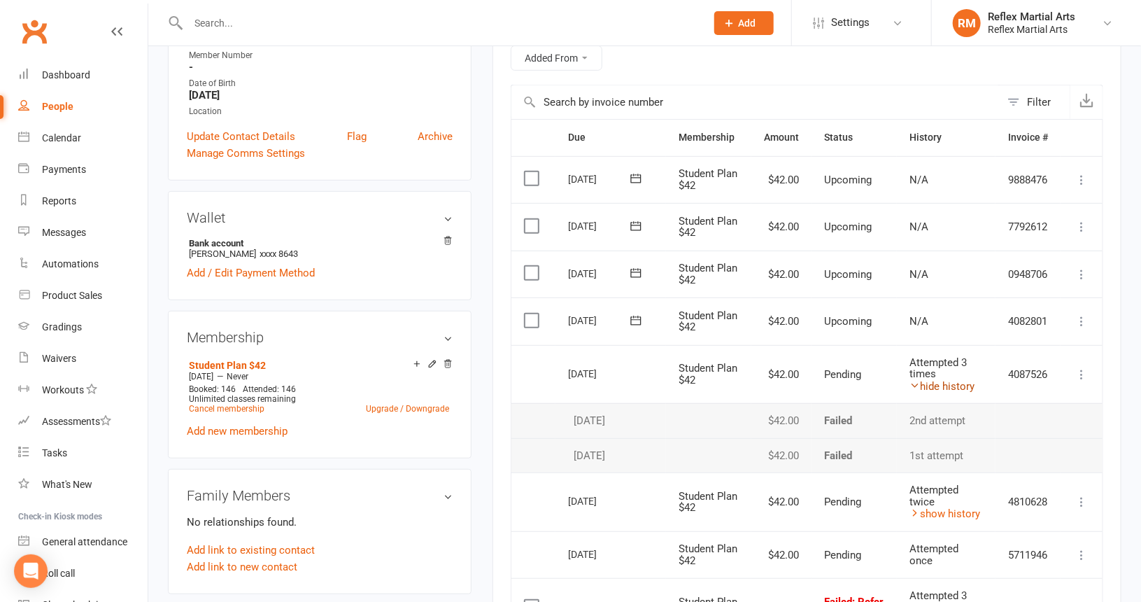
click at [933, 381] on link "hide history" at bounding box center [942, 386] width 65 height 13
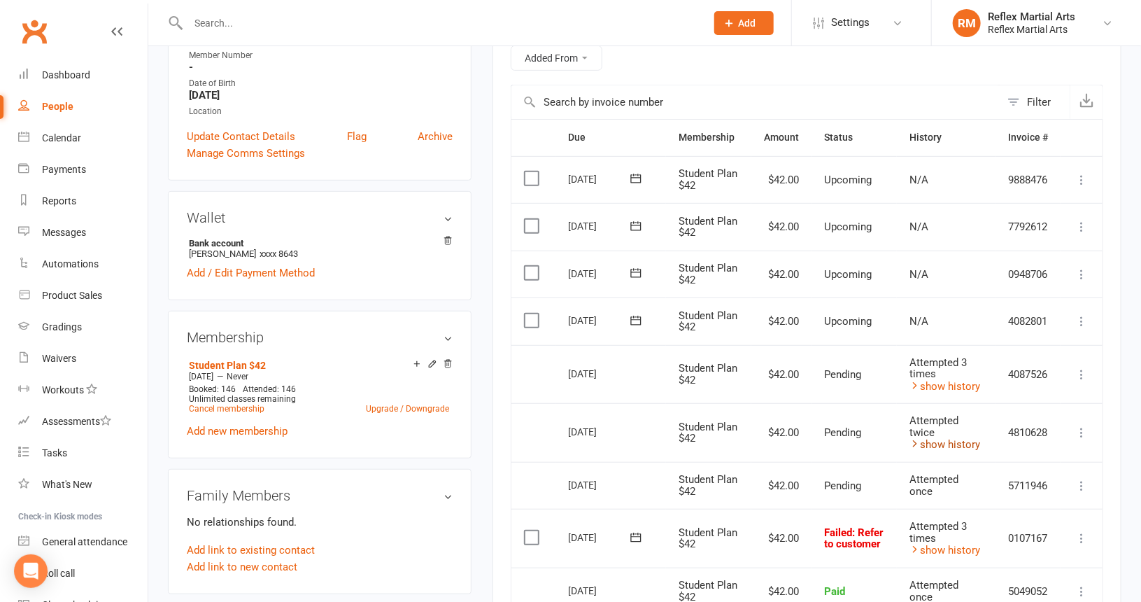
click at [932, 442] on link "show history" at bounding box center [945, 444] width 71 height 13
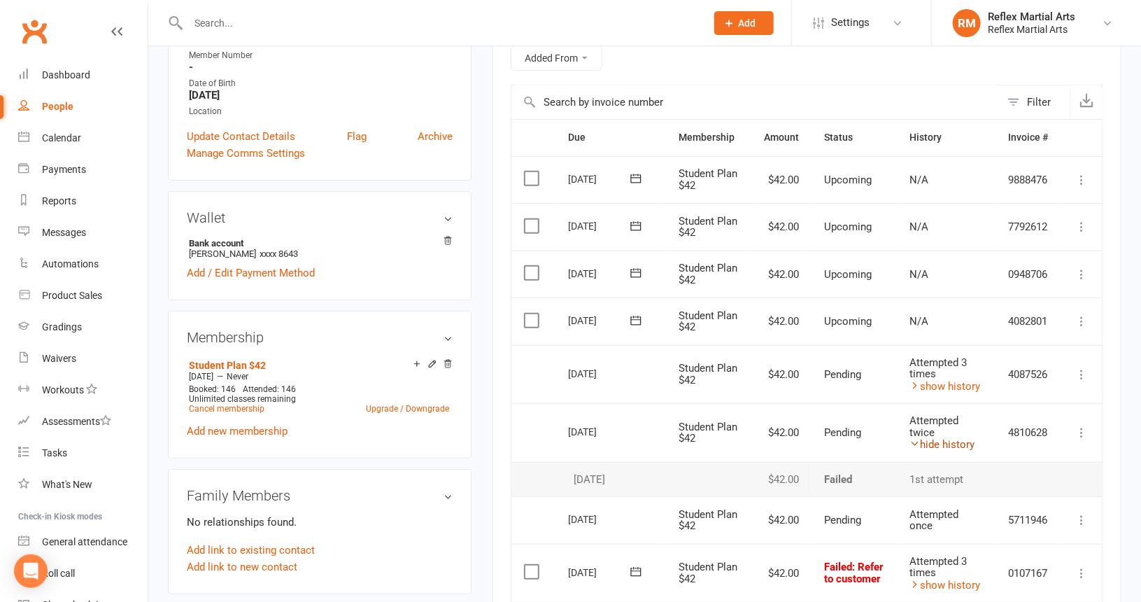
click at [931, 442] on link "hide history" at bounding box center [942, 444] width 65 height 13
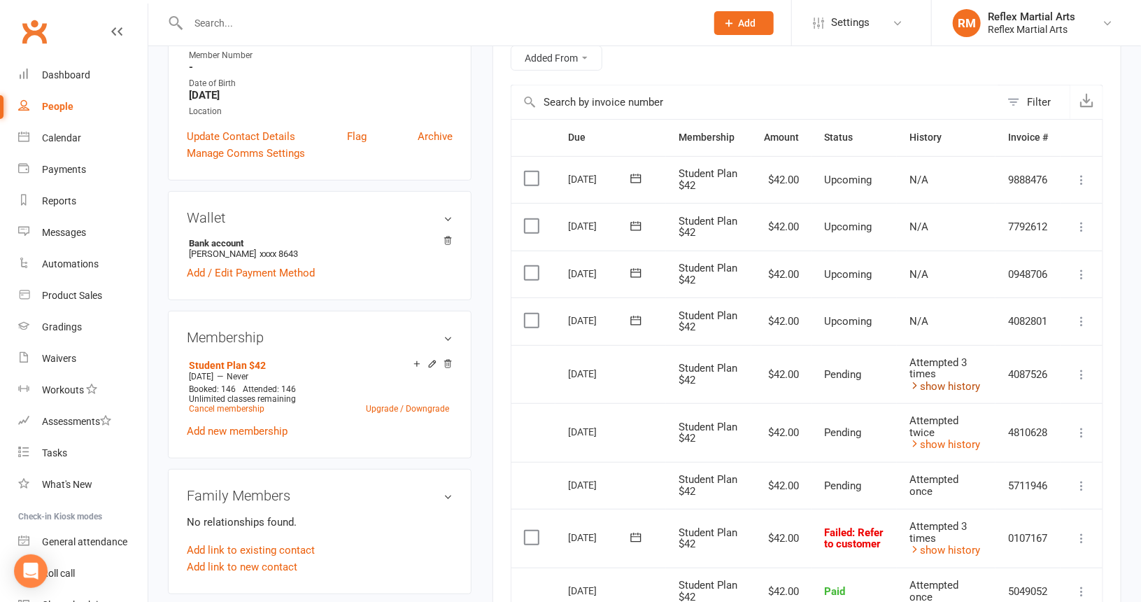
click at [934, 381] on link "show history" at bounding box center [945, 386] width 71 height 13
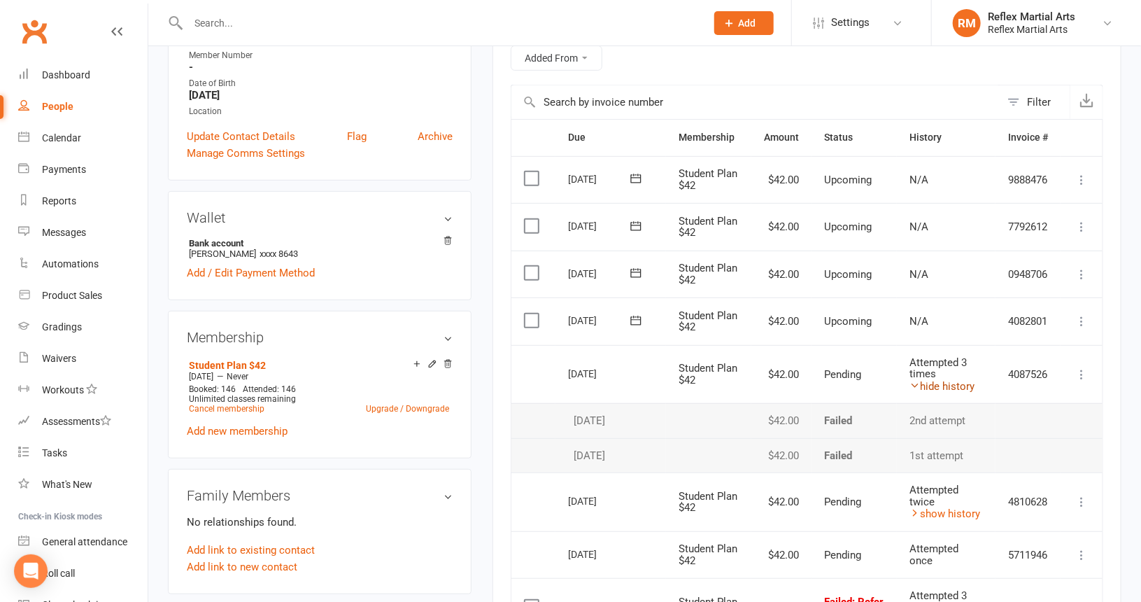
click at [934, 381] on link "hide history" at bounding box center [942, 386] width 65 height 13
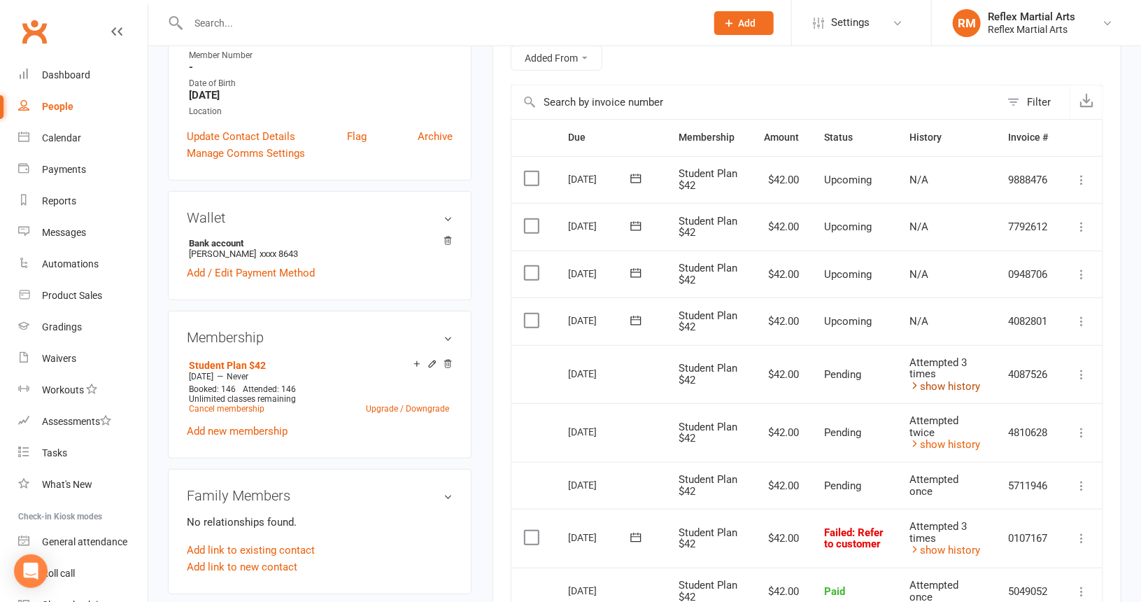
click at [933, 384] on link "show history" at bounding box center [945, 386] width 71 height 13
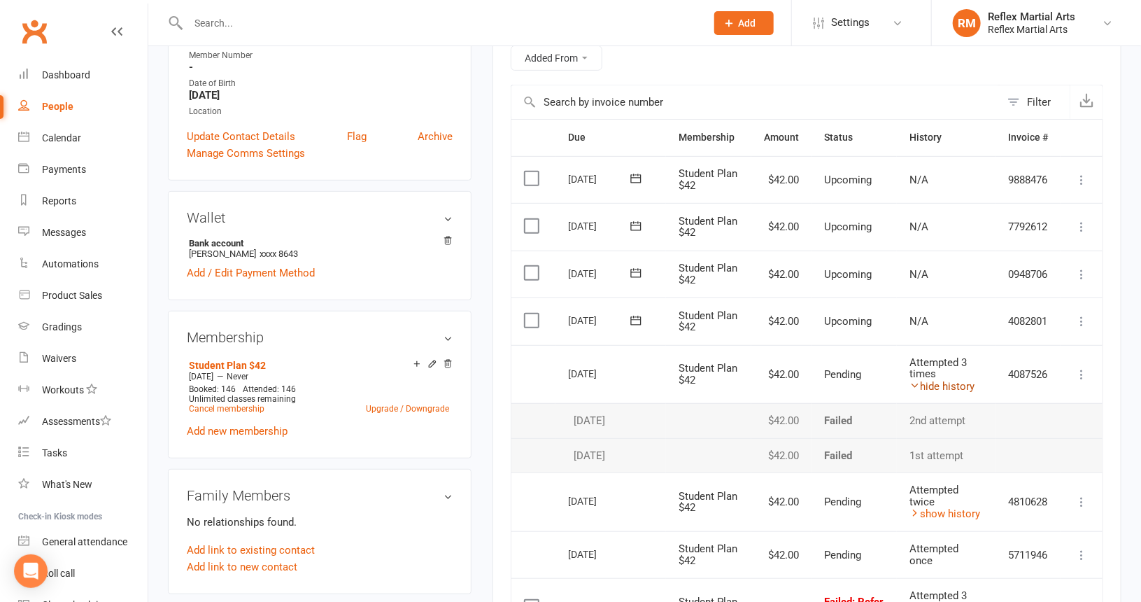
click at [935, 384] on link "hide history" at bounding box center [942, 386] width 65 height 13
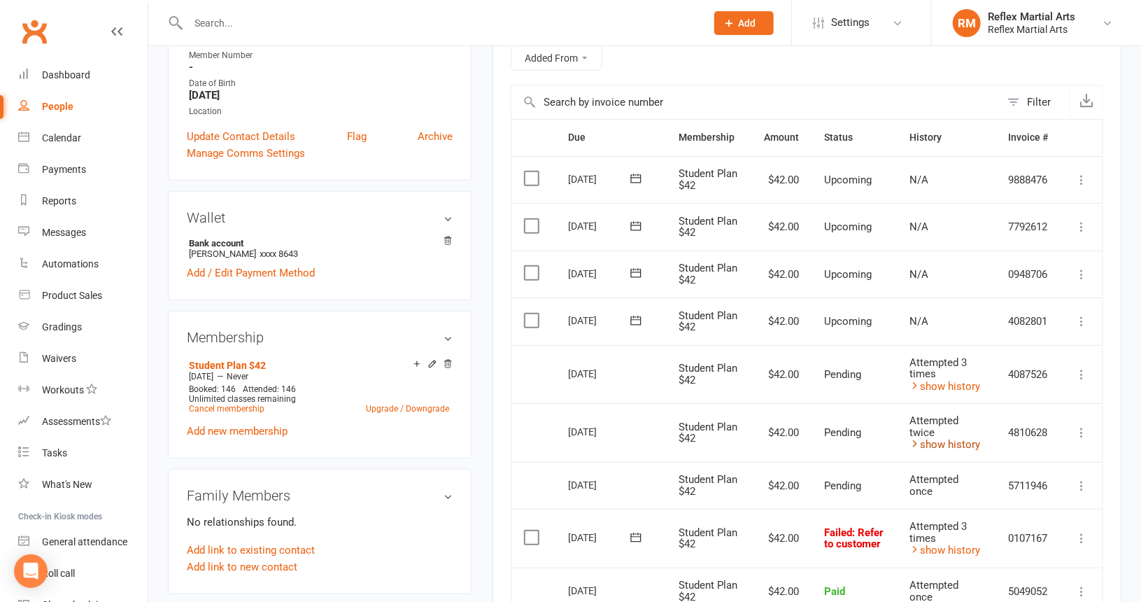
click at [941, 440] on link "show history" at bounding box center [945, 444] width 71 height 13
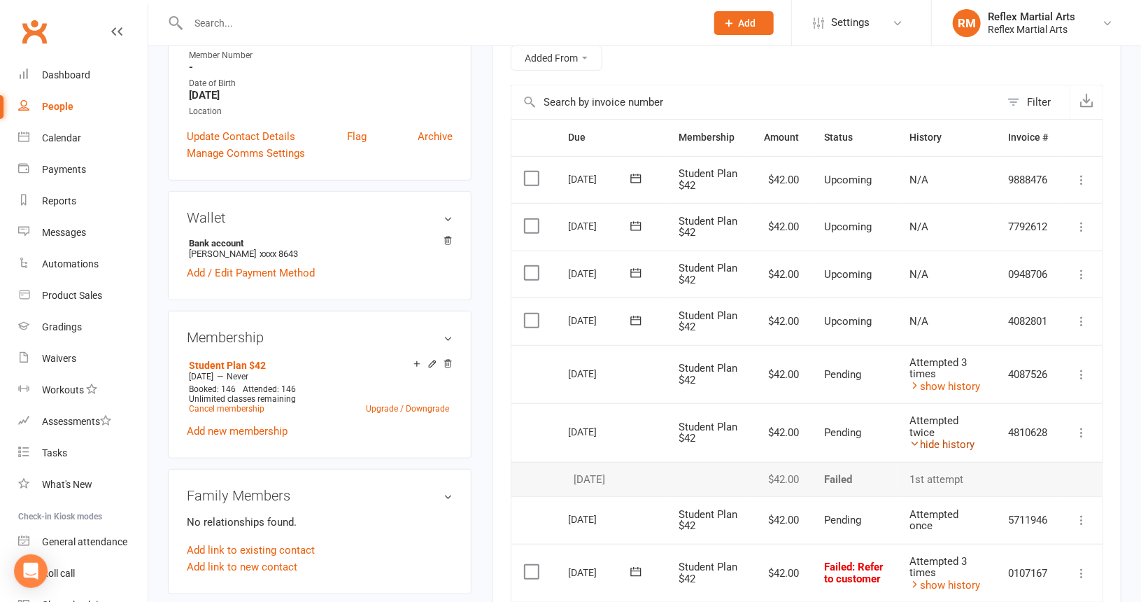
click at [941, 440] on link "hide history" at bounding box center [942, 444] width 65 height 13
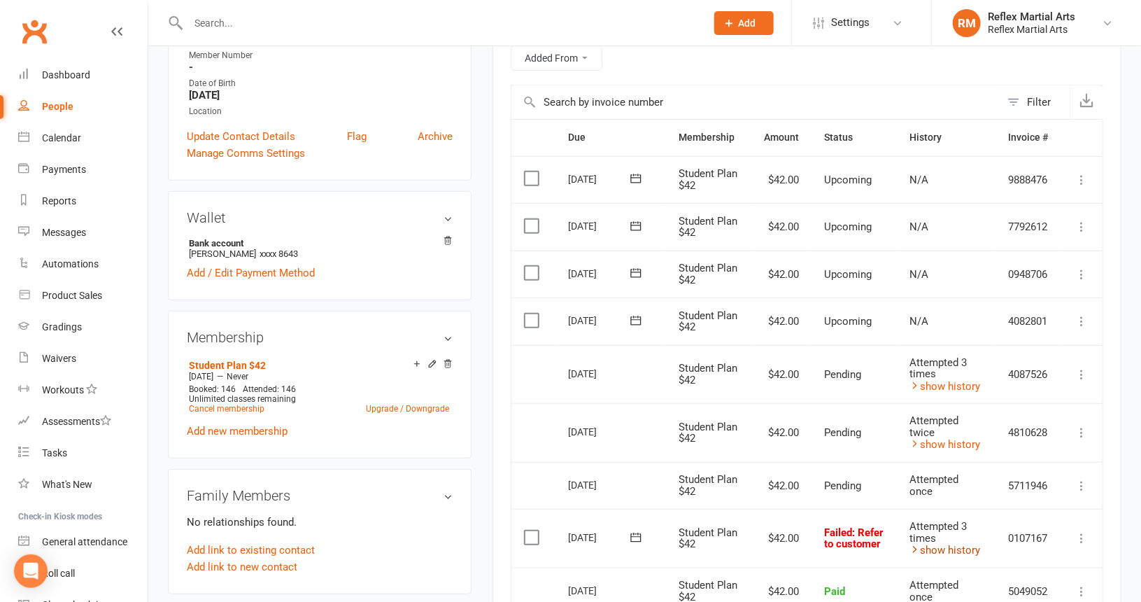
click at [955, 544] on link "show history" at bounding box center [945, 550] width 71 height 13
click at [956, 544] on link "hide history" at bounding box center [942, 550] width 65 height 13
click at [951, 381] on link "show history" at bounding box center [945, 386] width 71 height 13
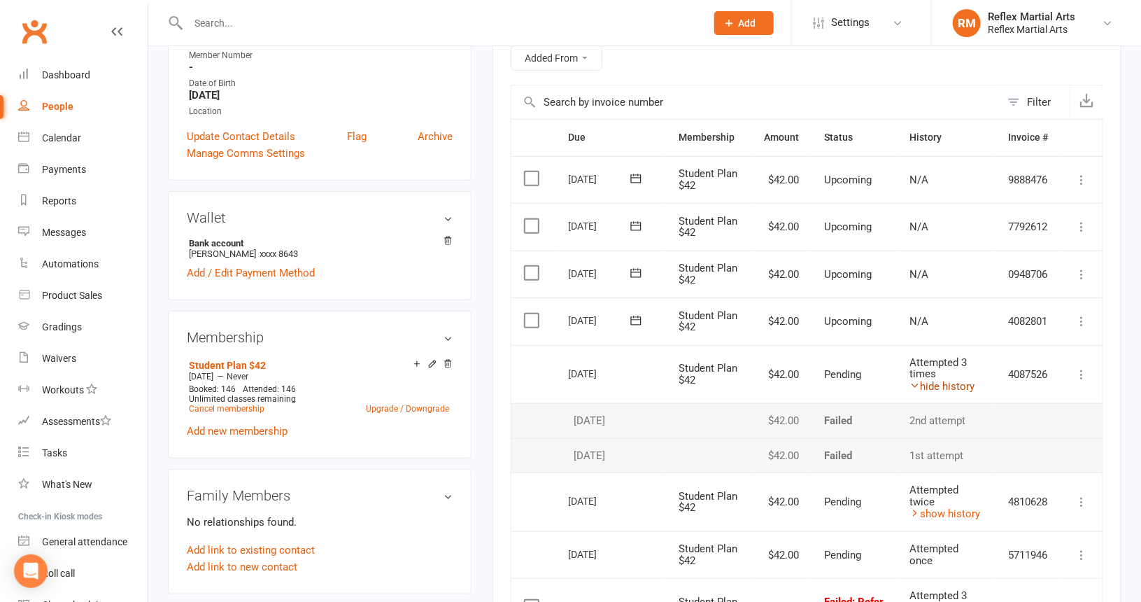
click at [950, 380] on link "hide history" at bounding box center [942, 386] width 65 height 13
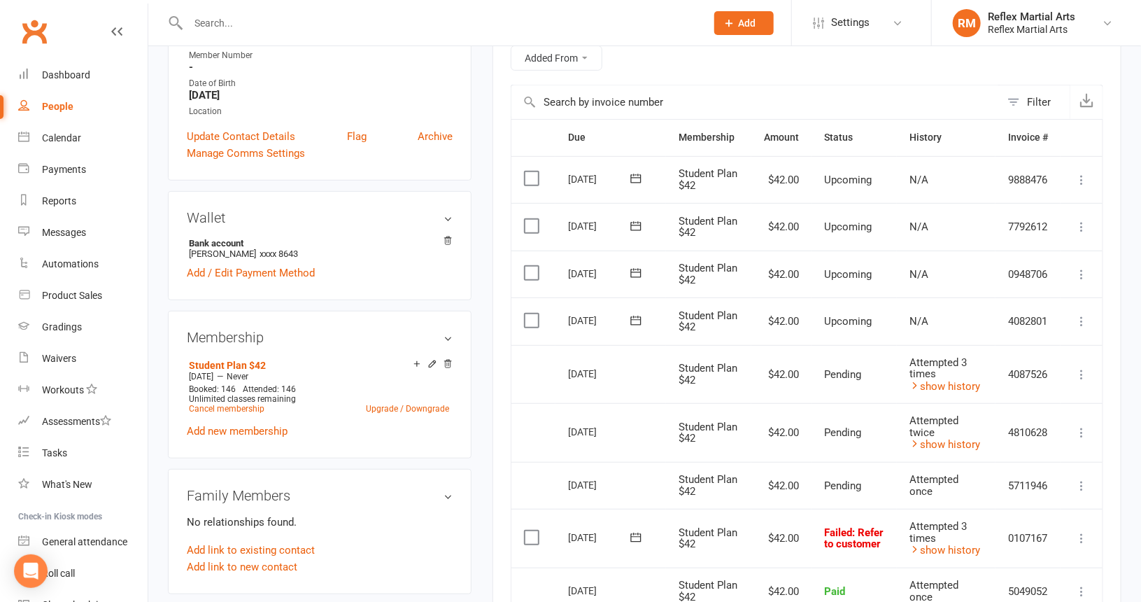
scroll to position [350, 0]
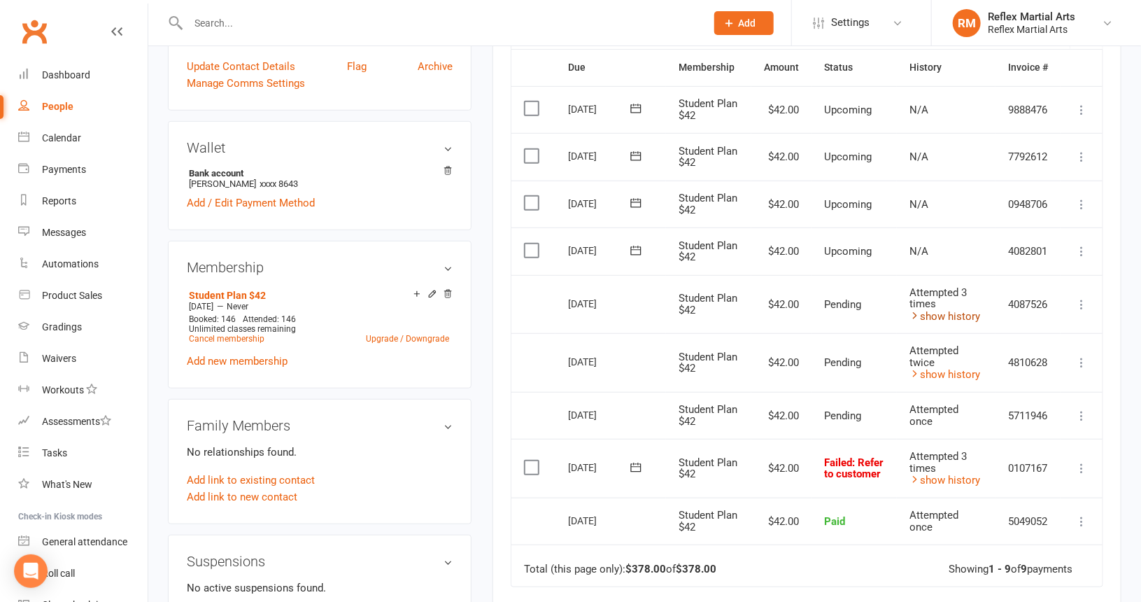
click at [952, 311] on link "show history" at bounding box center [945, 316] width 71 height 13
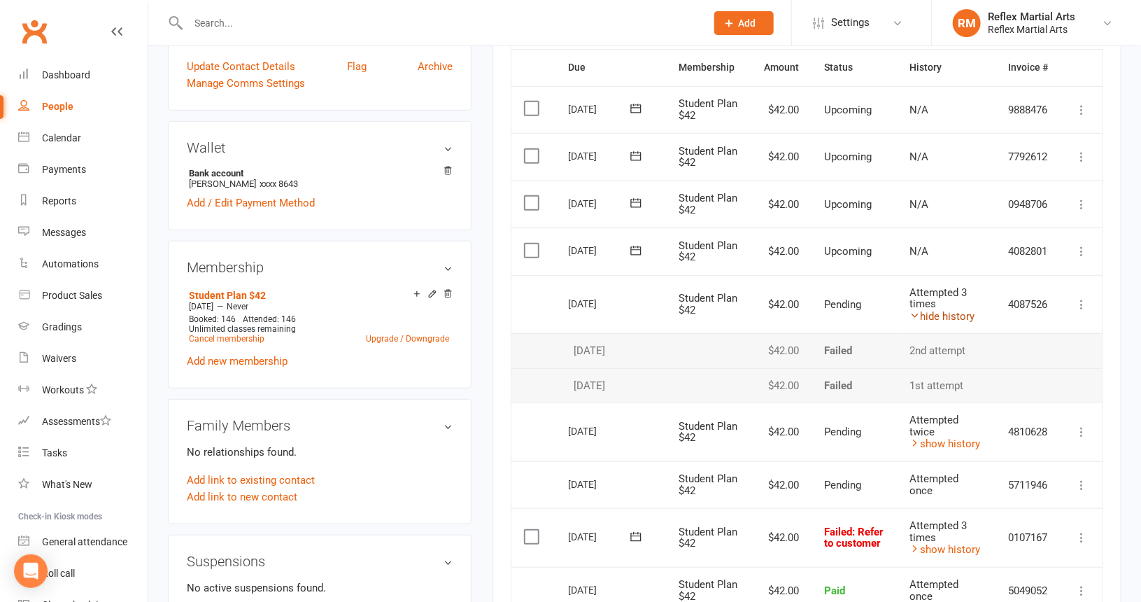
click at [950, 310] on link "hide history" at bounding box center [942, 316] width 65 height 13
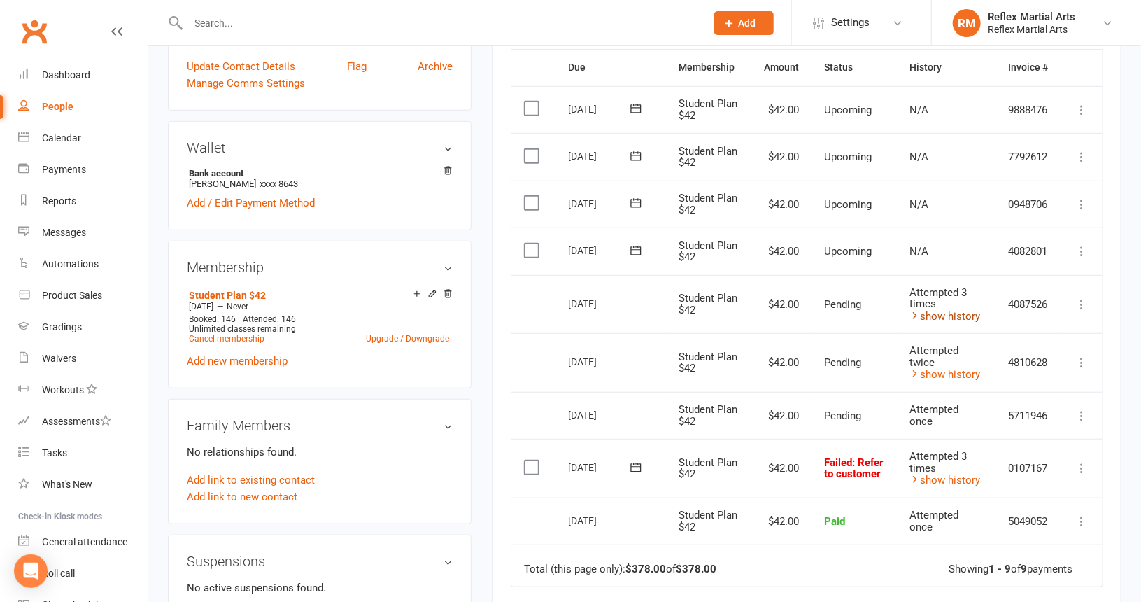
click at [942, 311] on link "show history" at bounding box center [945, 316] width 71 height 13
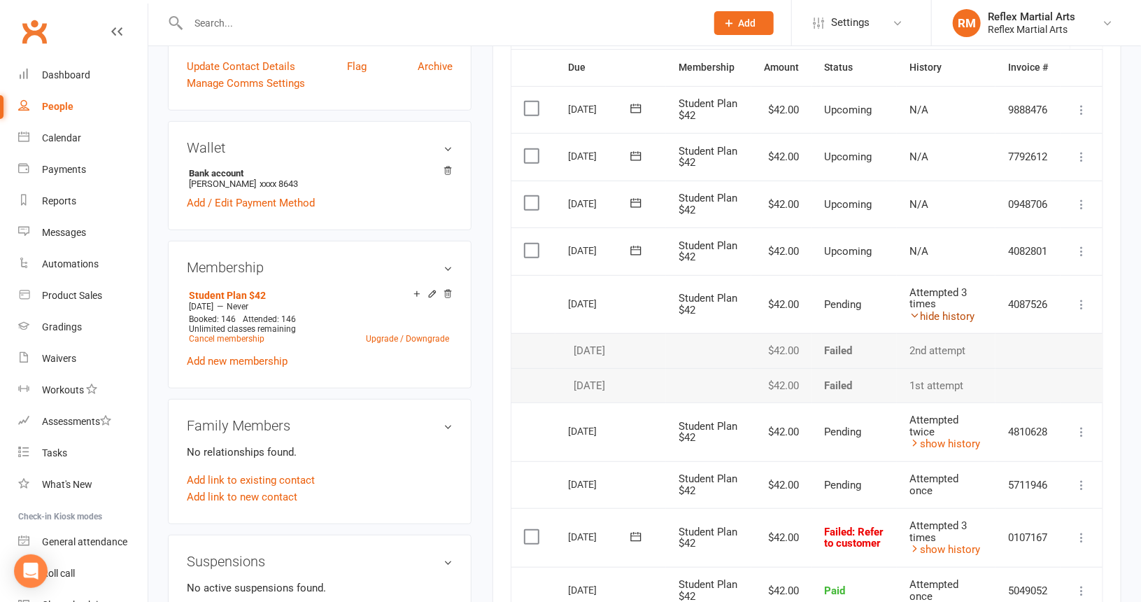
click at [941, 310] on link "hide history" at bounding box center [942, 316] width 65 height 13
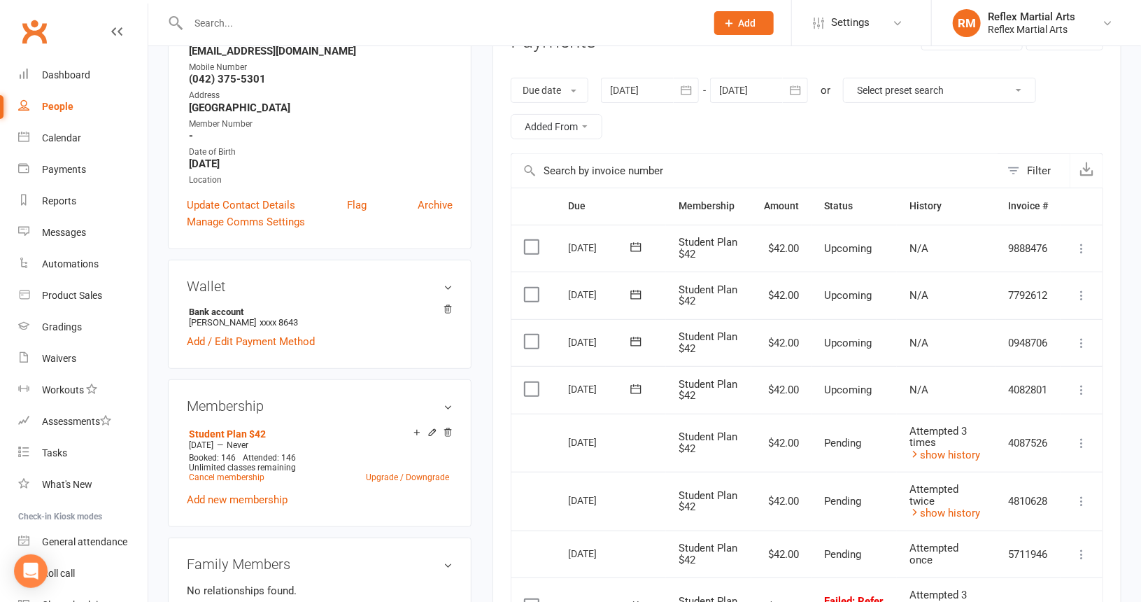
scroll to position [0, 0]
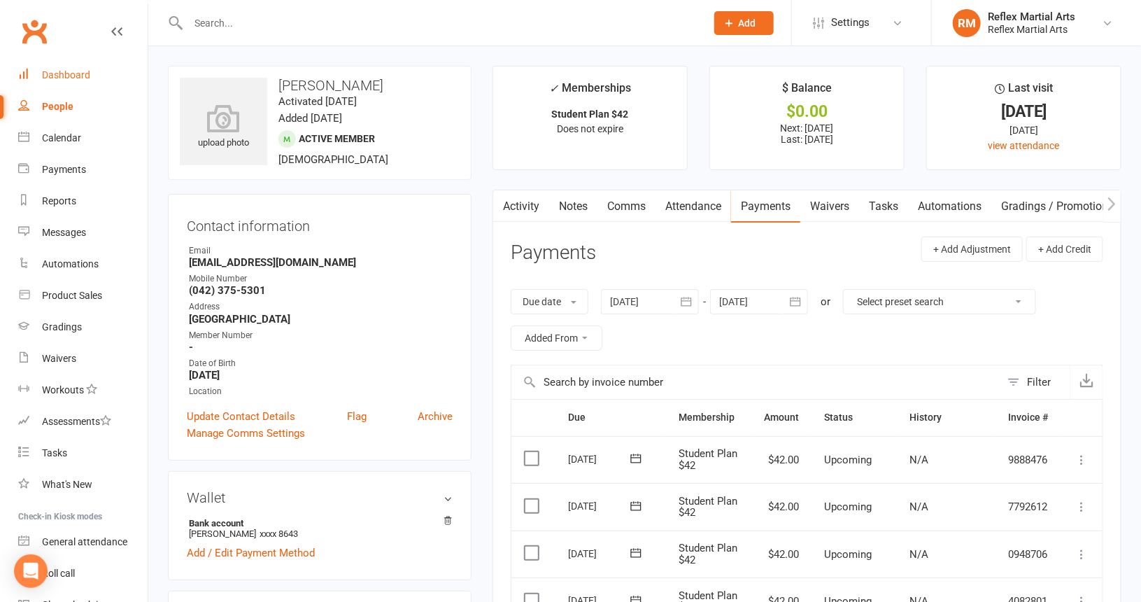
click at [57, 75] on div "Dashboard" at bounding box center [66, 74] width 48 height 11
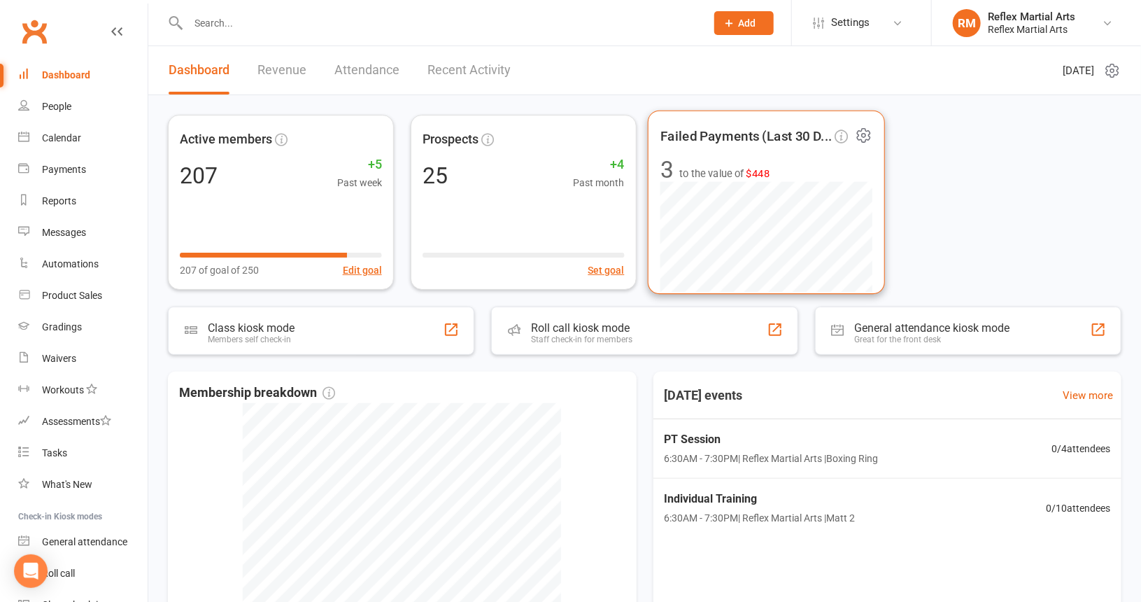
click at [756, 174] on span "$448" at bounding box center [758, 173] width 24 height 12
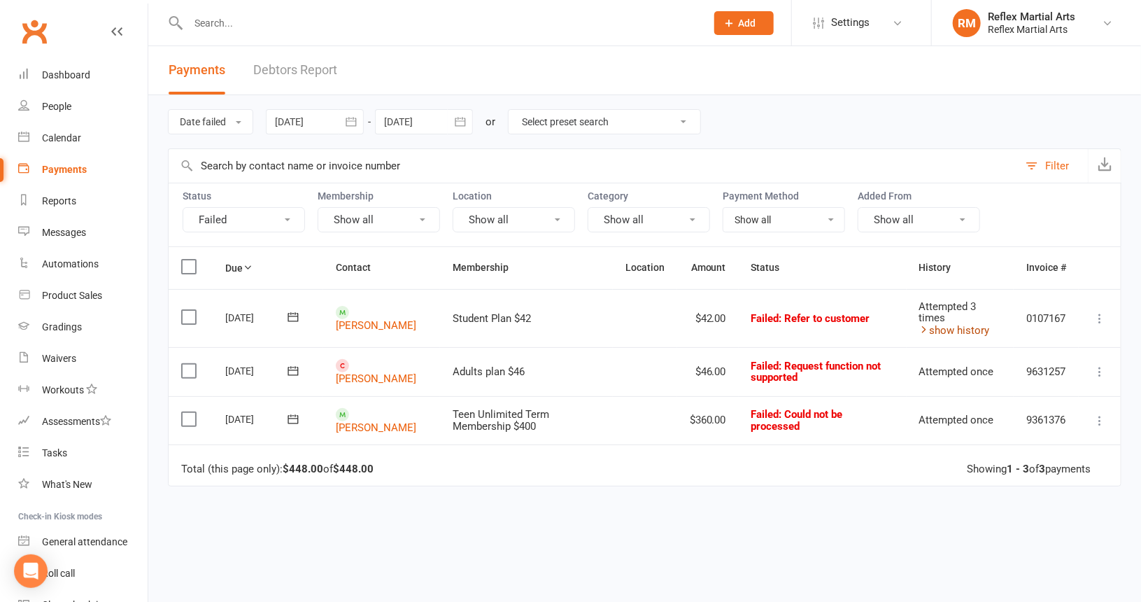
click at [964, 330] on link "show history" at bounding box center [955, 330] width 71 height 13
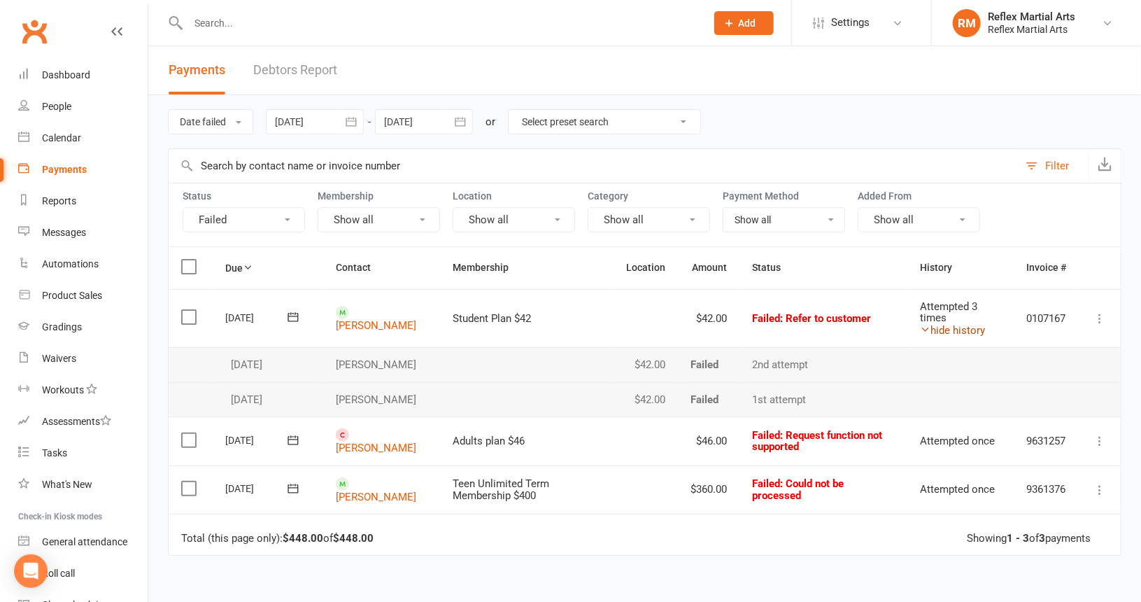
click at [963, 324] on link "hide history" at bounding box center [953, 330] width 65 height 13
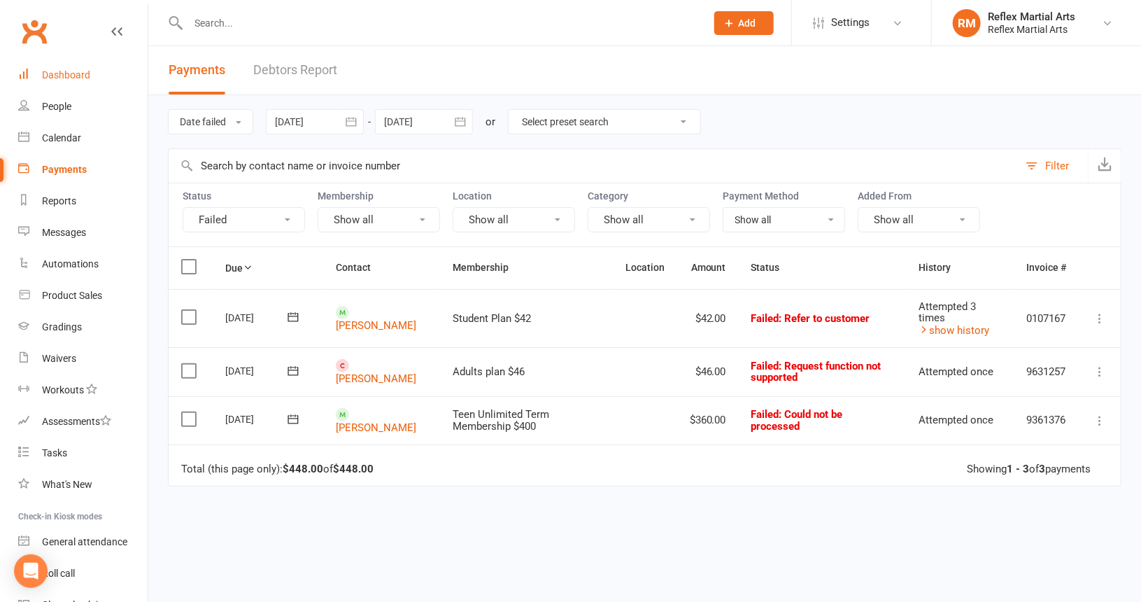
click at [63, 76] on div "Dashboard" at bounding box center [66, 74] width 48 height 11
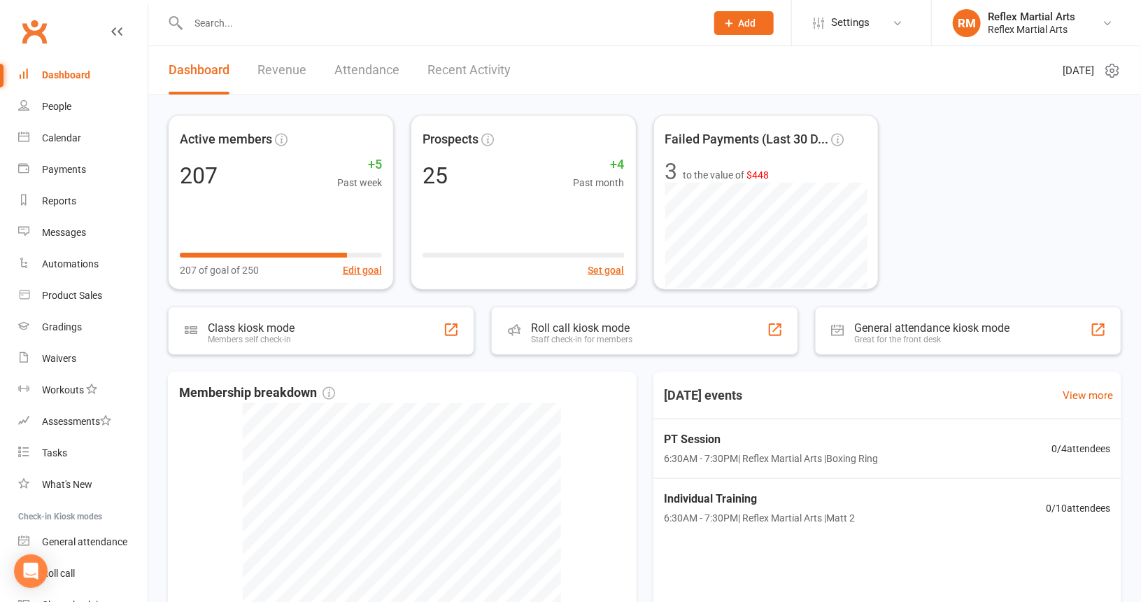
click at [199, 20] on input "text" at bounding box center [440, 23] width 512 height 20
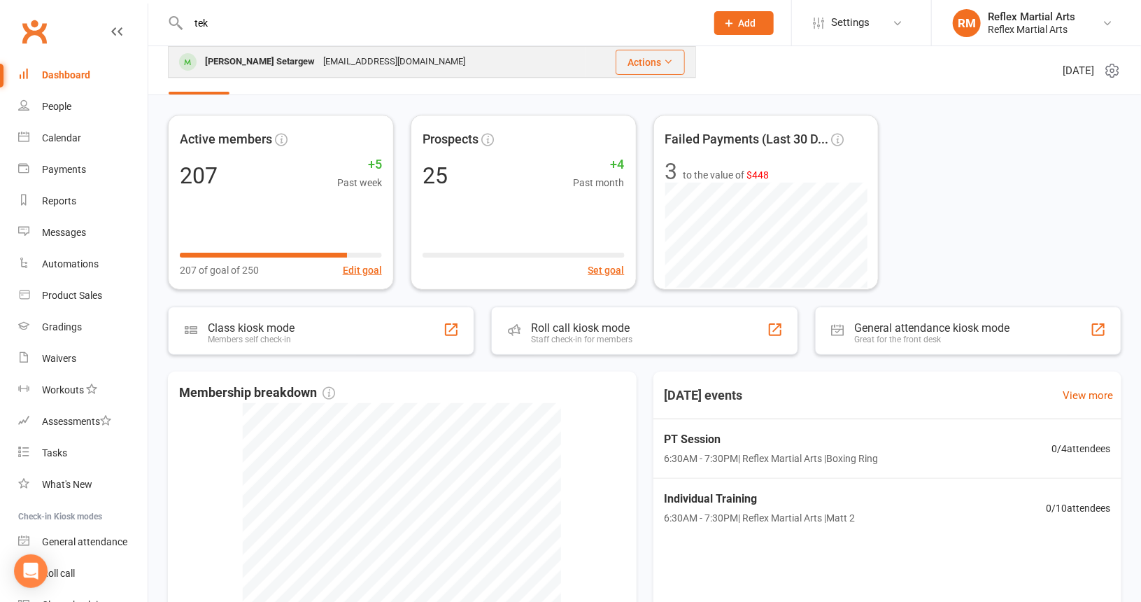
type input "tek"
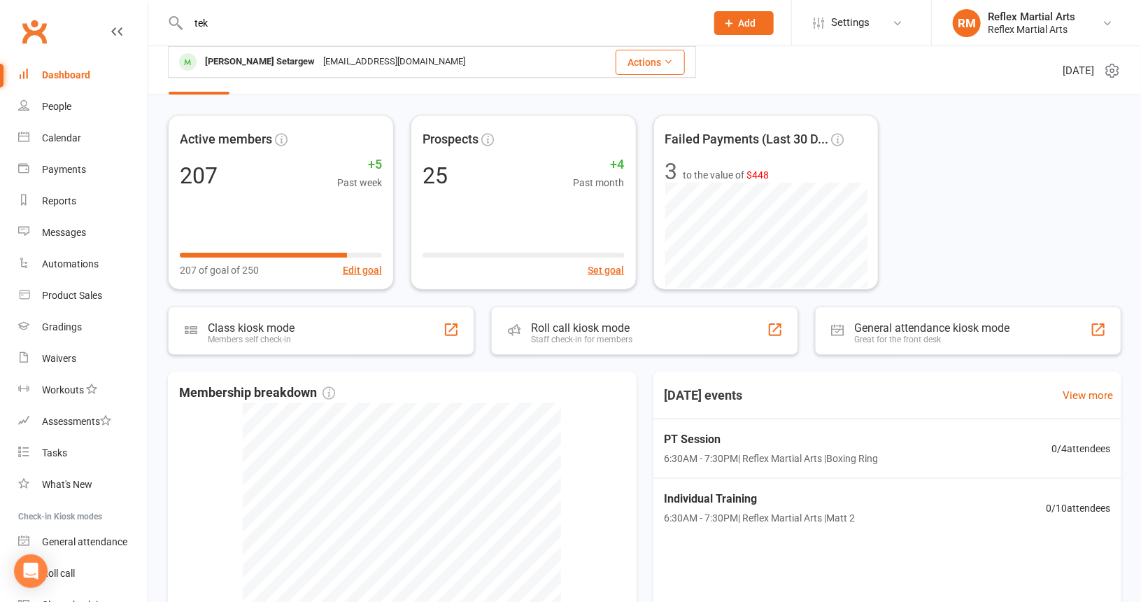
click at [225, 63] on div "Tekle Setargew" at bounding box center [260, 62] width 118 height 20
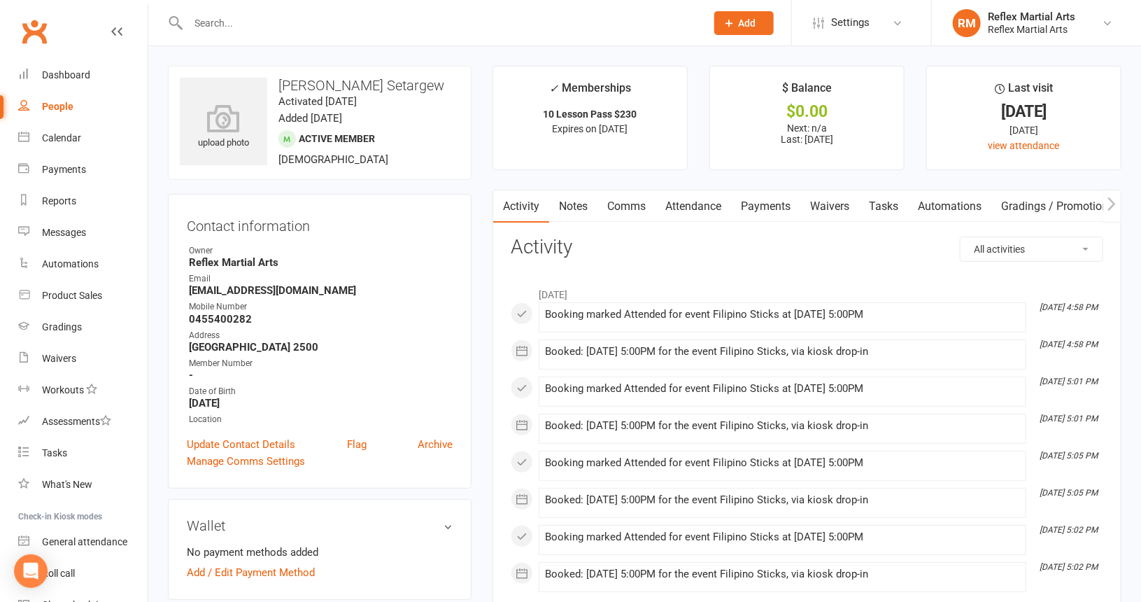
click at [624, 206] on link "Comms" at bounding box center [627, 206] width 58 height 32
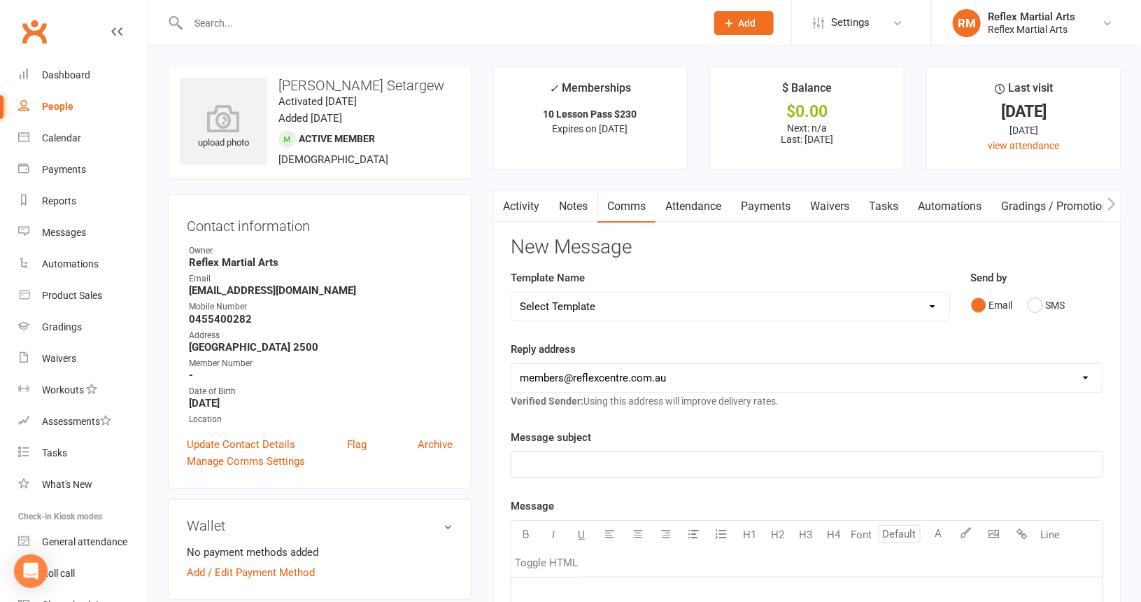
click at [668, 301] on select "Select Template [SMS] [Default template - review before using] Appointment remi…" at bounding box center [730, 307] width 437 height 28
select select "34"
click at [512, 293] on select "Select Template [SMS] [Default template - review before using] Appointment remi…" at bounding box center [730, 307] width 437 height 28
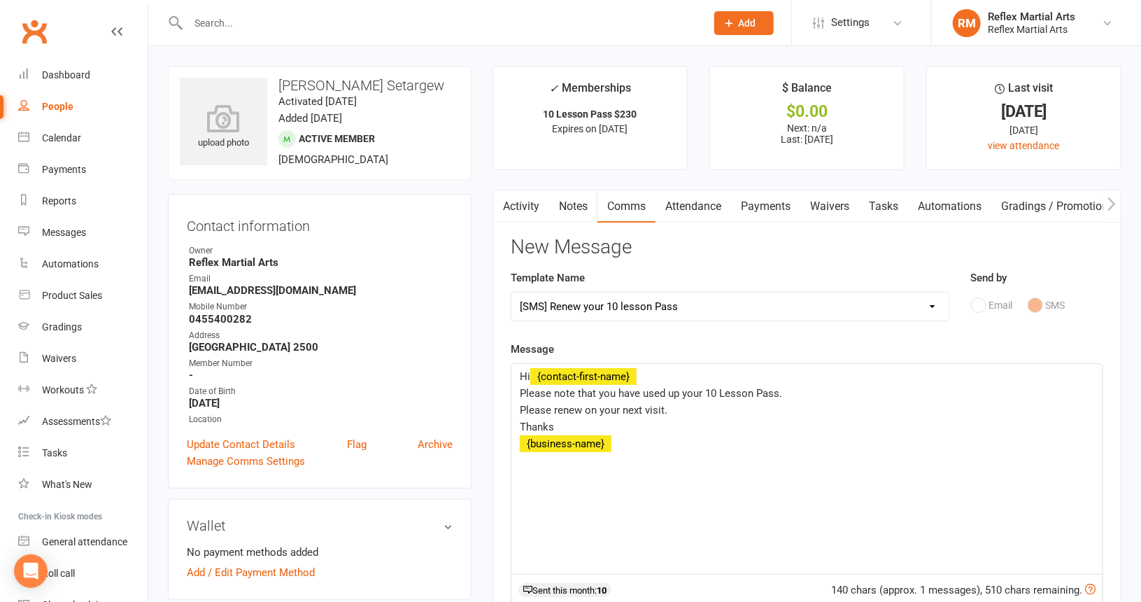
click at [665, 391] on span "Please note that you have used up your 10 Lesson Pass." at bounding box center [651, 393] width 262 height 13
click at [655, 388] on span "Please note that your up your 10 Lesson Pass." at bounding box center [628, 393] width 216 height 13
click at [711, 394] on p "Please note that your 10 Lesson Pass." at bounding box center [807, 393] width 575 height 17
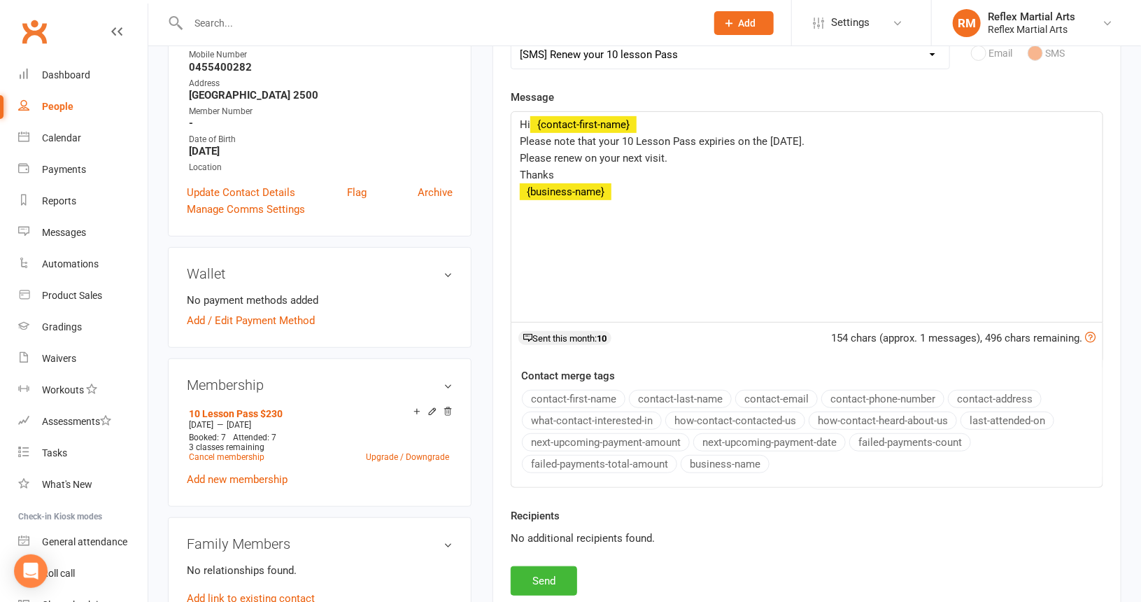
scroll to position [280, 0]
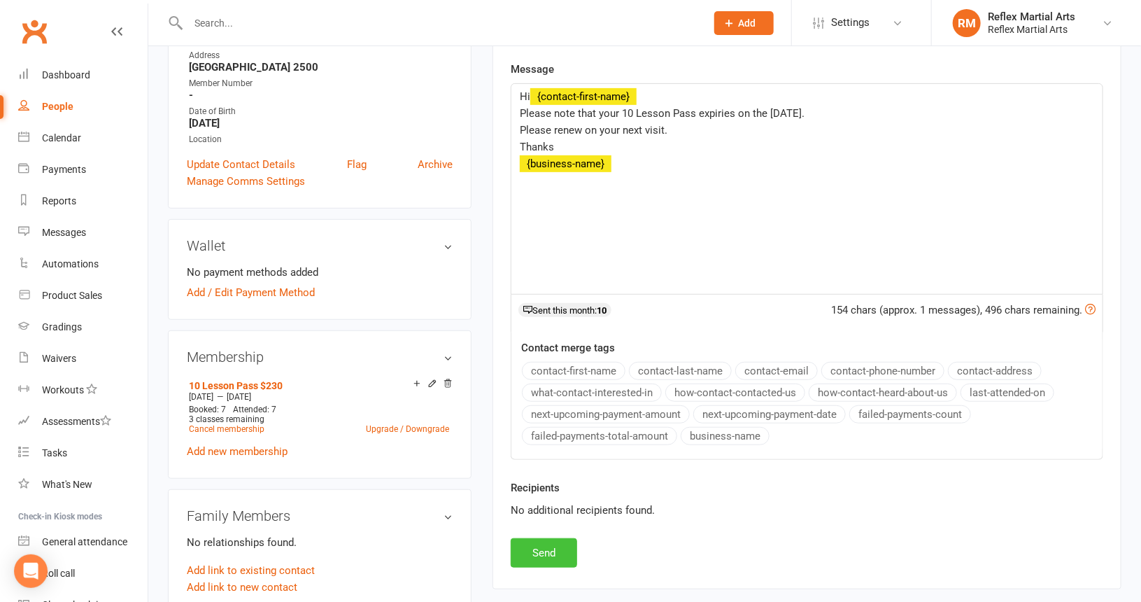
click at [568, 547] on button "Send" at bounding box center [544, 552] width 66 height 29
select select
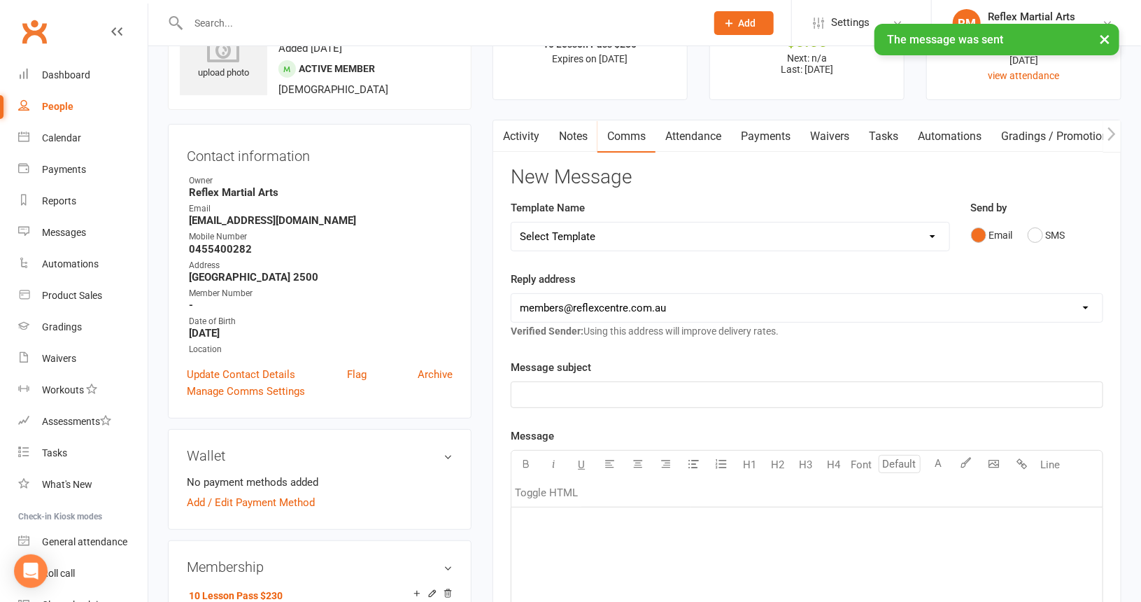
scroll to position [0, 0]
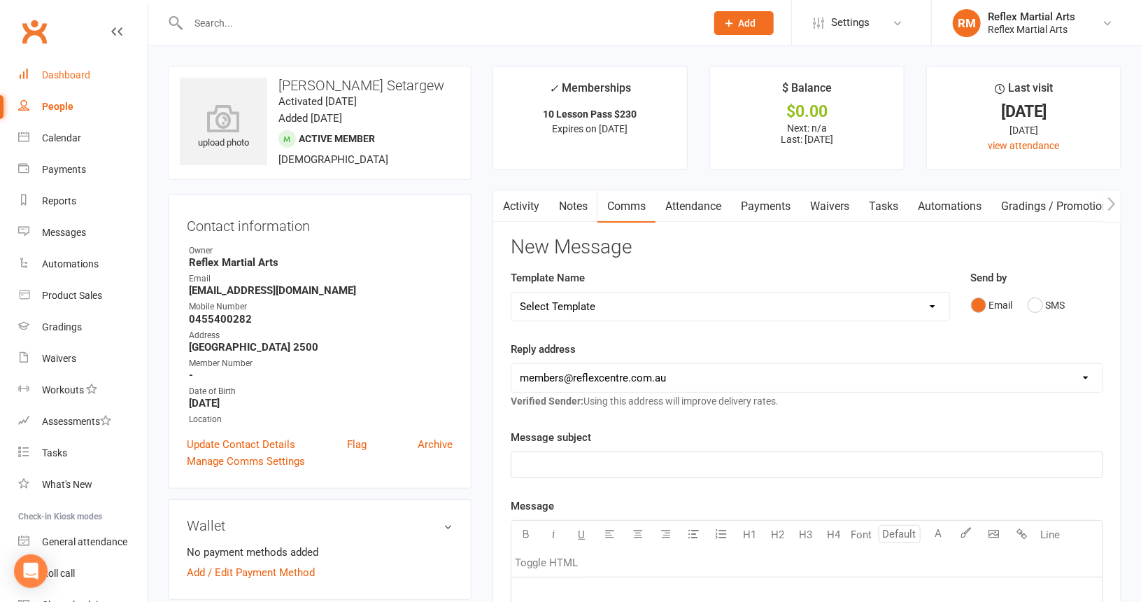
click at [53, 78] on div "Dashboard" at bounding box center [66, 74] width 48 height 11
